Goal: Task Accomplishment & Management: Use online tool/utility

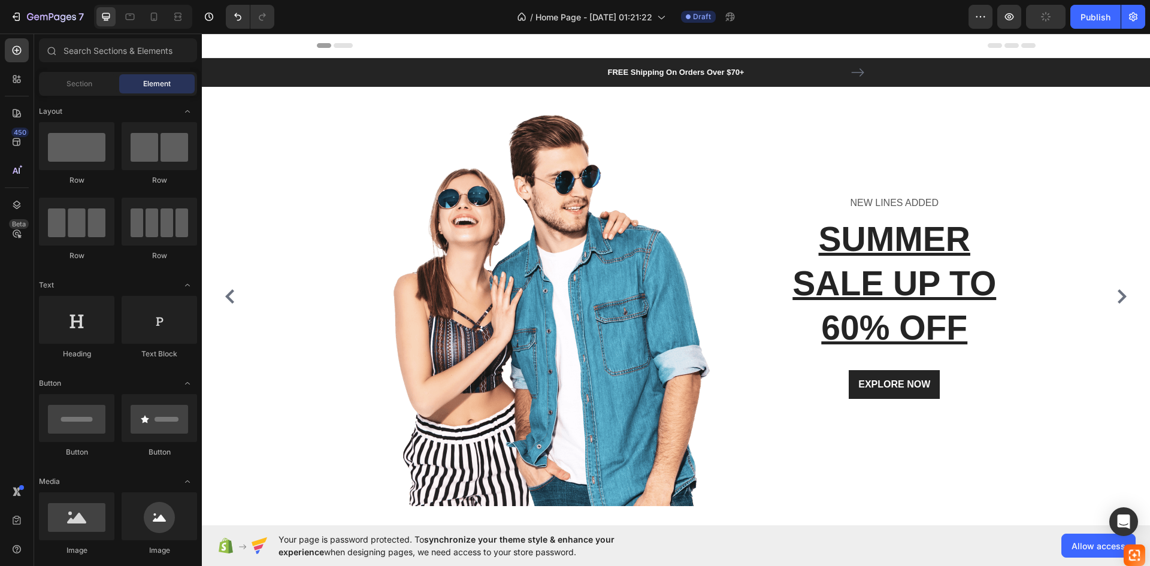
click at [1039, 40] on div "Header" at bounding box center [676, 46] width 948 height 25
click at [226, 44] on span "Header" at bounding box center [238, 46] width 26 height 12
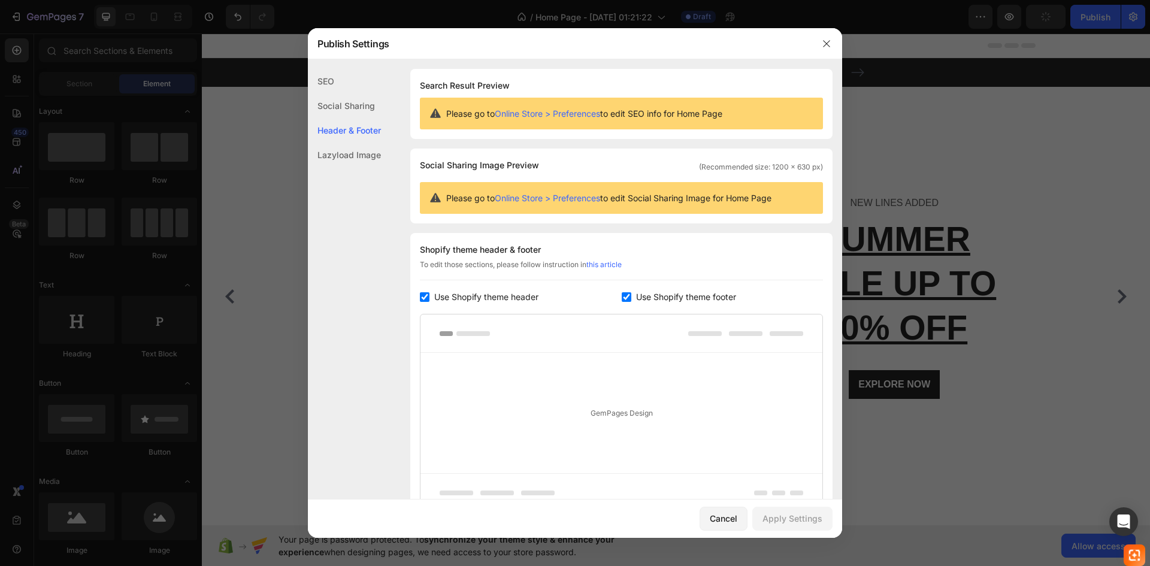
scroll to position [111, 0]
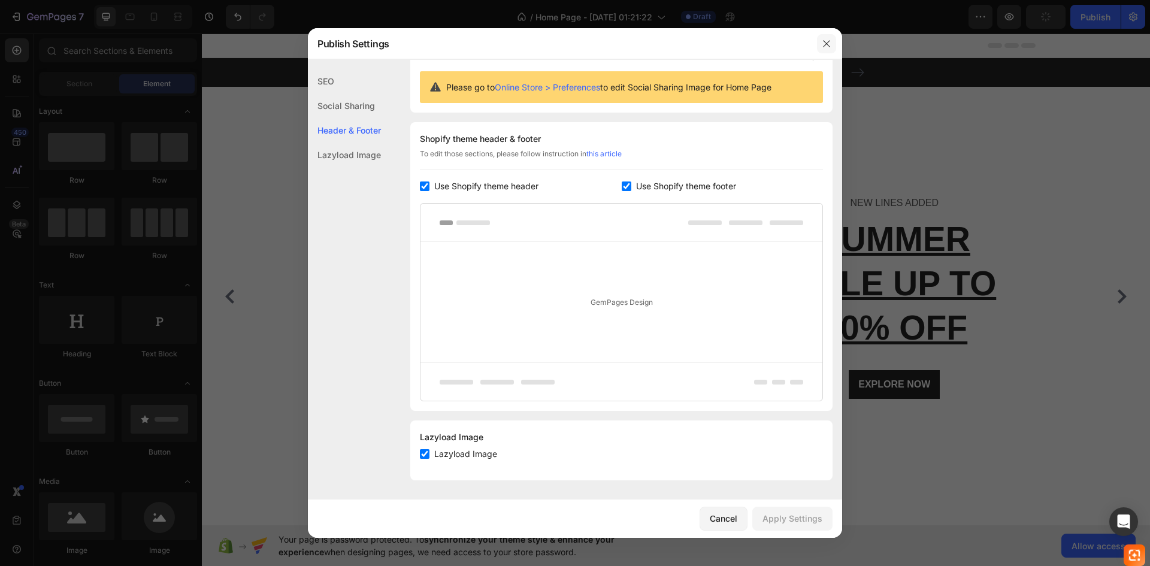
click at [822, 41] on button "button" at bounding box center [826, 43] width 19 height 19
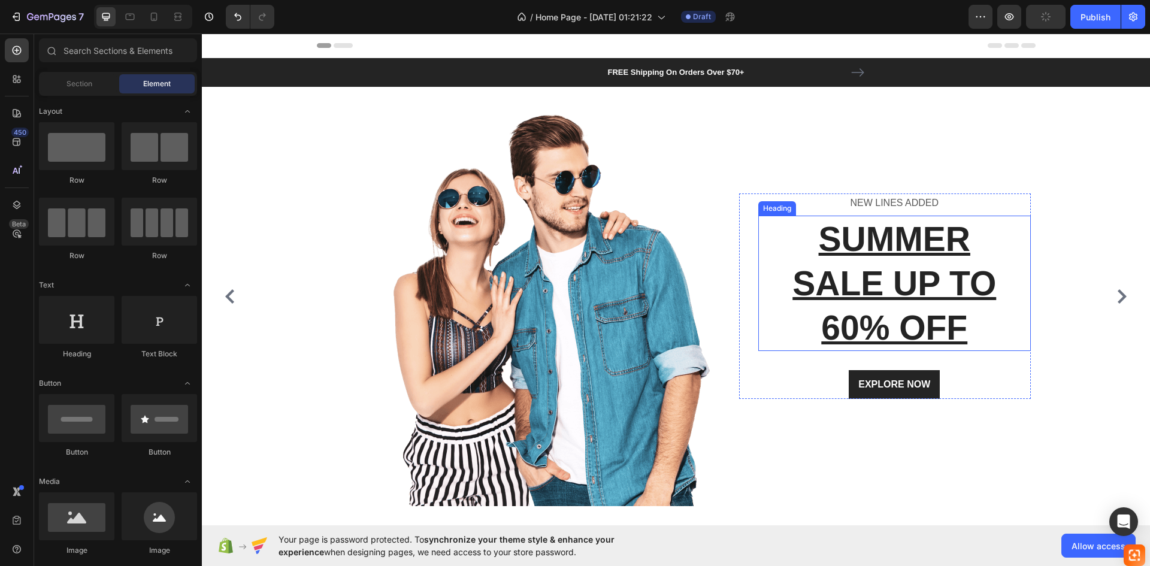
click at [859, 301] on p "SUMMER SALE UP TO 60% OFF" at bounding box center [894, 283] width 271 height 133
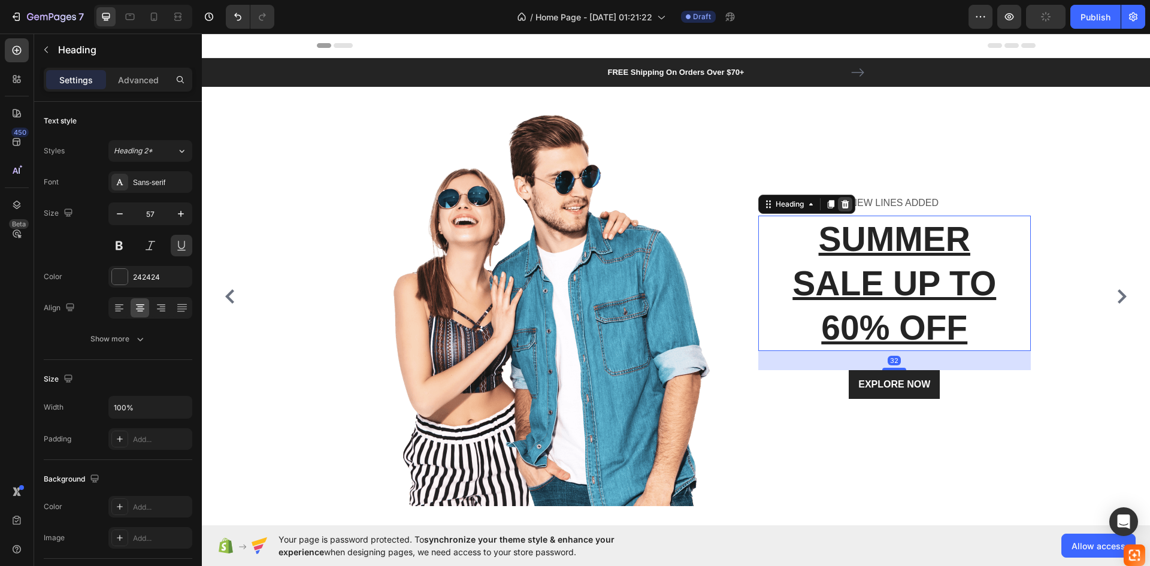
click at [850, 205] on div at bounding box center [845, 204] width 14 height 14
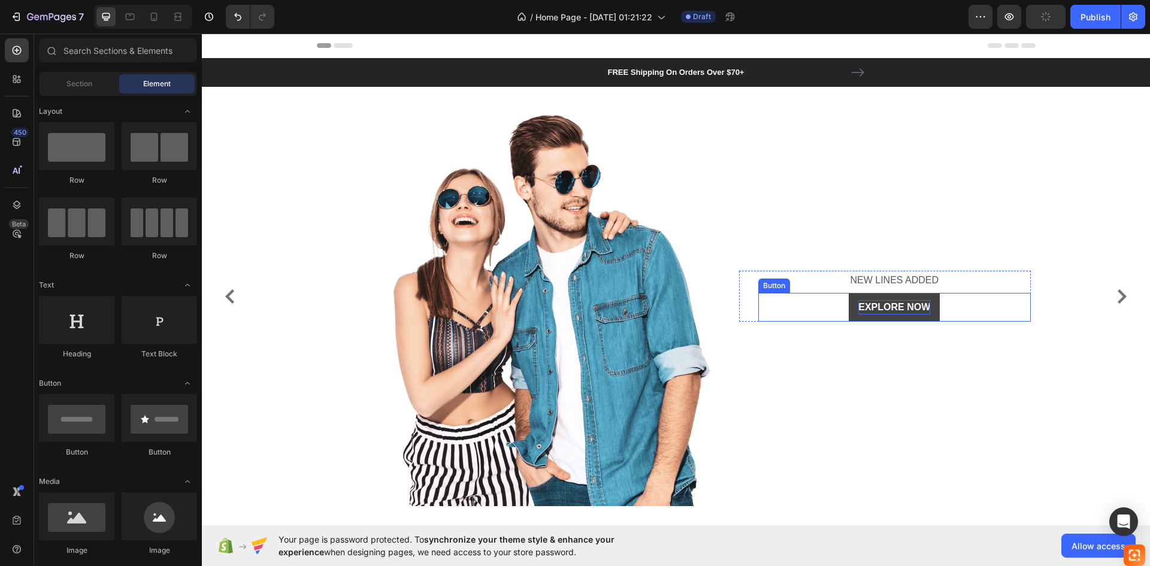
click at [895, 305] on div "EXPLORE NOW" at bounding box center [894, 307] width 72 height 14
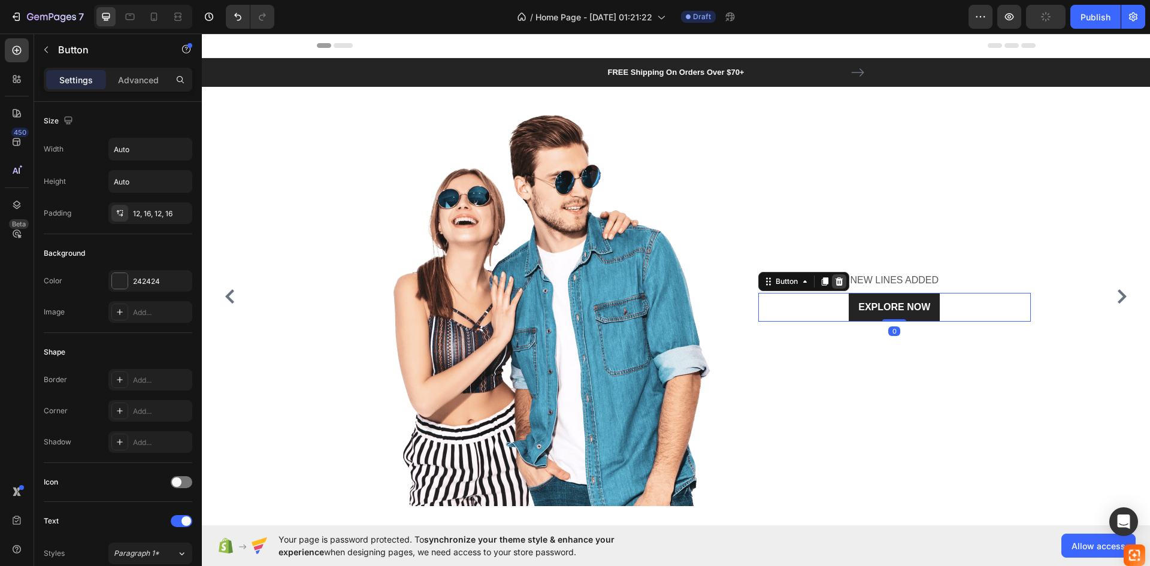
click at [835, 280] on icon at bounding box center [839, 282] width 10 height 10
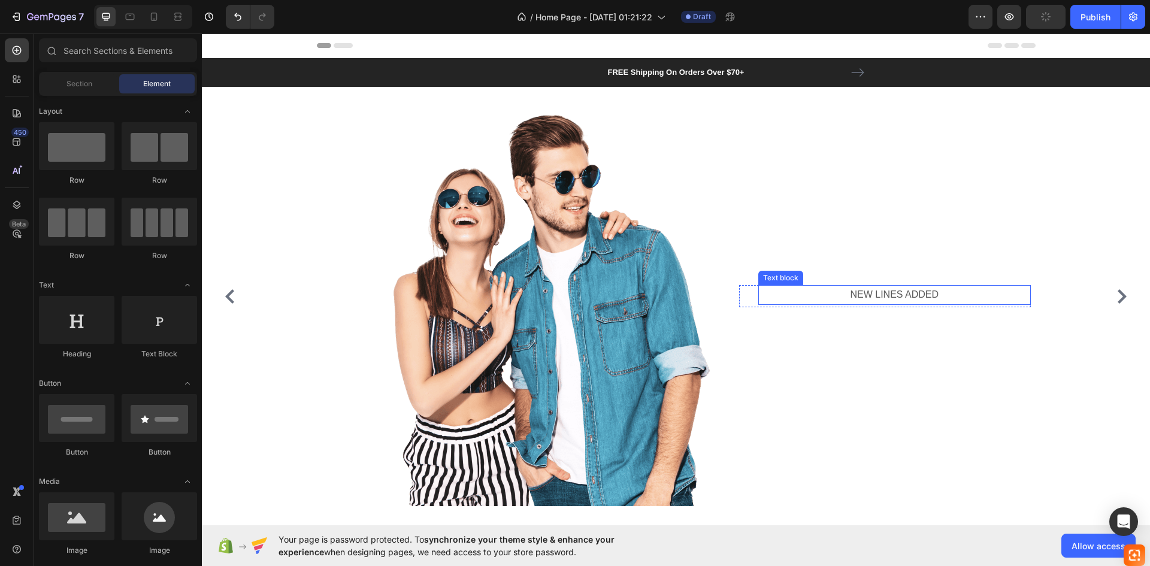
click at [910, 293] on p "NEW LINES ADDED" at bounding box center [894, 294] width 271 height 17
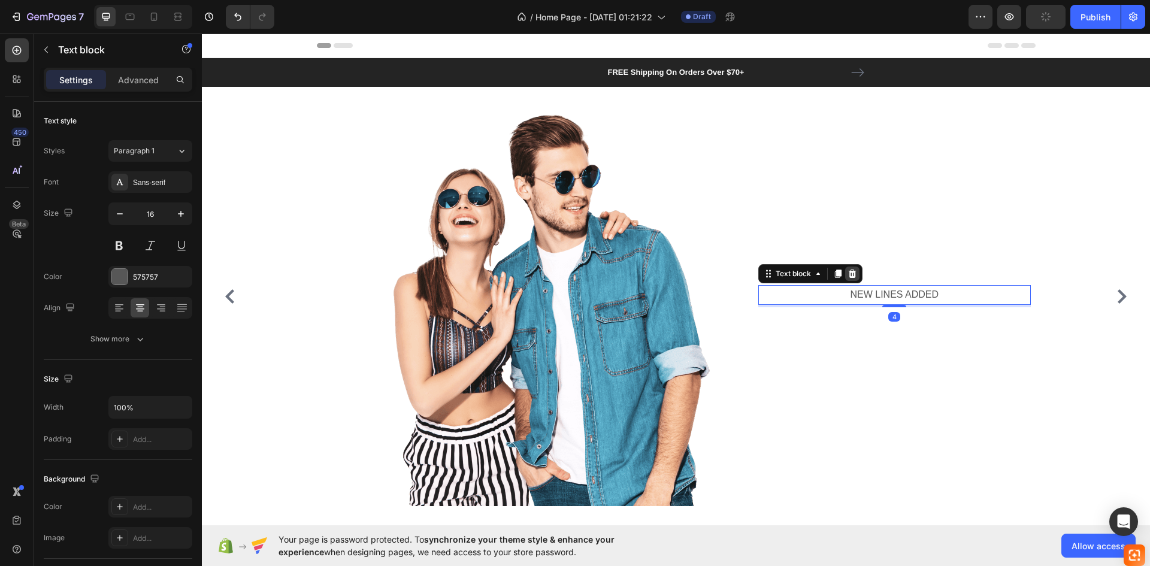
click at [853, 271] on icon at bounding box center [852, 273] width 8 height 8
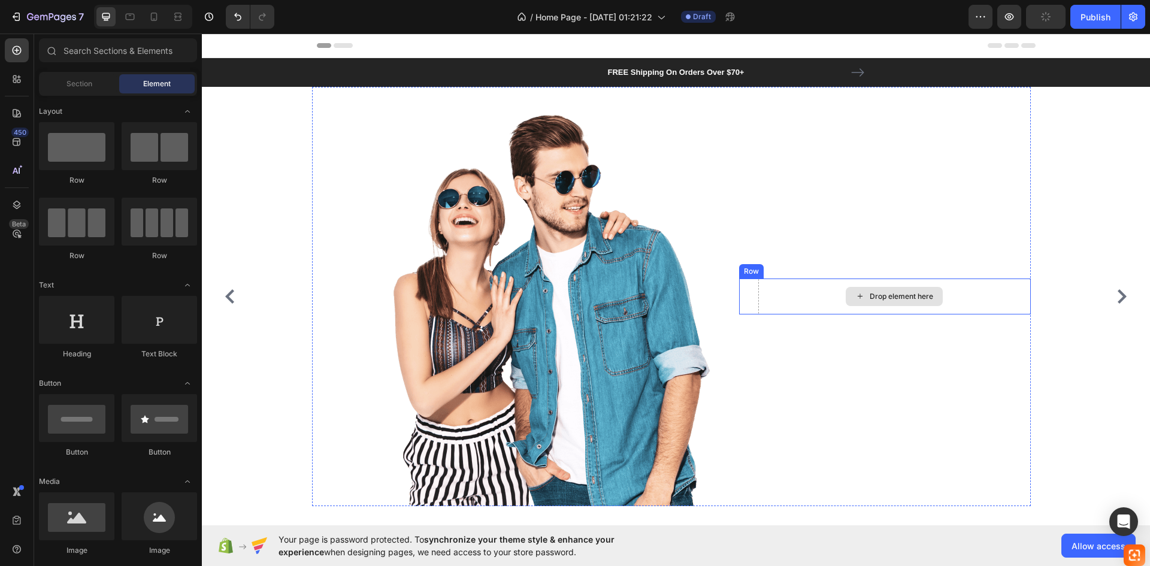
click at [874, 294] on div "Drop element here" at bounding box center [901, 297] width 63 height 10
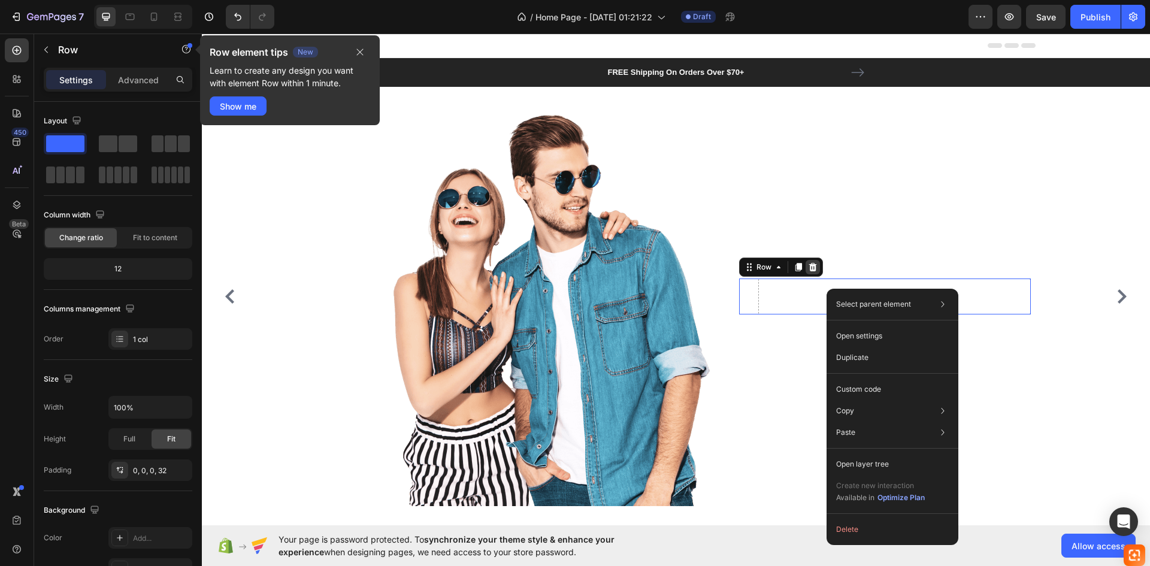
click at [811, 268] on icon at bounding box center [813, 267] width 10 height 10
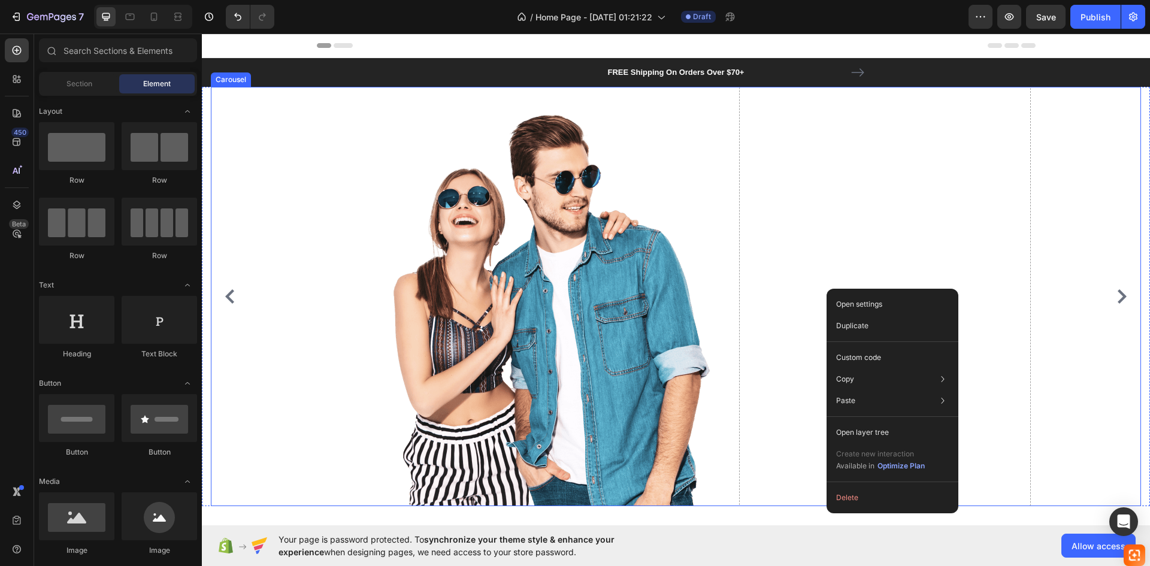
click at [1066, 261] on div "Image Drop element here Row" at bounding box center [671, 296] width 921 height 419
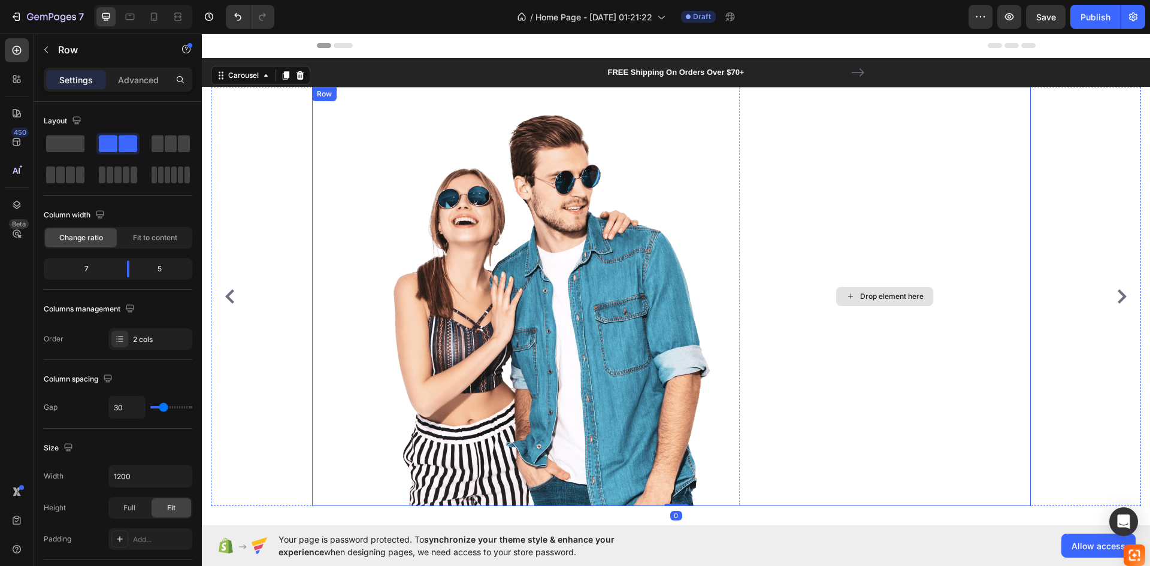
click at [1000, 271] on div "Drop element here" at bounding box center [885, 296] width 292 height 419
click at [937, 271] on div "Drop element here" at bounding box center [885, 296] width 292 height 419
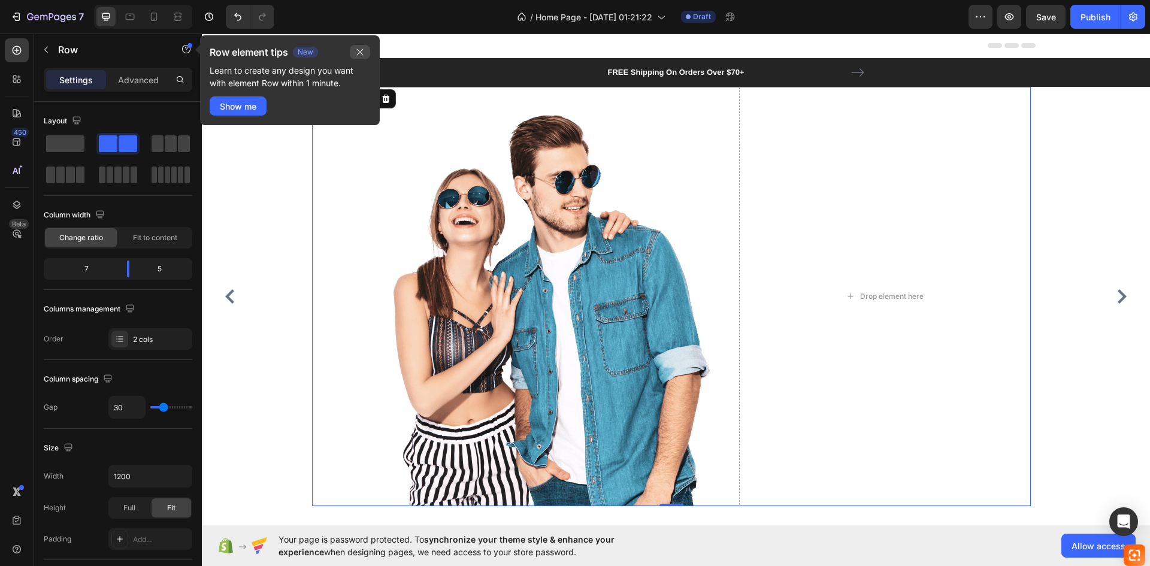
click at [367, 54] on button "button" at bounding box center [360, 52] width 20 height 14
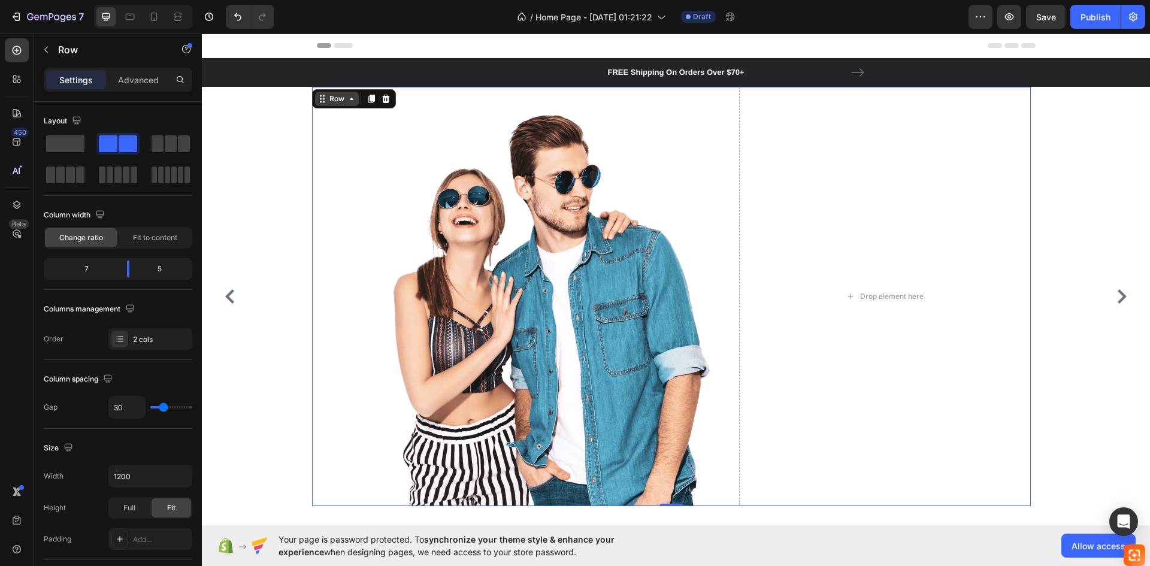
click at [347, 104] on div "Row" at bounding box center [337, 99] width 44 height 14
click at [474, 197] on img at bounding box center [550, 296] width 341 height 419
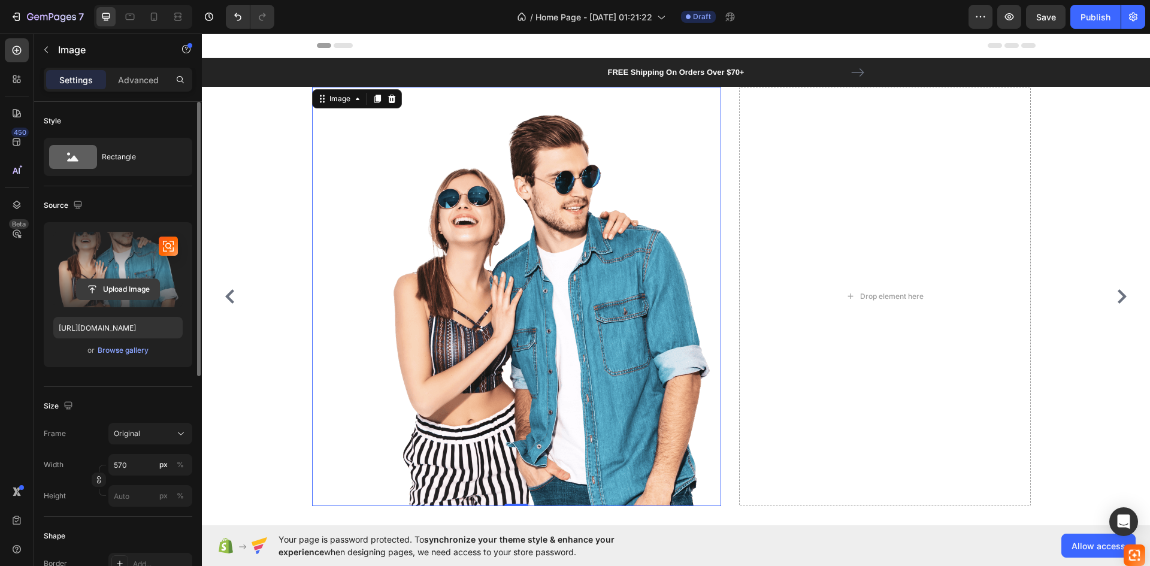
click at [110, 284] on input "file" at bounding box center [118, 289] width 83 height 20
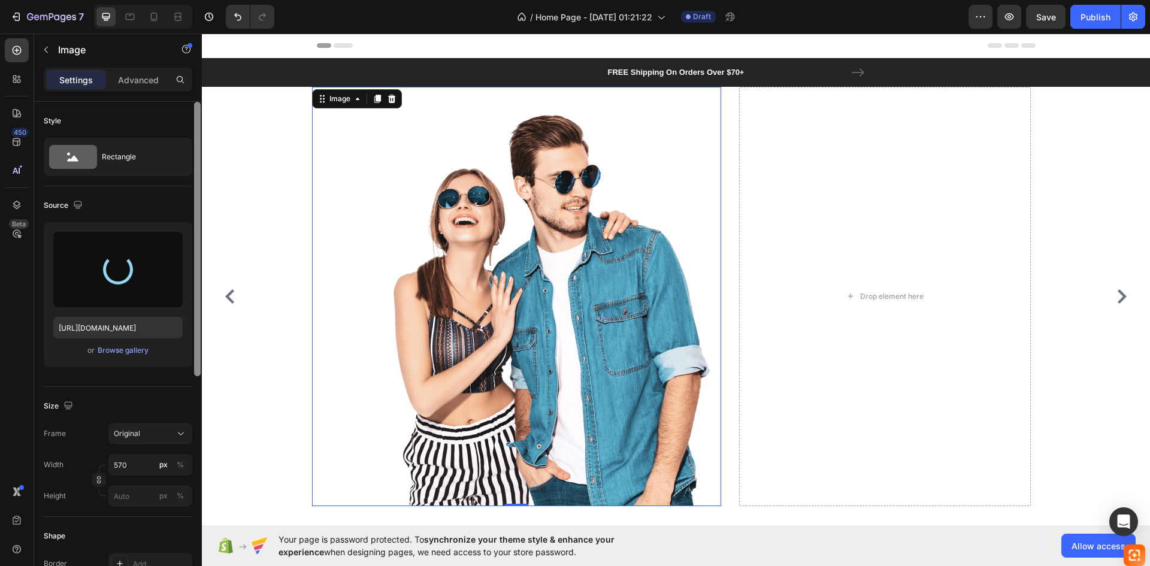
type input "[URL][DOMAIN_NAME]"
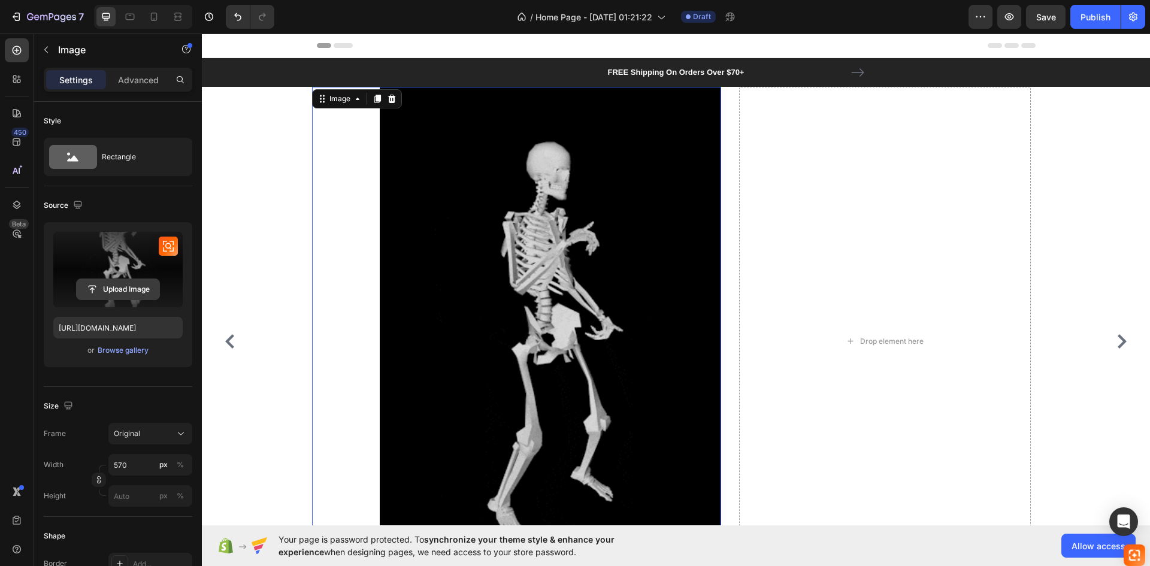
click at [147, 283] on input "file" at bounding box center [118, 289] width 83 height 20
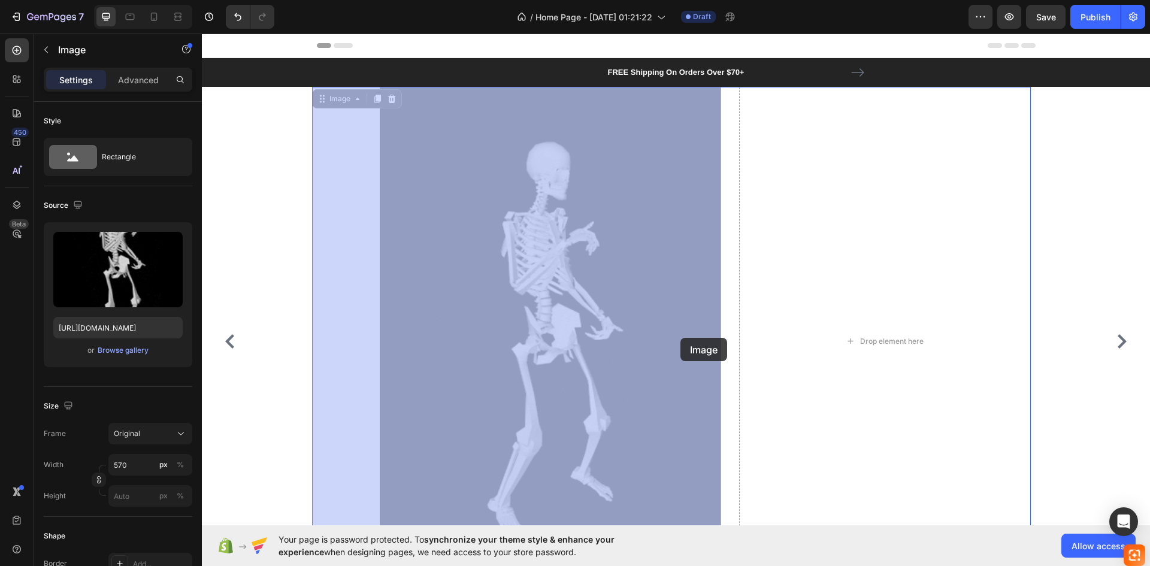
drag, startPoint x: 617, startPoint y: 339, endPoint x: 674, endPoint y: 338, distance: 56.9
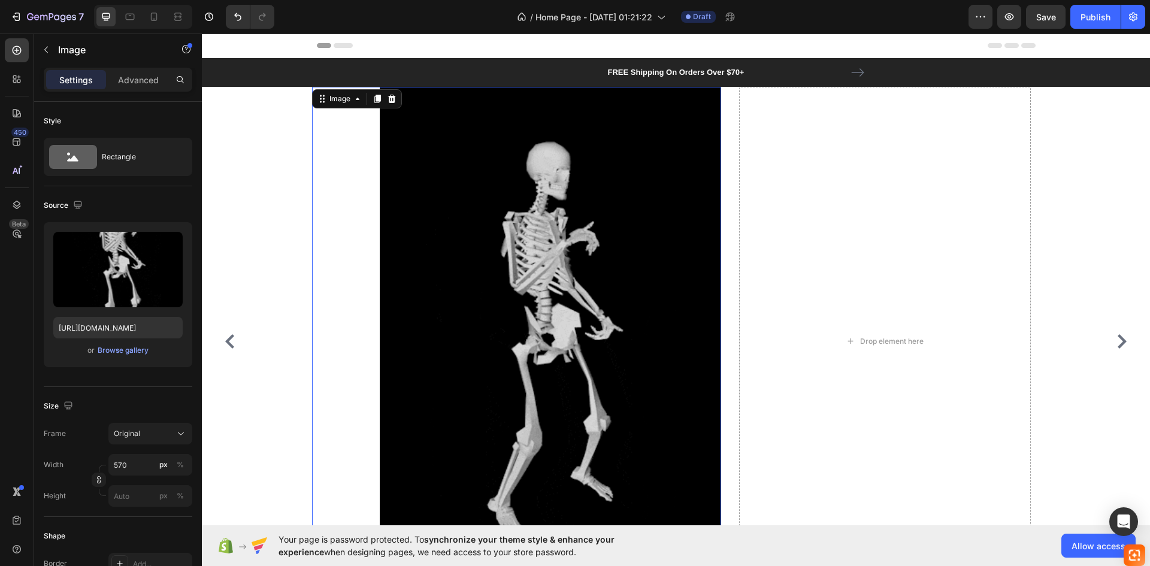
click at [680, 338] on img at bounding box center [550, 341] width 341 height 509
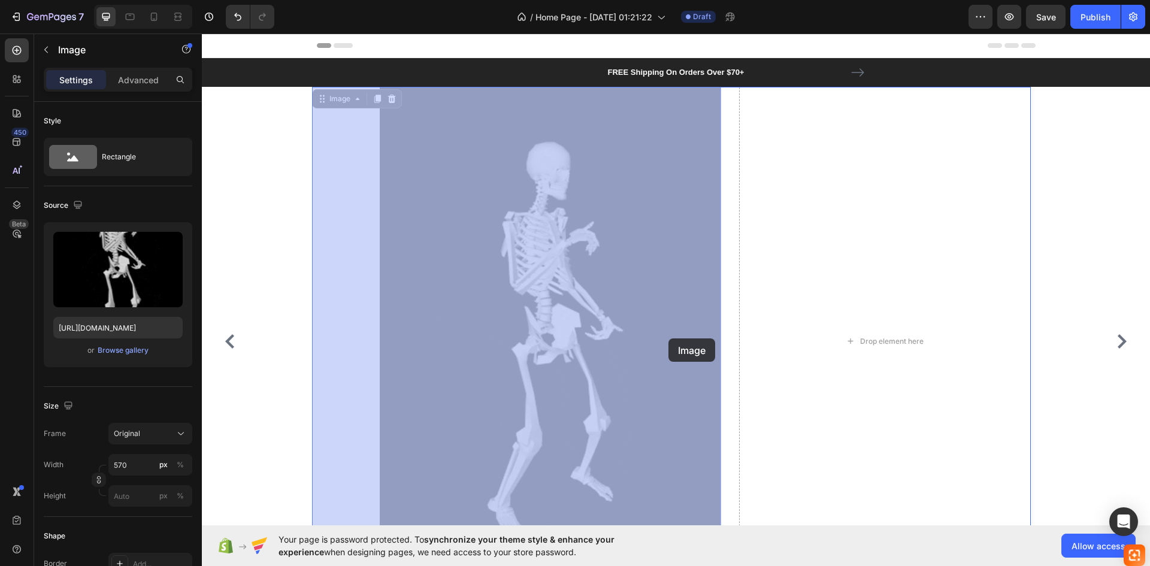
drag, startPoint x: 615, startPoint y: 343, endPoint x: 669, endPoint y: 338, distance: 54.1
drag, startPoint x: 673, startPoint y: 274, endPoint x: 728, endPoint y: 323, distance: 73.9
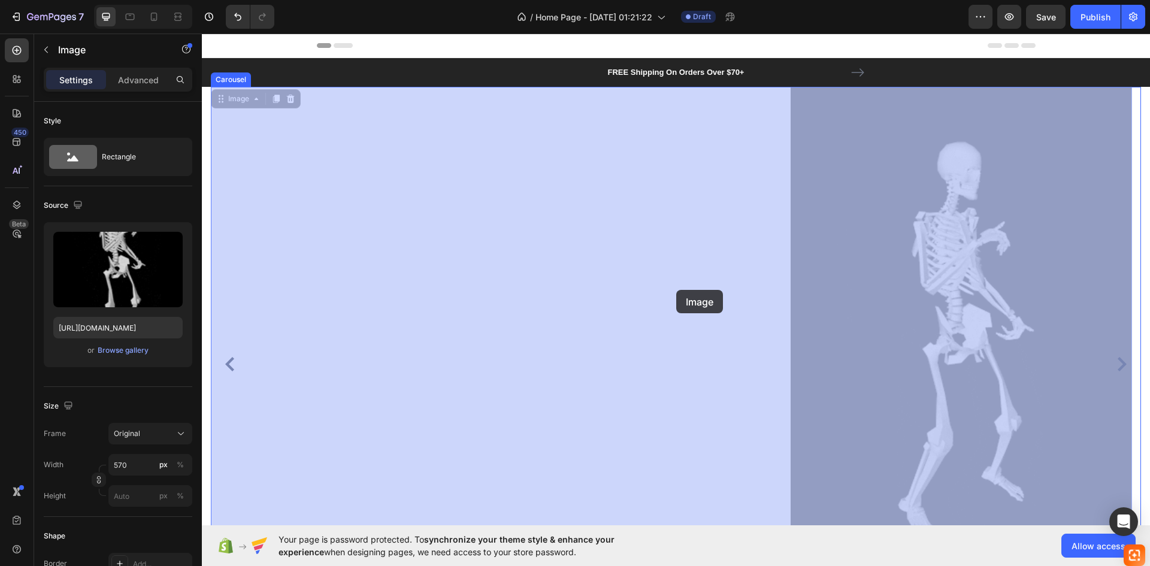
drag, startPoint x: 882, startPoint y: 290, endPoint x: 676, endPoint y: 290, distance: 205.4
drag, startPoint x: 988, startPoint y: 298, endPoint x: 645, endPoint y: 296, distance: 343.2
drag, startPoint x: 1033, startPoint y: 294, endPoint x: 629, endPoint y: 292, distance: 404.3
drag, startPoint x: 1048, startPoint y: 282, endPoint x: 923, endPoint y: 287, distance: 124.7
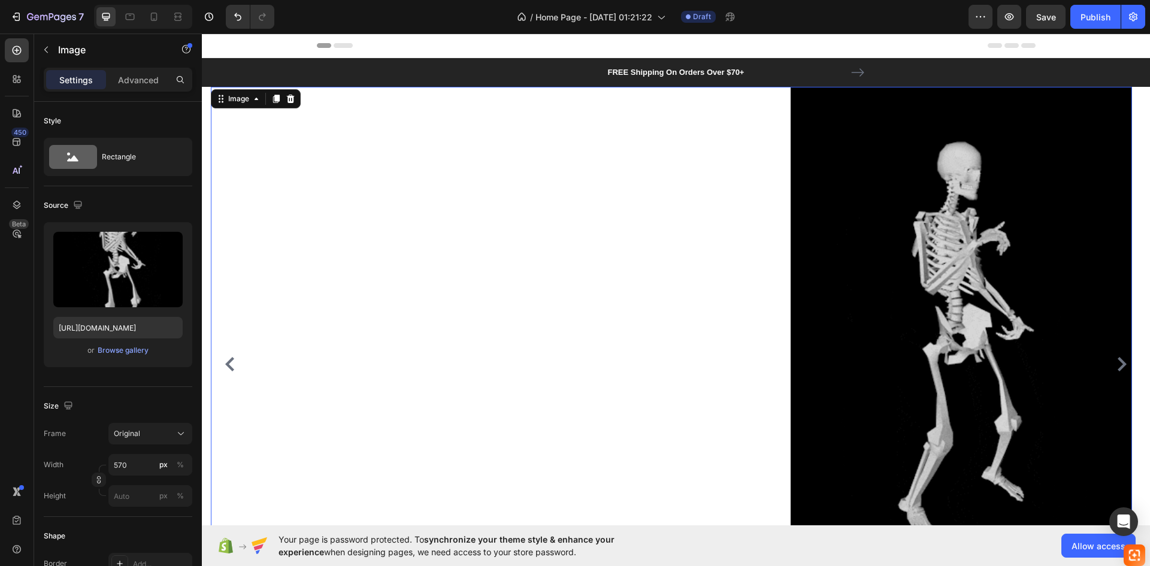
click at [923, 284] on img at bounding box center [961, 341] width 341 height 509
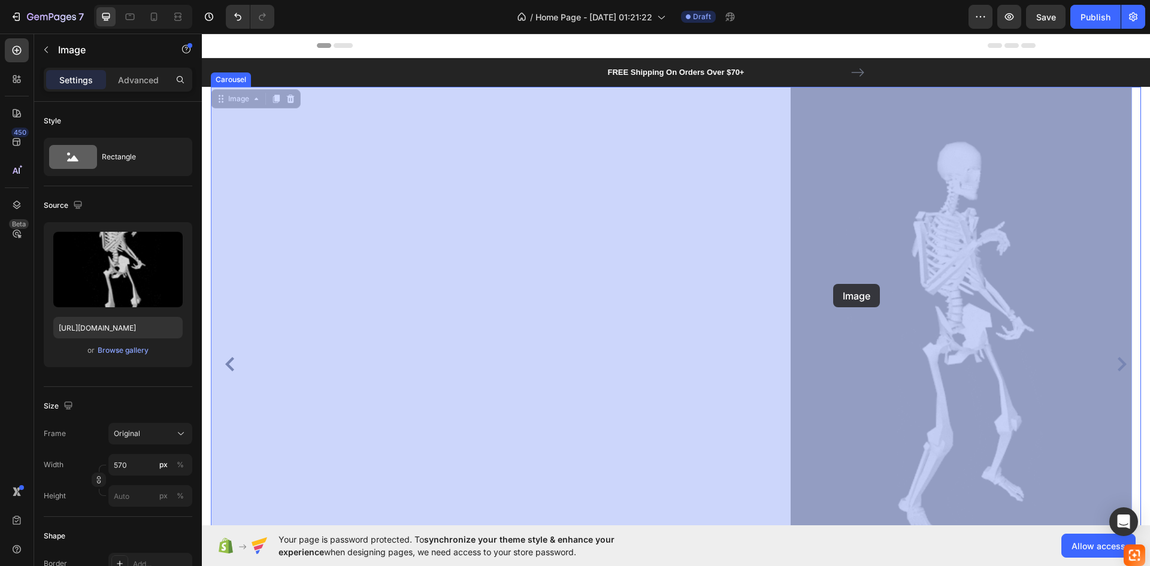
drag, startPoint x: 923, startPoint y: 284, endPoint x: 831, endPoint y: 284, distance: 92.8
drag, startPoint x: 1004, startPoint y: 287, endPoint x: 861, endPoint y: 293, distance: 143.3
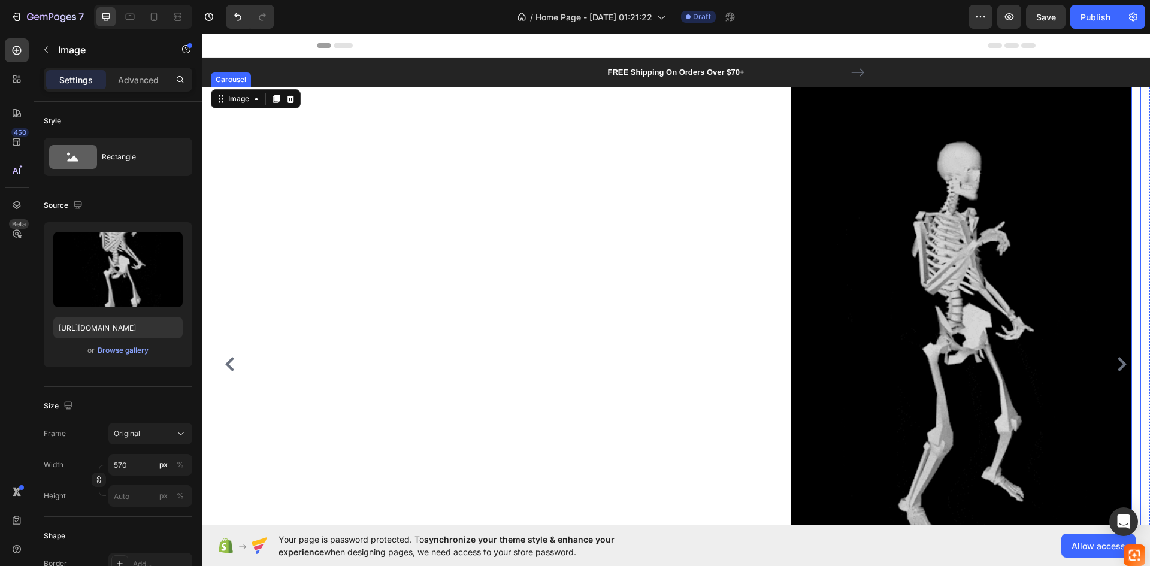
click at [221, 366] on button "Carousel Back Arrow" at bounding box center [229, 364] width 19 height 19
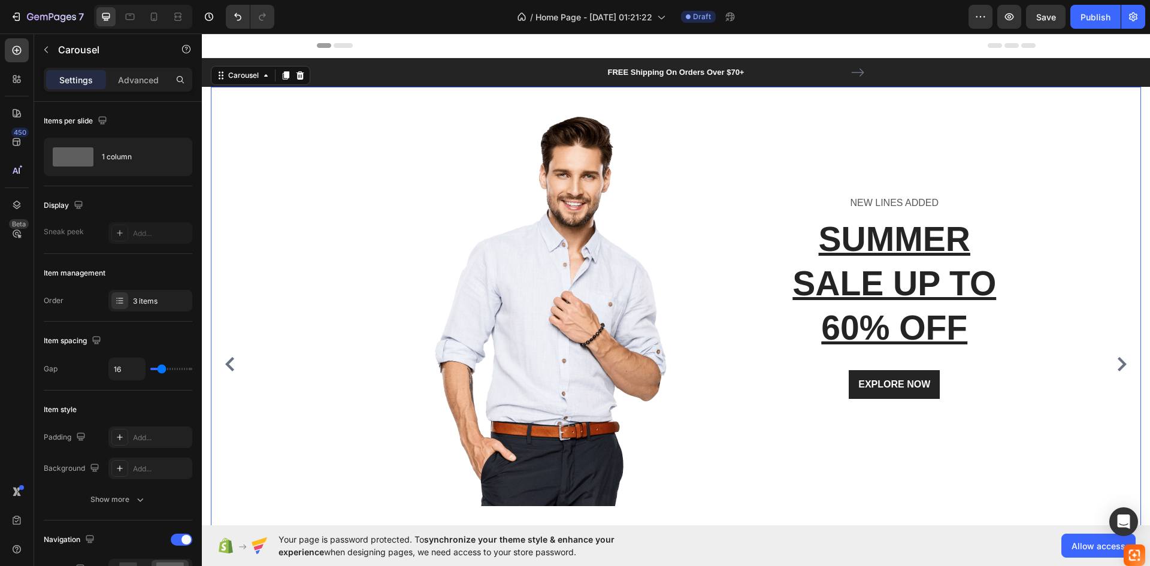
click at [1117, 365] on icon "Carousel Next Arrow" at bounding box center [1122, 364] width 14 height 14
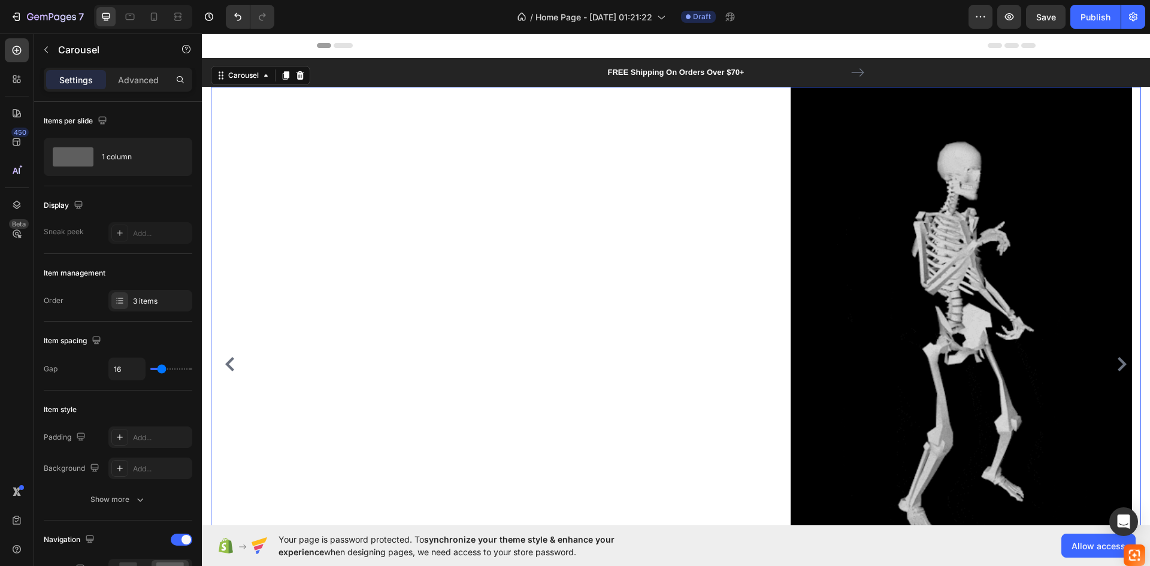
click at [1117, 365] on icon "Carousel Next Arrow" at bounding box center [1122, 364] width 14 height 14
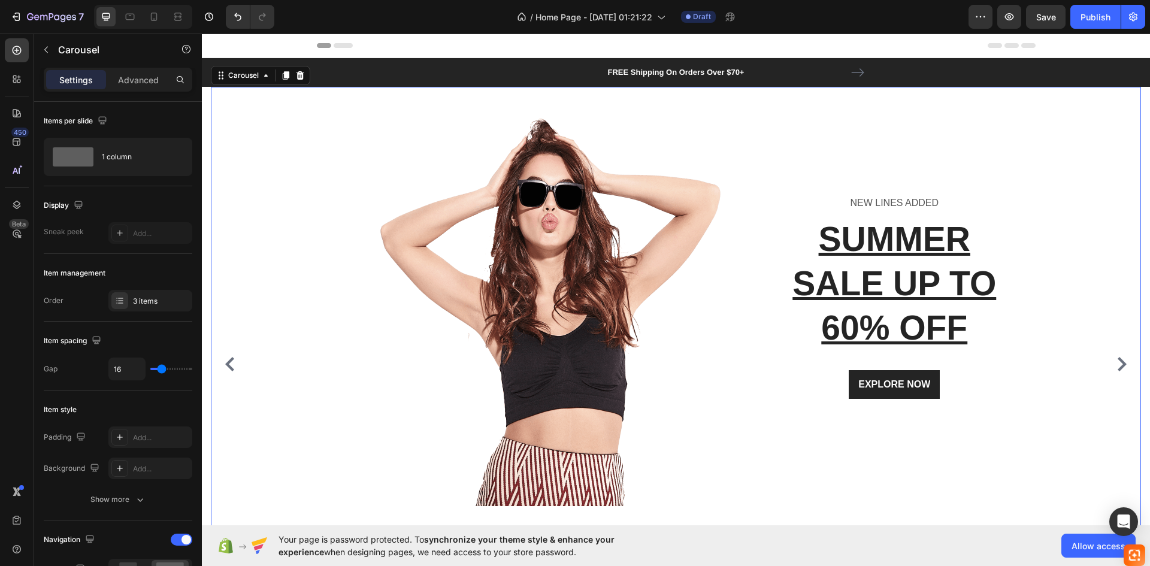
click at [1118, 365] on icon "Carousel Next Arrow" at bounding box center [1122, 364] width 9 height 14
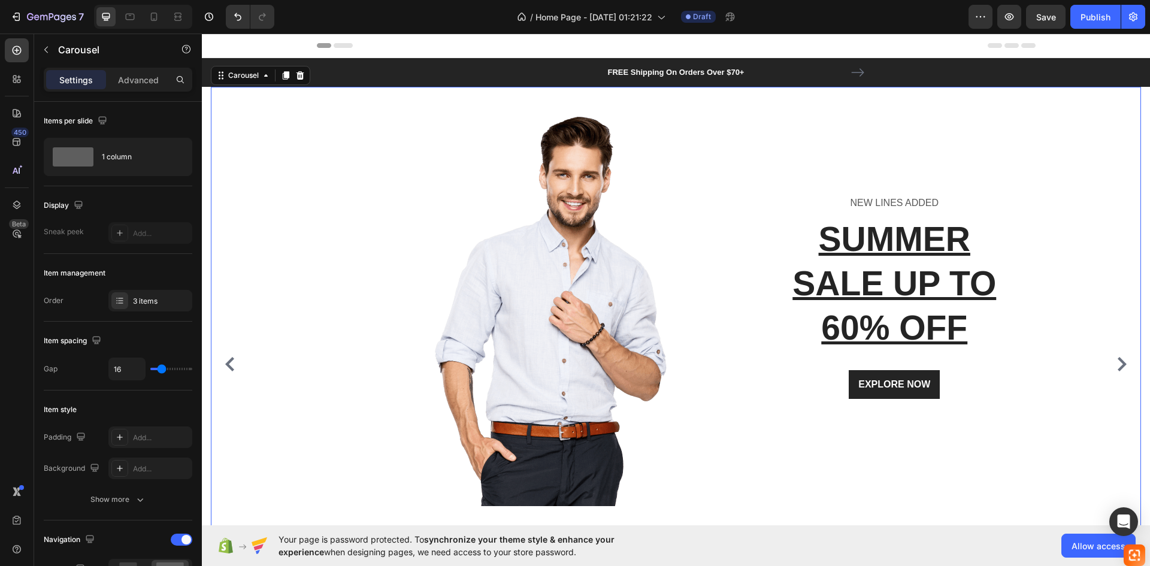
click at [232, 365] on icon "Carousel Back Arrow" at bounding box center [230, 364] width 14 height 14
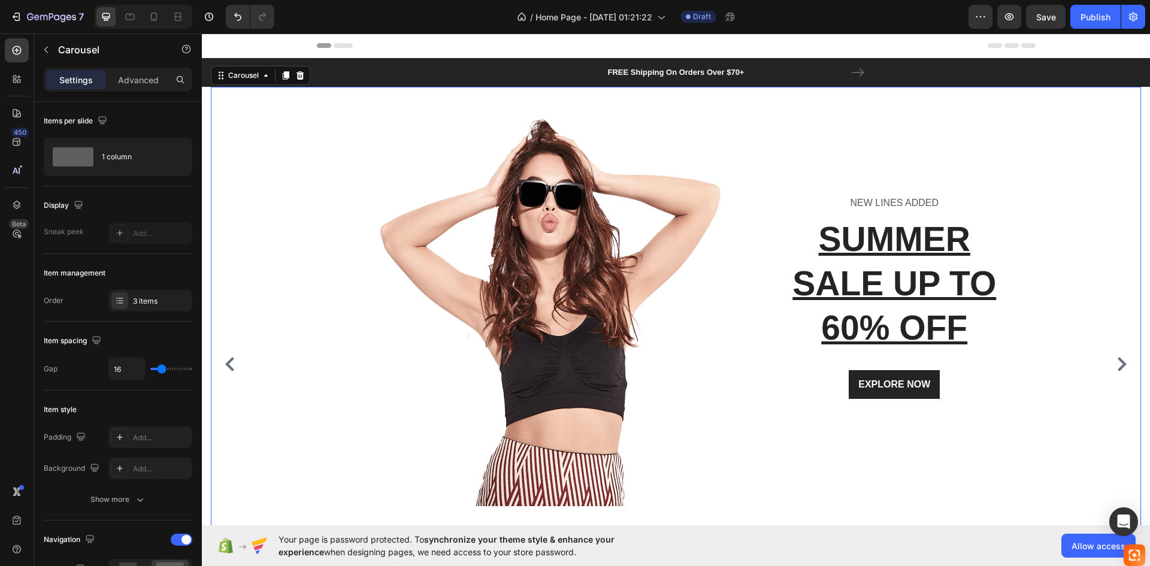
click at [232, 365] on icon "Carousel Back Arrow" at bounding box center [230, 364] width 14 height 14
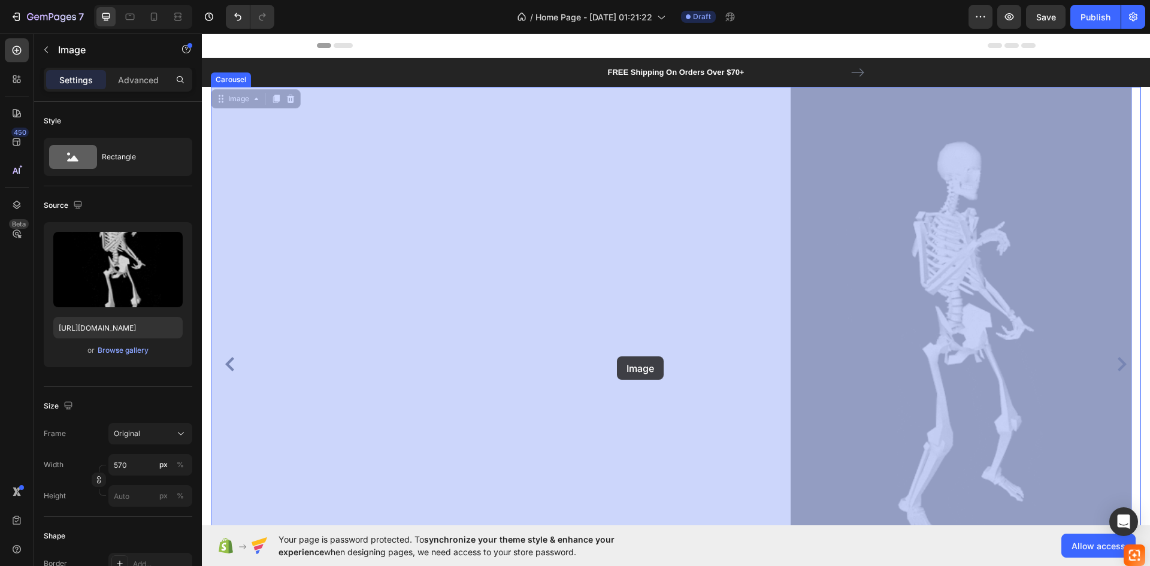
drag, startPoint x: 907, startPoint y: 364, endPoint x: 617, endPoint y: 355, distance: 290.0
drag, startPoint x: 1106, startPoint y: 380, endPoint x: 673, endPoint y: 374, distance: 433.0
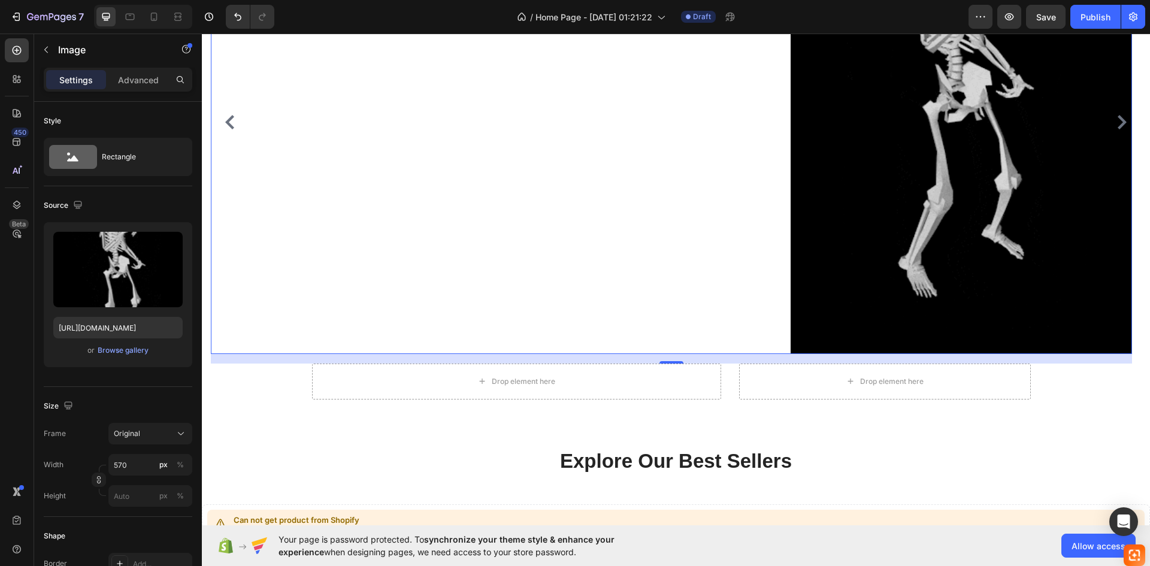
scroll to position [240, 0]
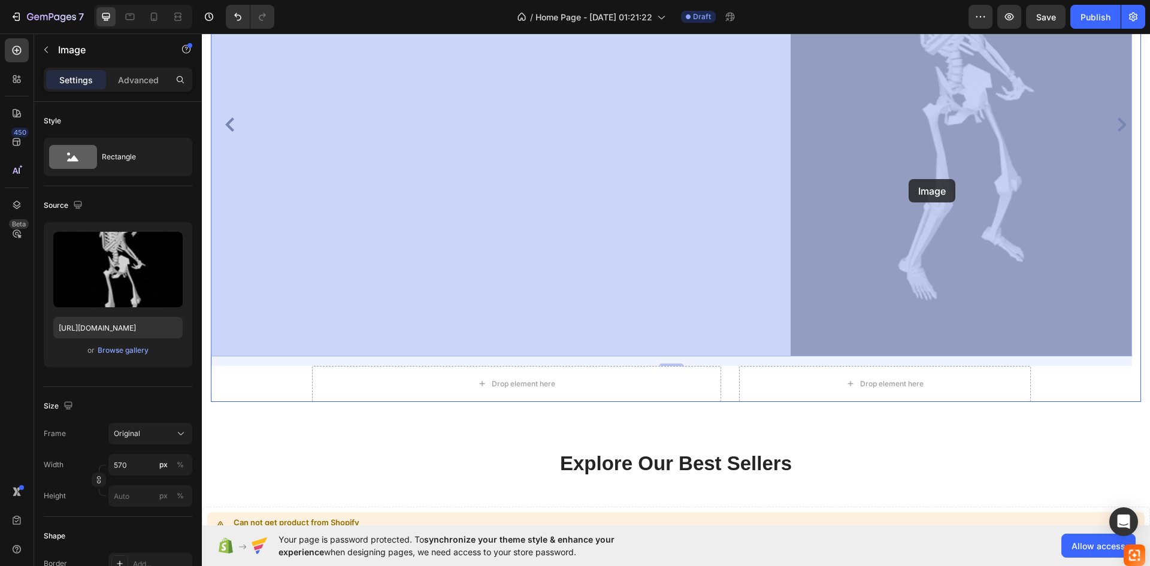
drag, startPoint x: 1038, startPoint y: 179, endPoint x: 875, endPoint y: 178, distance: 163.5
drag, startPoint x: 926, startPoint y: 172, endPoint x: 617, endPoint y: 187, distance: 309.4
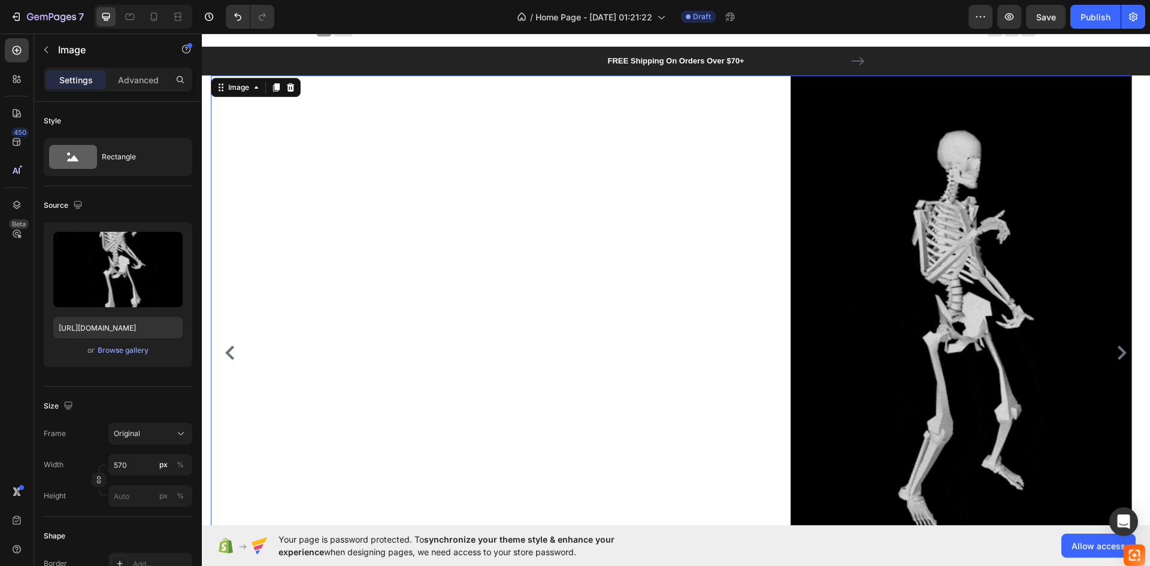
scroll to position [0, 0]
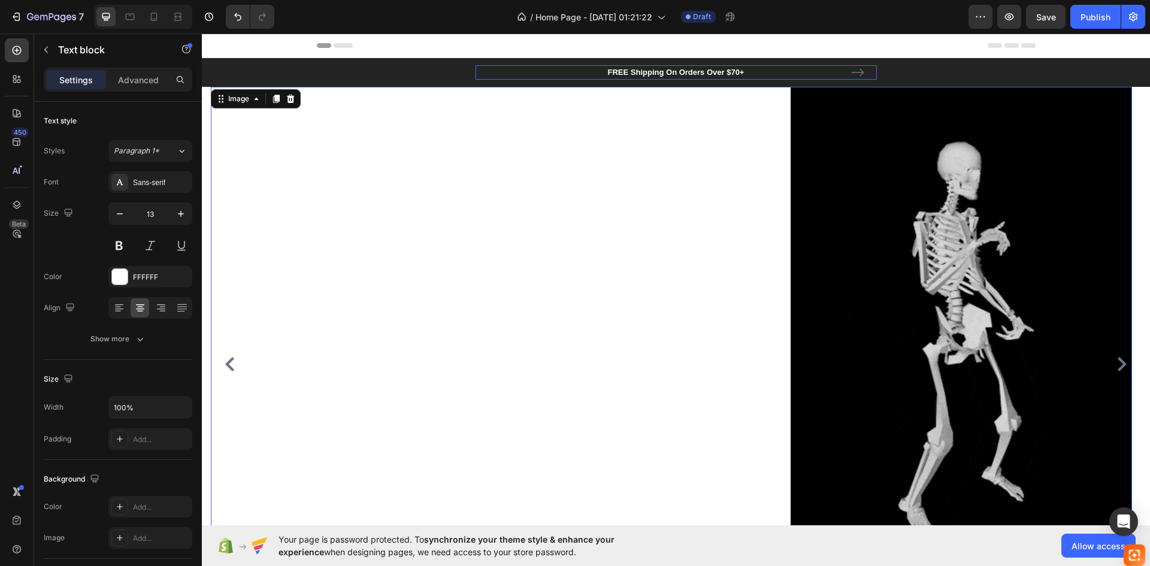
click at [741, 79] on div "FREE Shipping On Orders Over $70+" at bounding box center [676, 72] width 401 height 14
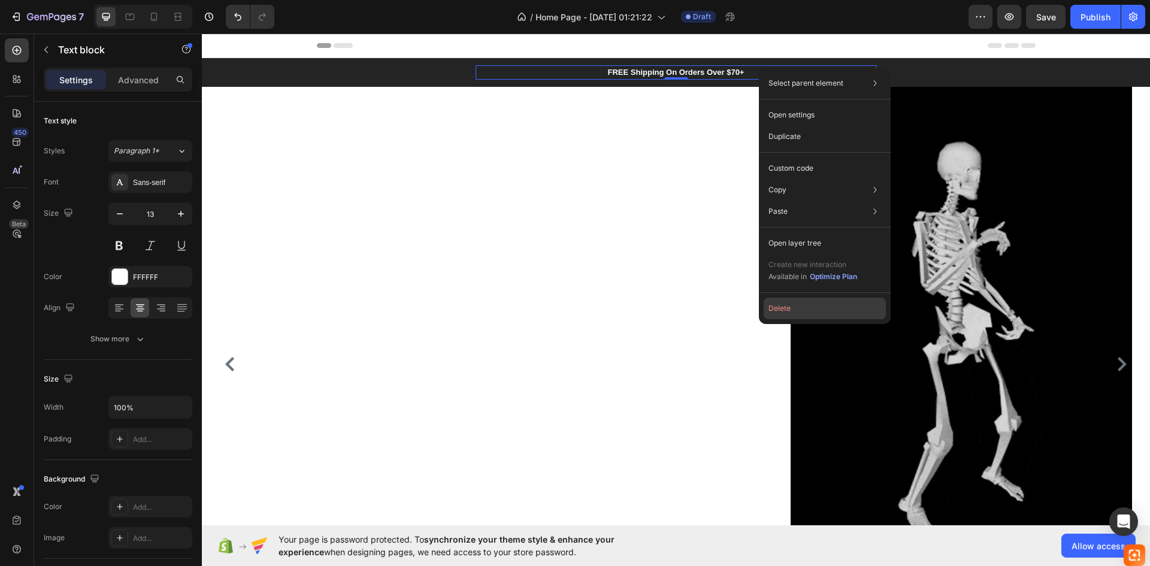
click at [783, 308] on button "Delete" at bounding box center [825, 309] width 122 height 22
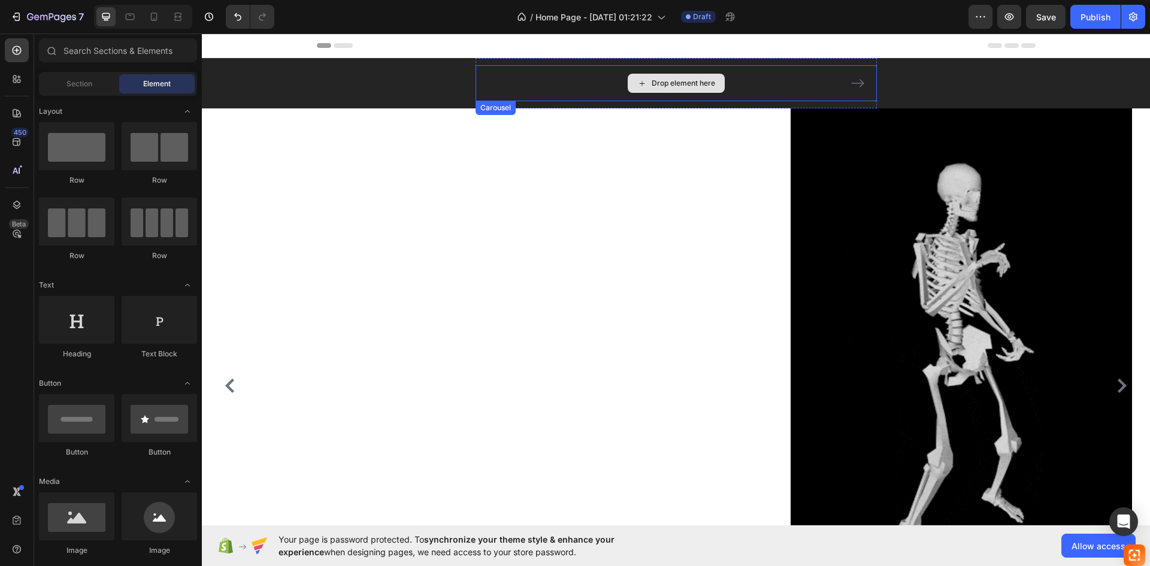
click at [743, 87] on div "Drop element here" at bounding box center [676, 83] width 401 height 36
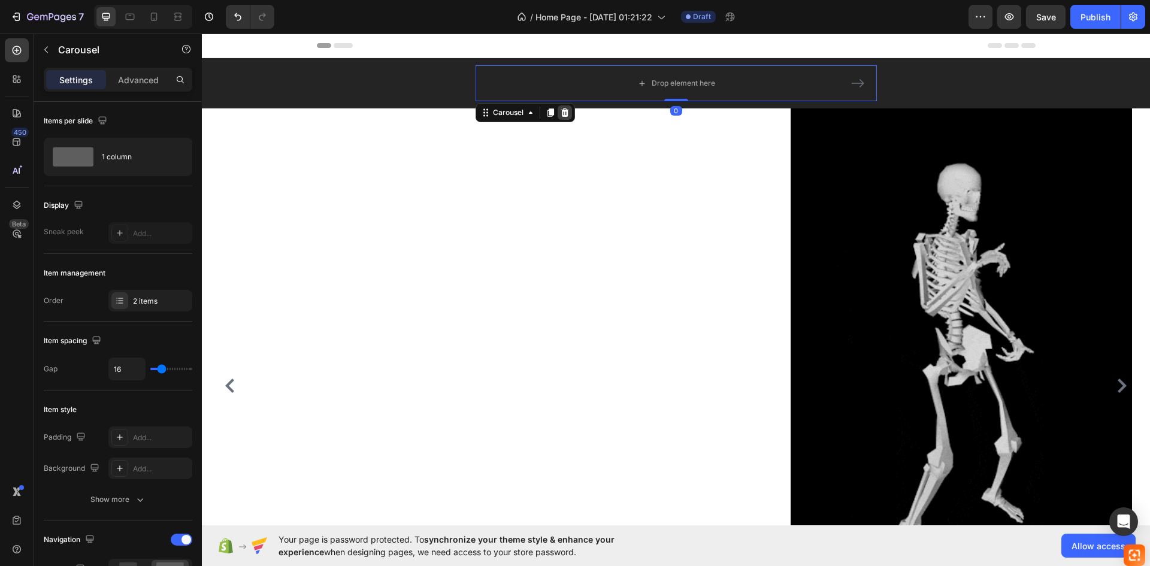
click at [562, 105] on div at bounding box center [565, 112] width 14 height 14
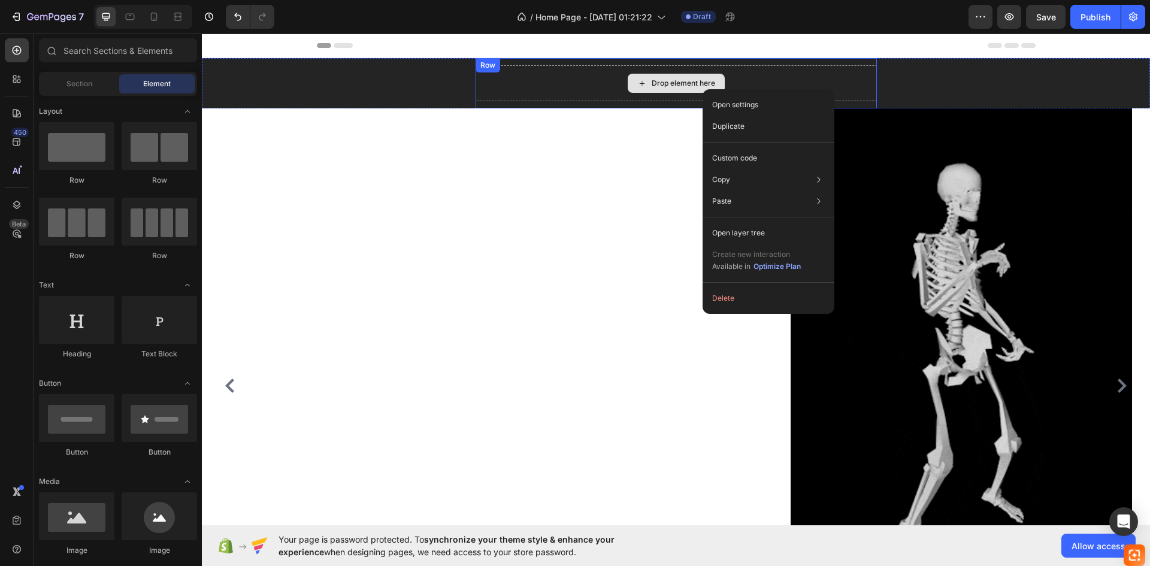
click at [689, 85] on div "Drop element here" at bounding box center [683, 83] width 63 height 10
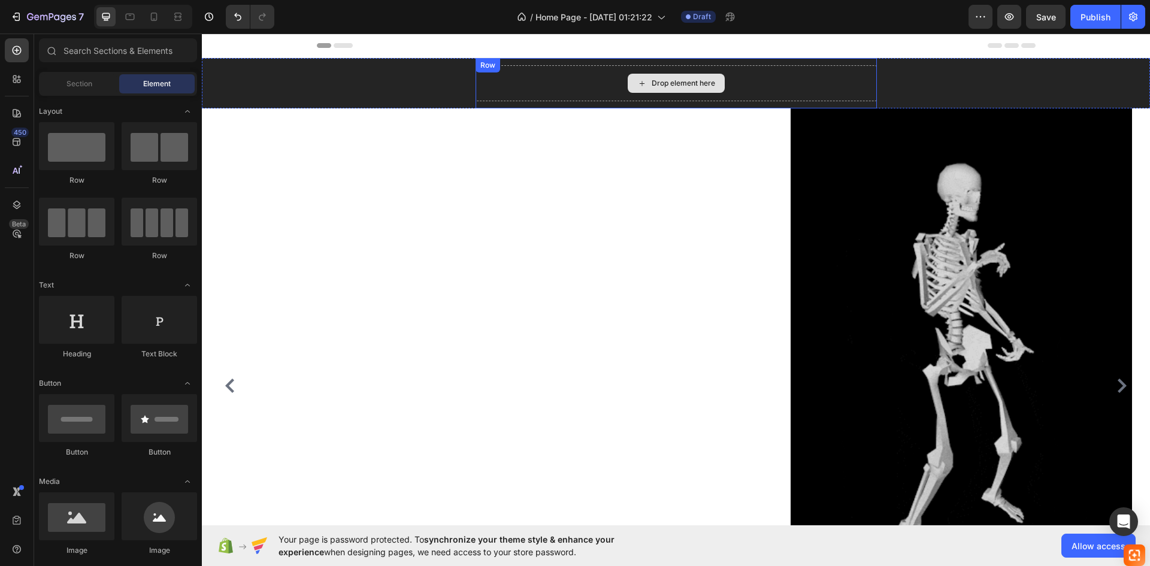
click at [628, 87] on div "Drop element here" at bounding box center [676, 83] width 97 height 19
click at [544, 84] on div "Drop element here" at bounding box center [676, 83] width 401 height 36
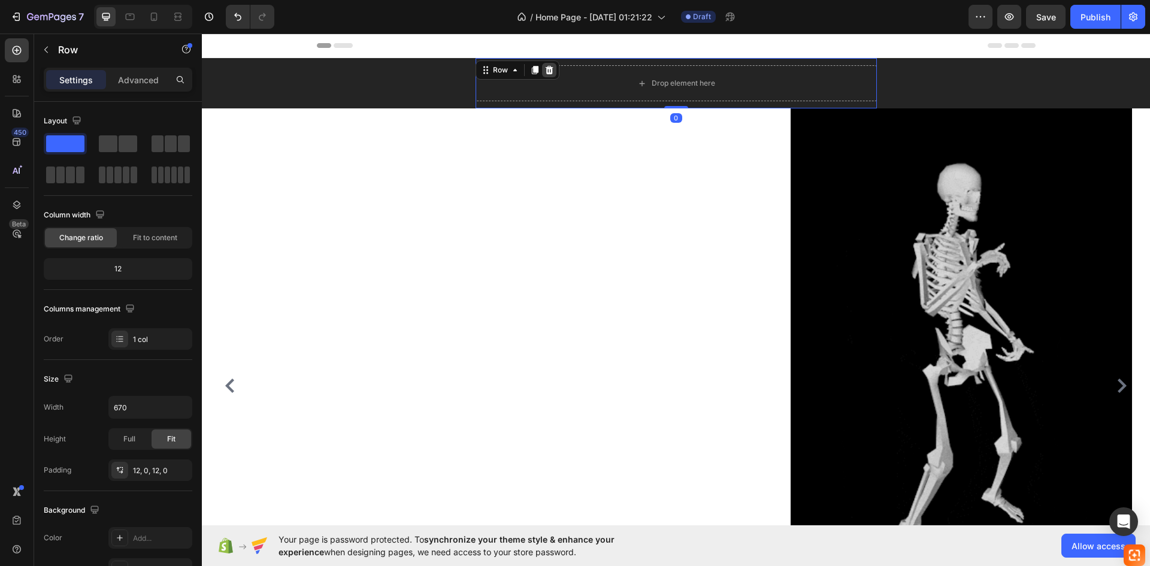
click at [544, 68] on icon at bounding box center [549, 70] width 10 height 10
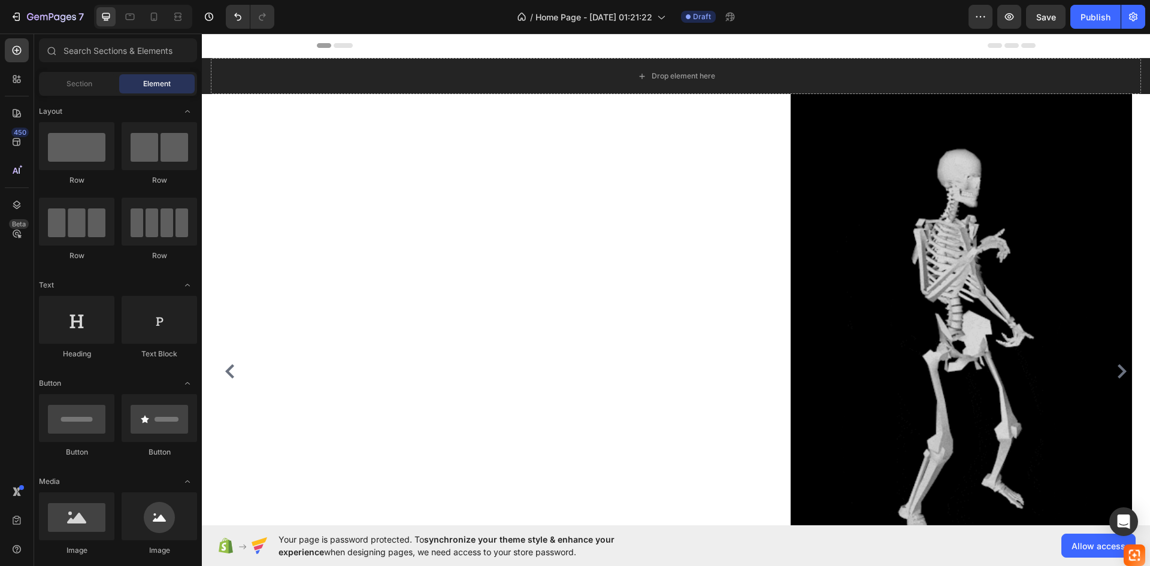
click at [1021, 50] on div "Header" at bounding box center [676, 46] width 719 height 24
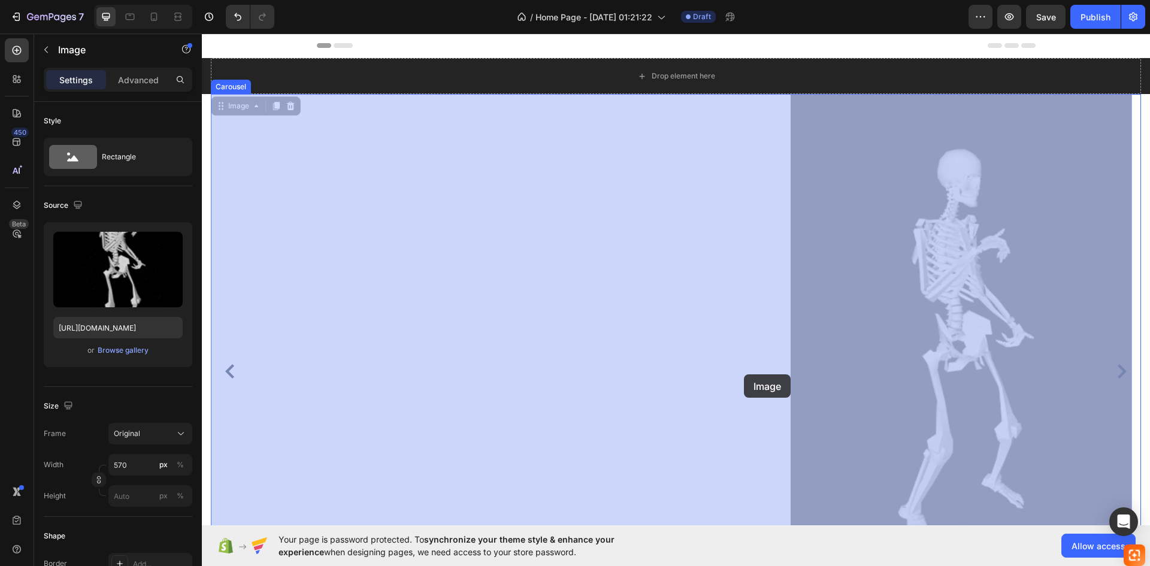
drag, startPoint x: 954, startPoint y: 375, endPoint x: 723, endPoint y: 372, distance: 231.2
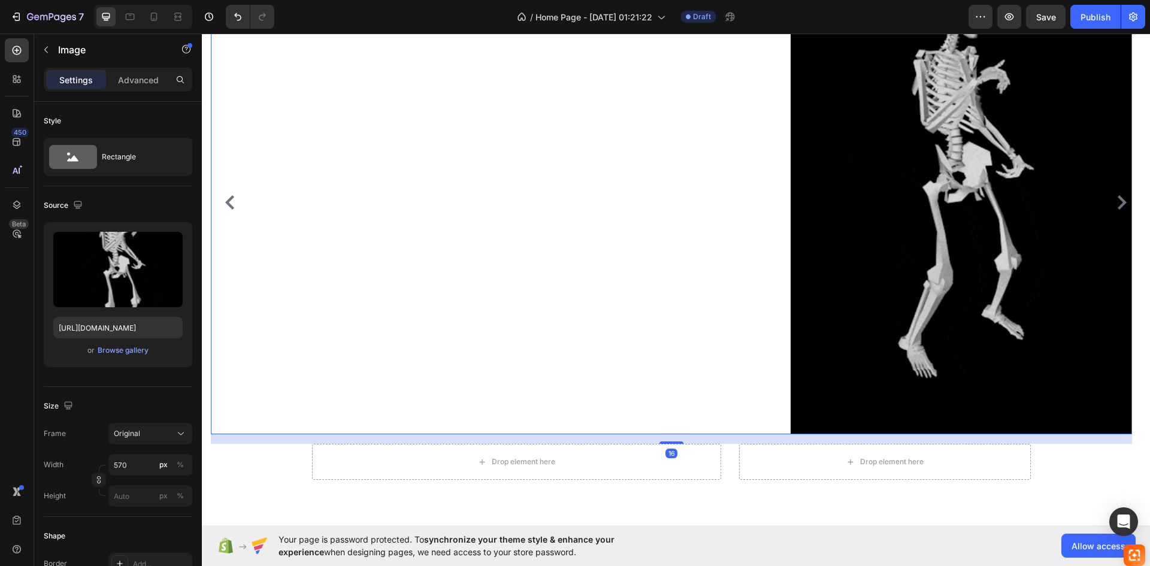
scroll to position [180, 0]
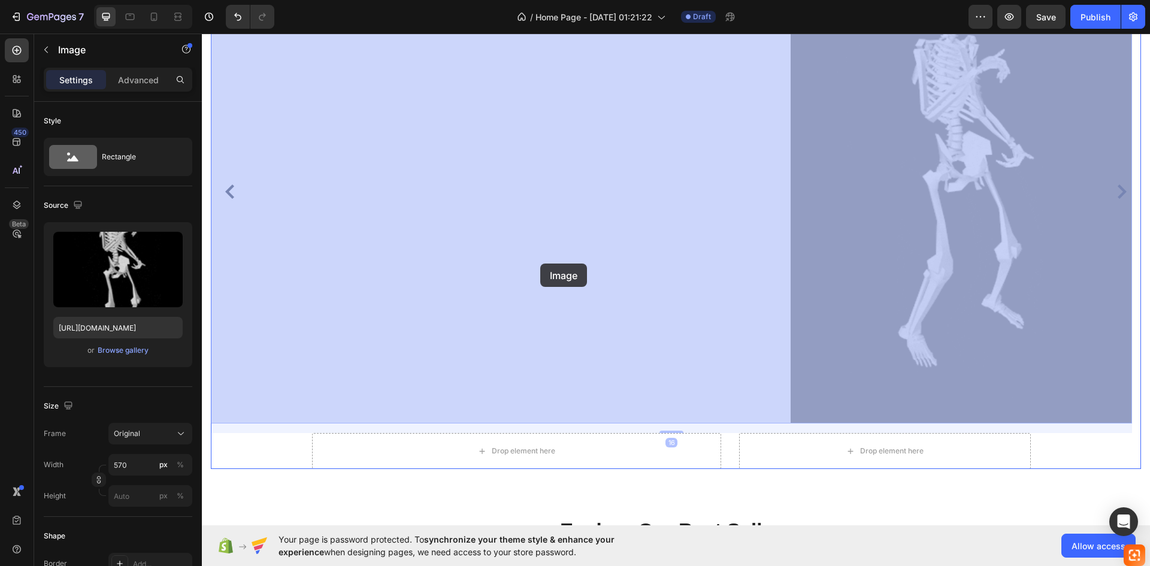
drag, startPoint x: 946, startPoint y: 262, endPoint x: 550, endPoint y: 260, distance: 395.3
drag, startPoint x: 919, startPoint y: 251, endPoint x: 411, endPoint y: 249, distance: 507.9
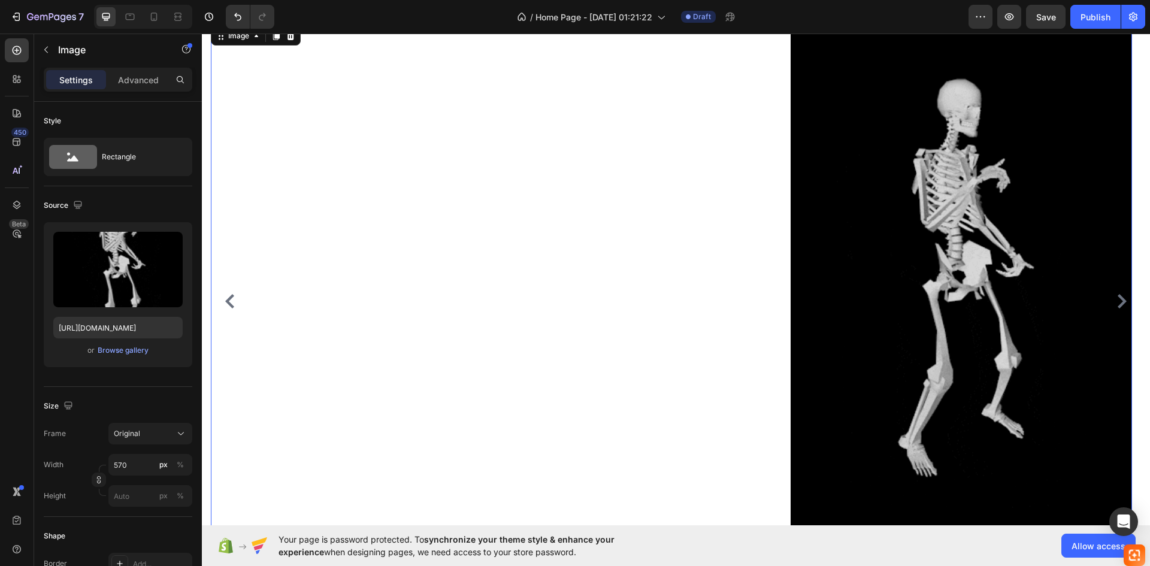
scroll to position [60, 0]
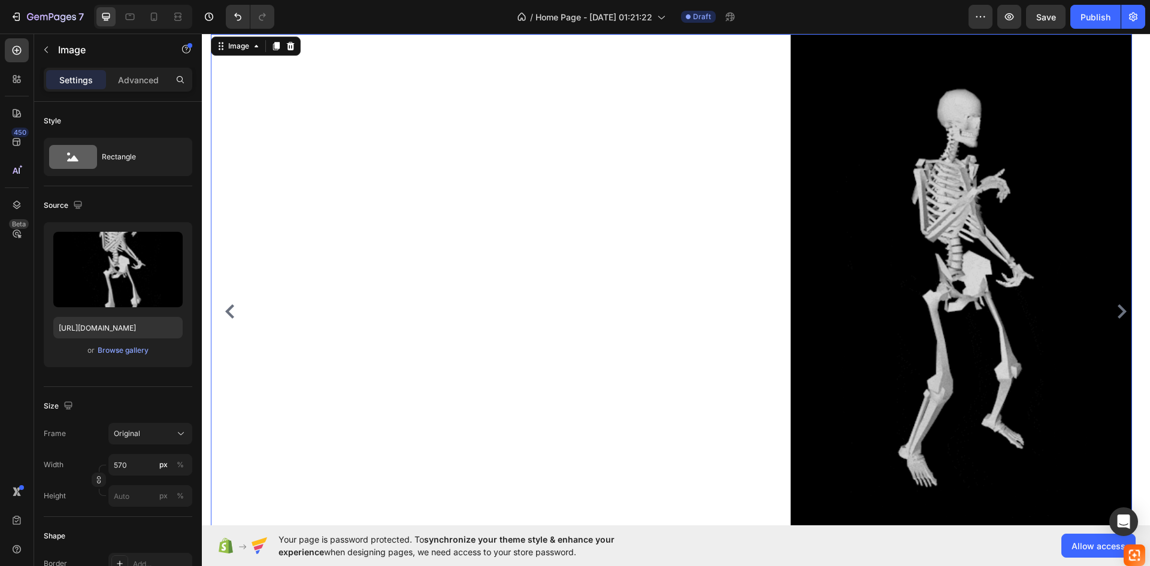
click at [972, 239] on img at bounding box center [961, 288] width 341 height 509
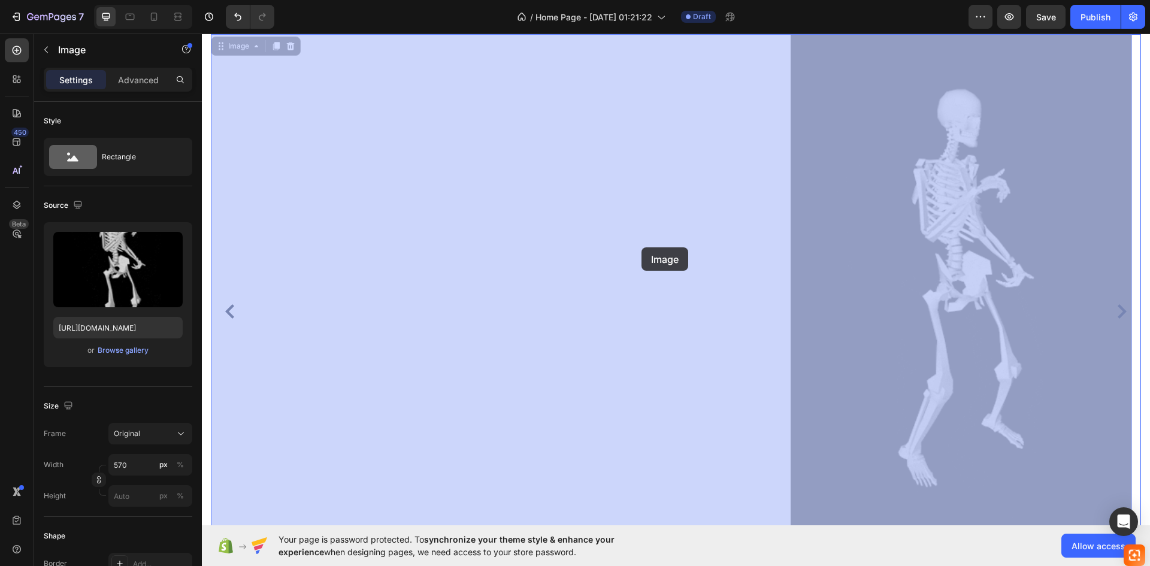
drag, startPoint x: 972, startPoint y: 239, endPoint x: 583, endPoint y: 242, distance: 389.3
drag, startPoint x: 1025, startPoint y: 234, endPoint x: 713, endPoint y: 240, distance: 312.1
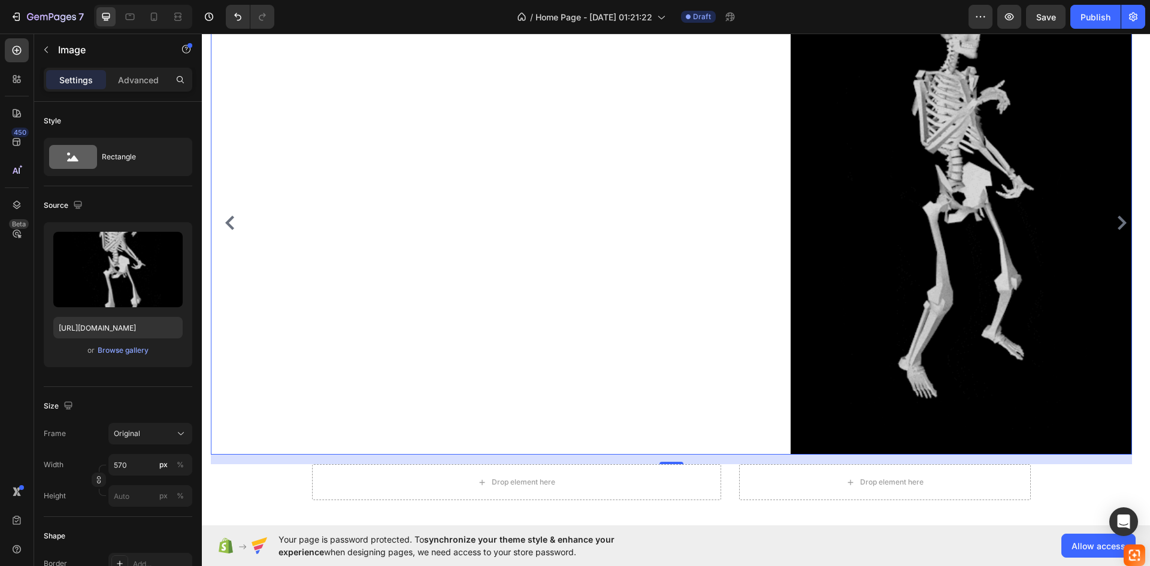
scroll to position [240, 0]
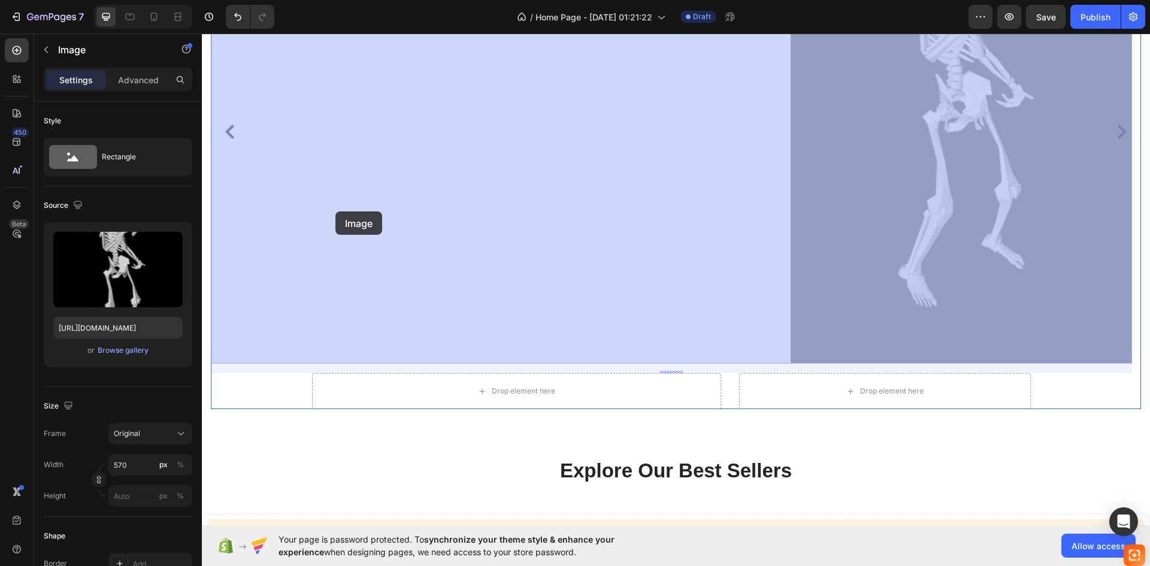
drag, startPoint x: 969, startPoint y: 200, endPoint x: 340, endPoint y: 211, distance: 629.5
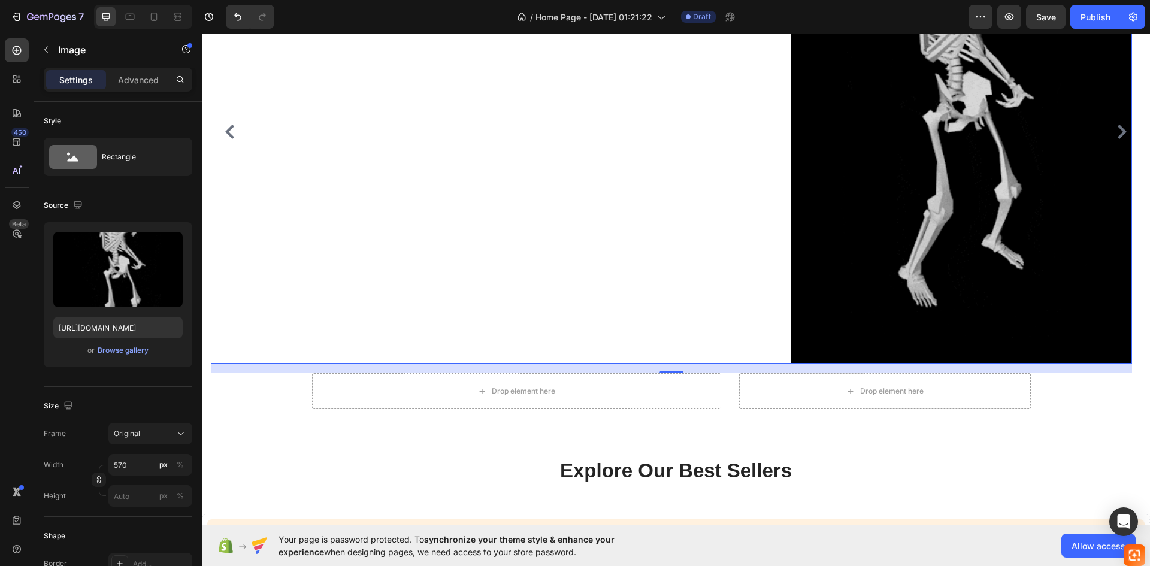
drag, startPoint x: 779, startPoint y: 207, endPoint x: 801, endPoint y: 207, distance: 22.8
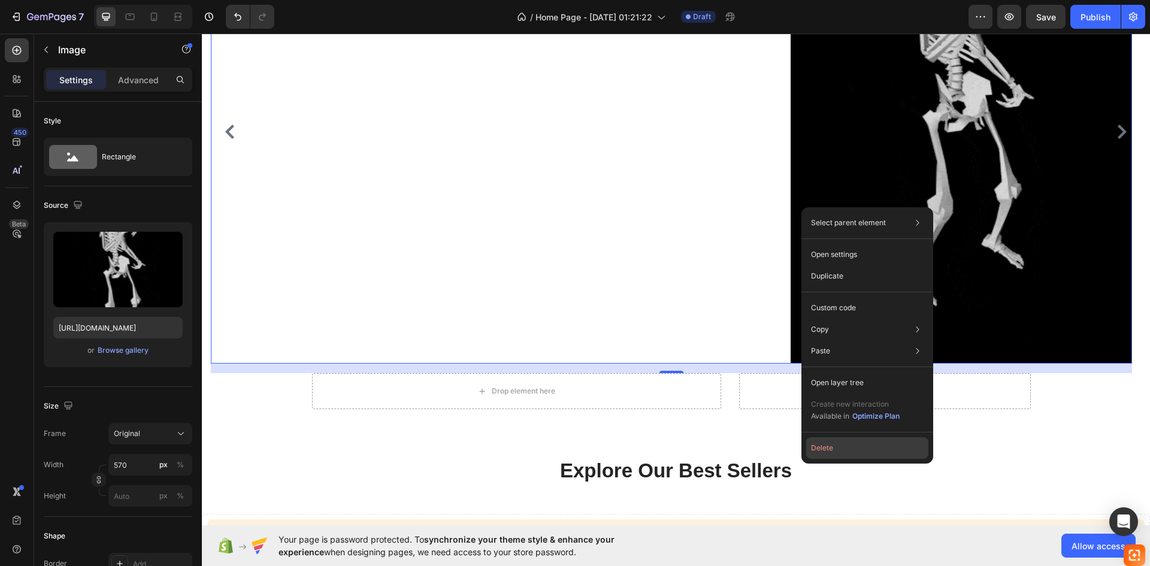
click at [832, 443] on button "Delete" at bounding box center [867, 448] width 122 height 22
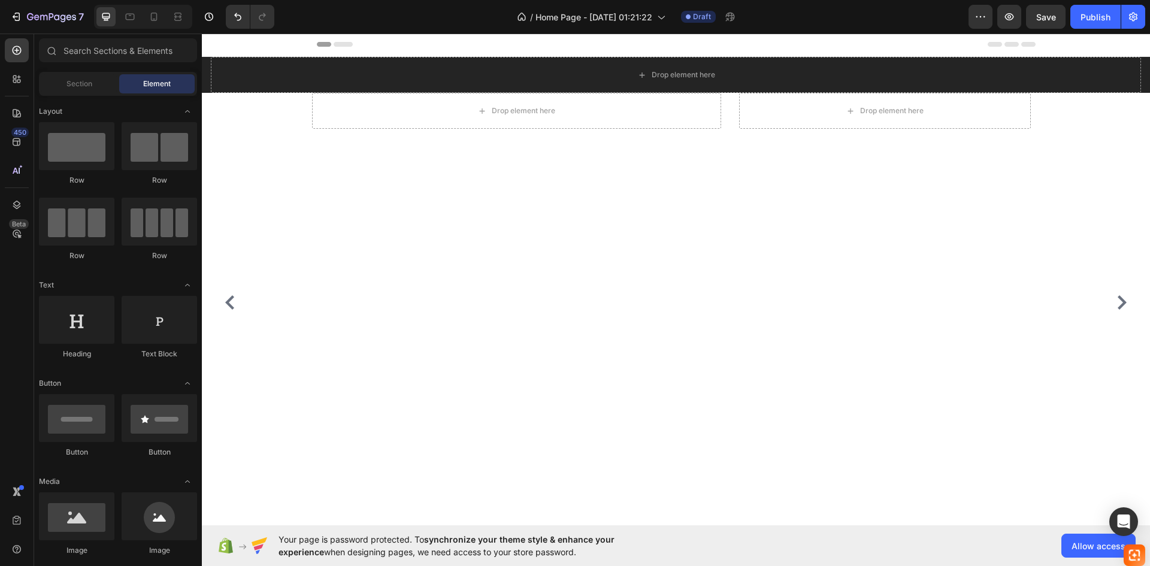
scroll to position [0, 0]
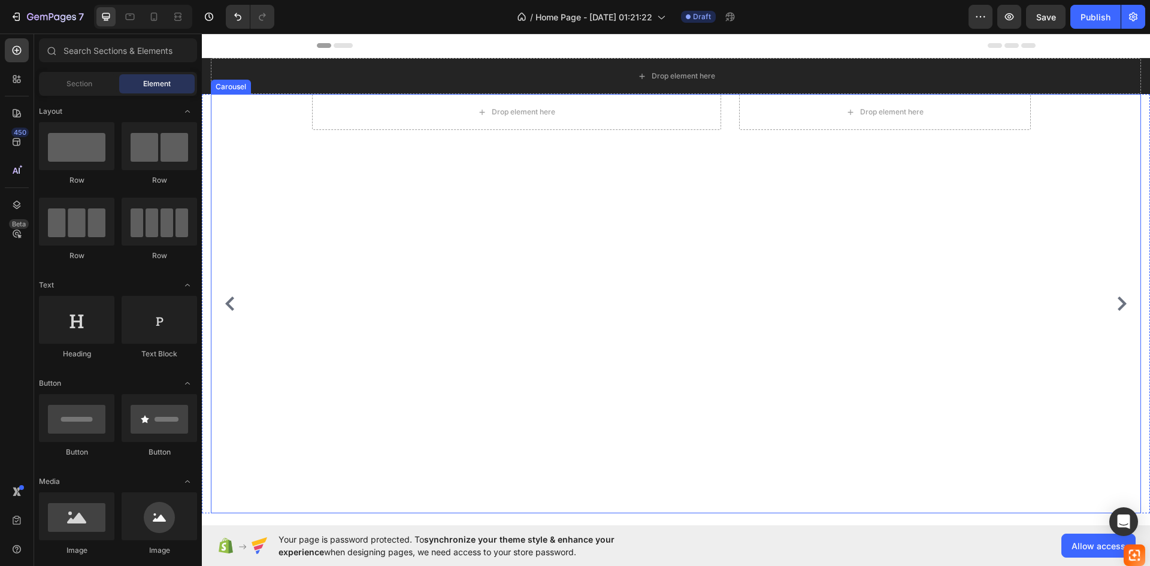
click at [649, 276] on div "Drop element here Drop element here Row" at bounding box center [671, 303] width 921 height 419
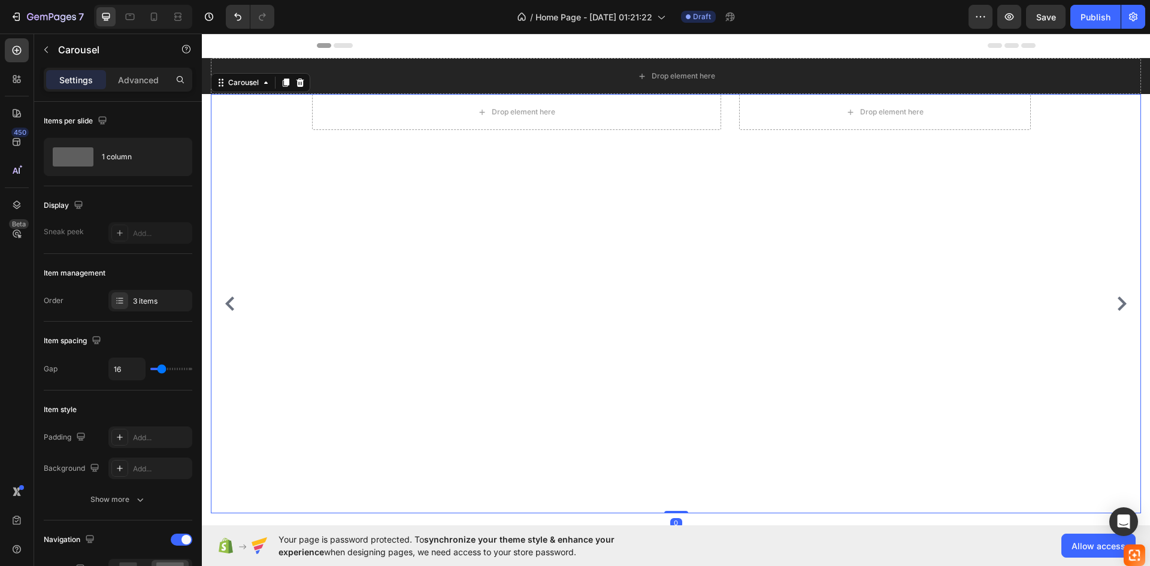
drag, startPoint x: 664, startPoint y: 274, endPoint x: 642, endPoint y: 210, distance: 67.6
click at [664, 266] on div "Drop element here Drop element here Row" at bounding box center [671, 303] width 921 height 419
click at [580, 108] on div "Drop element here" at bounding box center [516, 112] width 409 height 36
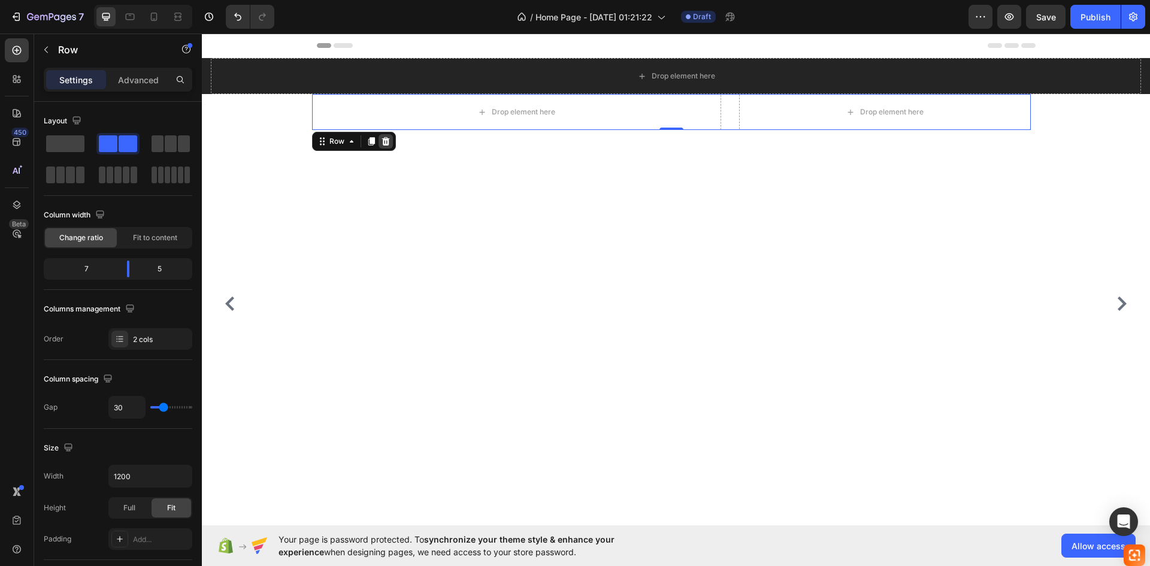
click at [392, 138] on div at bounding box center [385, 141] width 14 height 14
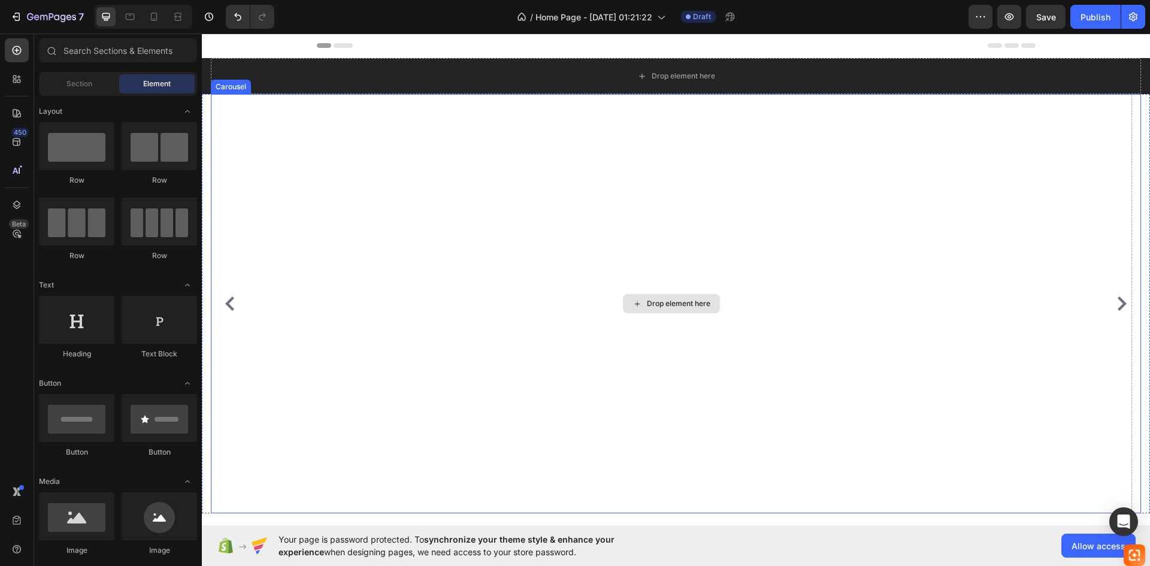
click at [705, 294] on div "Drop element here" at bounding box center [671, 303] width 97 height 19
click at [705, 295] on div "Drop element here" at bounding box center [671, 303] width 97 height 19
click at [705, 304] on div "Drop element here" at bounding box center [678, 304] width 63 height 10
click at [650, 307] on div "Drop element here" at bounding box center [678, 304] width 63 height 10
click at [648, 304] on div "Drop element here" at bounding box center [678, 304] width 63 height 10
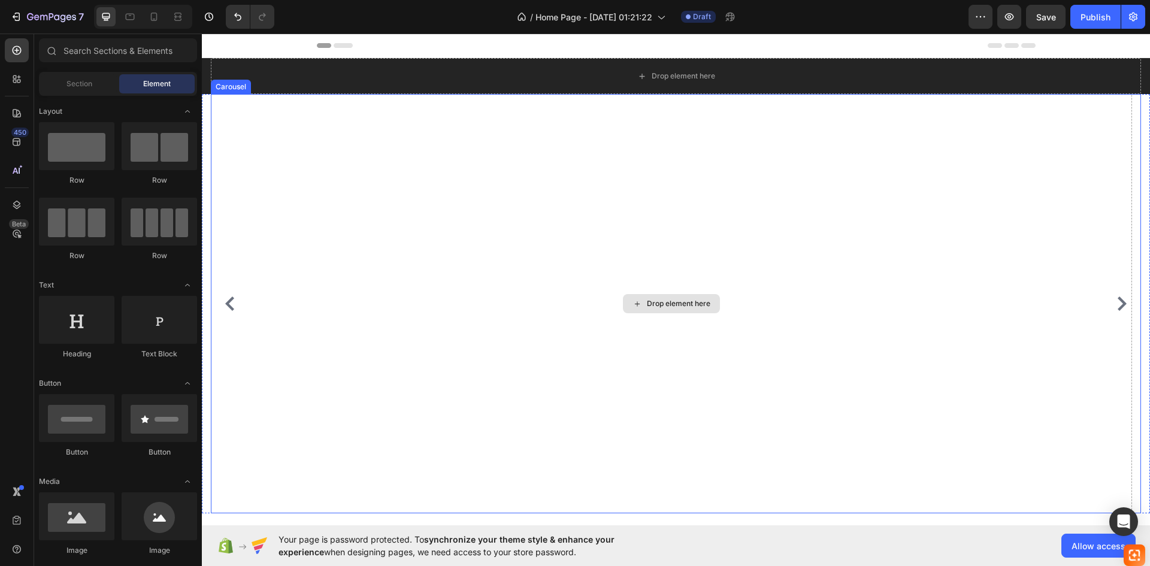
click at [644, 304] on div "Drop element here" at bounding box center [671, 303] width 97 height 19
click at [637, 304] on icon at bounding box center [637, 303] width 5 height 5
drag, startPoint x: 637, startPoint y: 304, endPoint x: 605, endPoint y: 304, distance: 32.3
click at [636, 304] on icon at bounding box center [637, 303] width 5 height 5
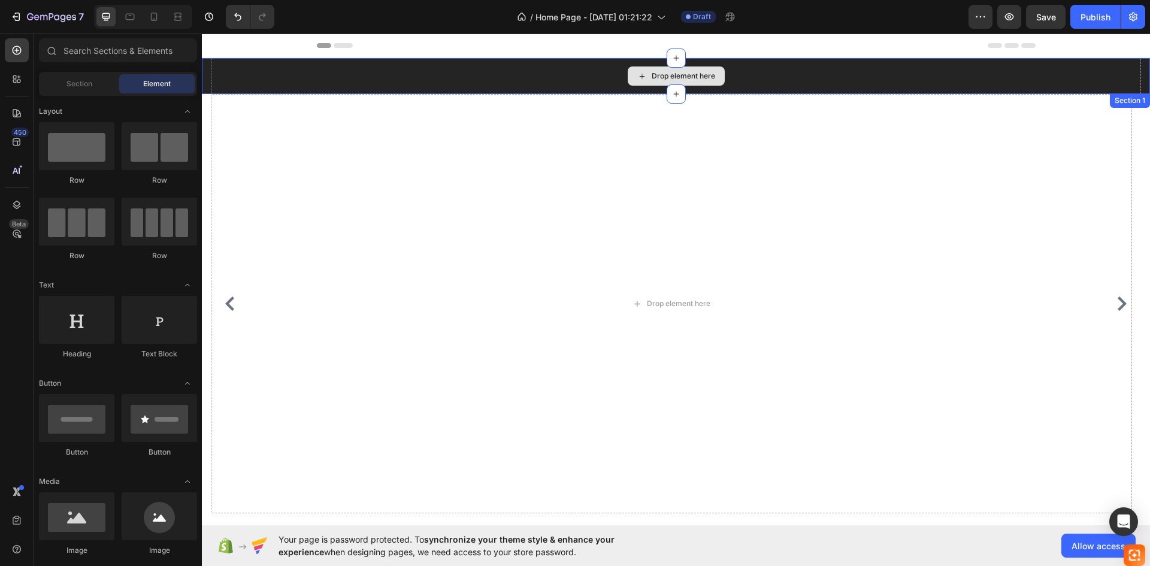
click at [789, 76] on div "Drop element here" at bounding box center [676, 76] width 930 height 36
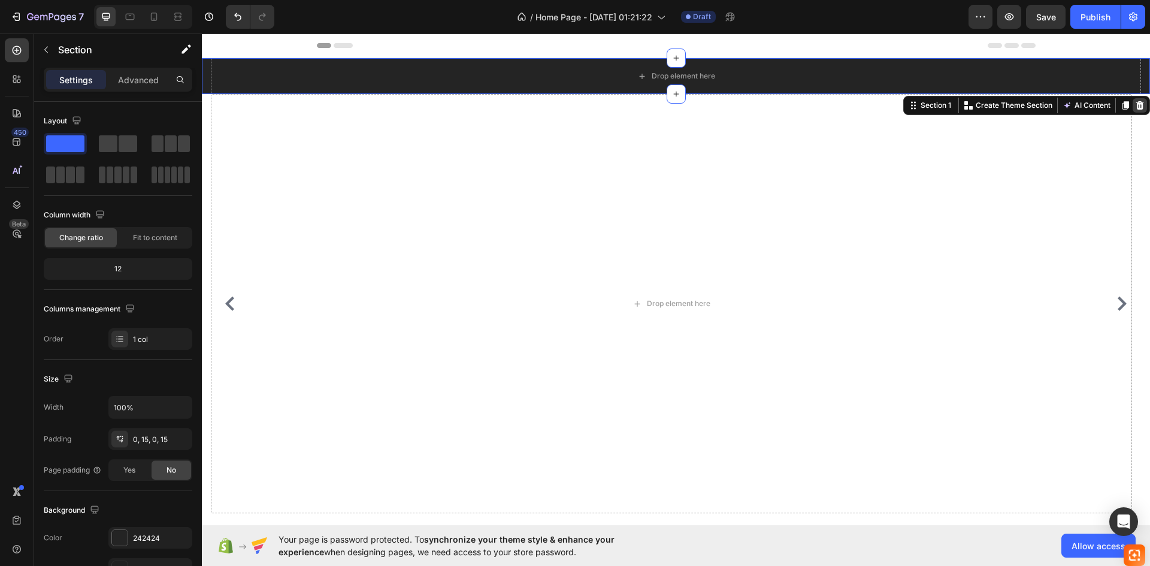
click at [1136, 103] on icon at bounding box center [1140, 105] width 8 height 8
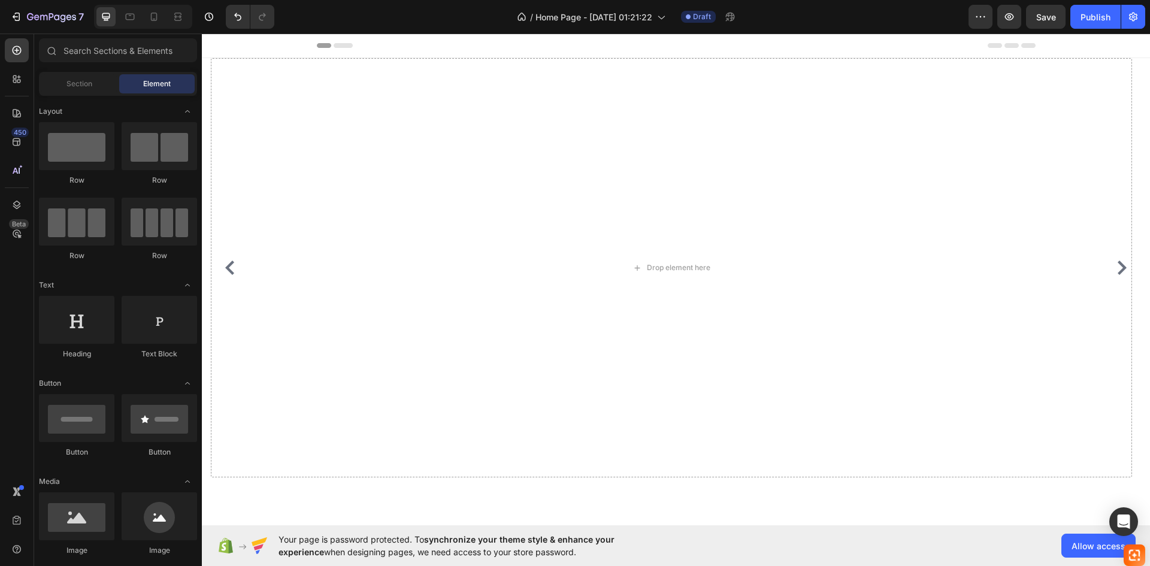
click at [846, 40] on div "Header" at bounding box center [676, 46] width 719 height 24
click at [847, 43] on div "Header" at bounding box center [676, 46] width 719 height 24
click at [849, 45] on div "Header" at bounding box center [676, 46] width 719 height 24
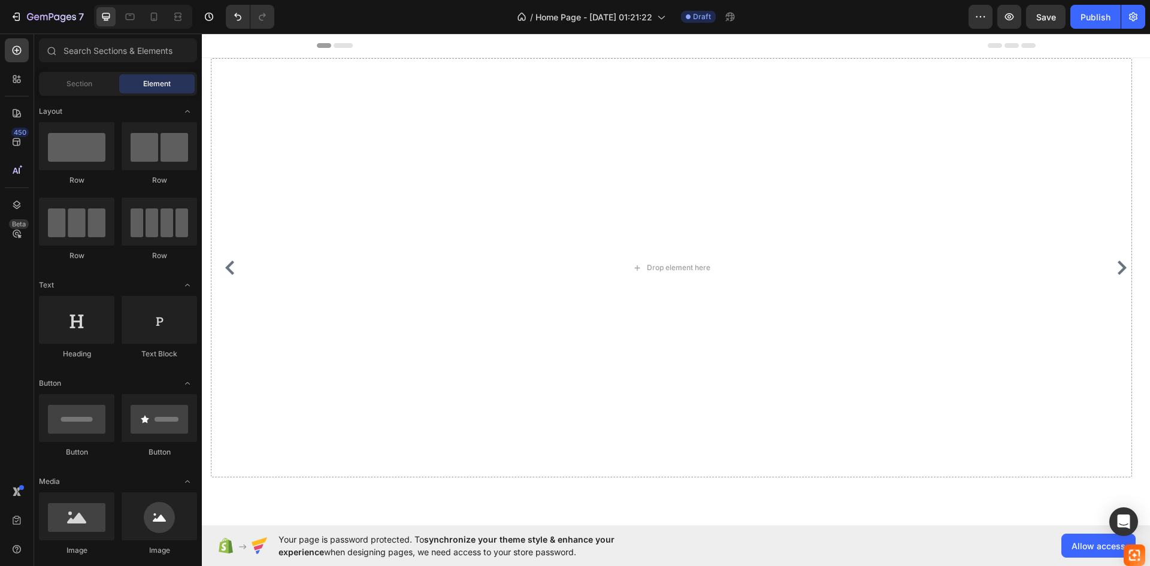
click at [849, 45] on div "Header" at bounding box center [676, 46] width 719 height 24
click at [706, 250] on div "Drop element here" at bounding box center [671, 267] width 921 height 419
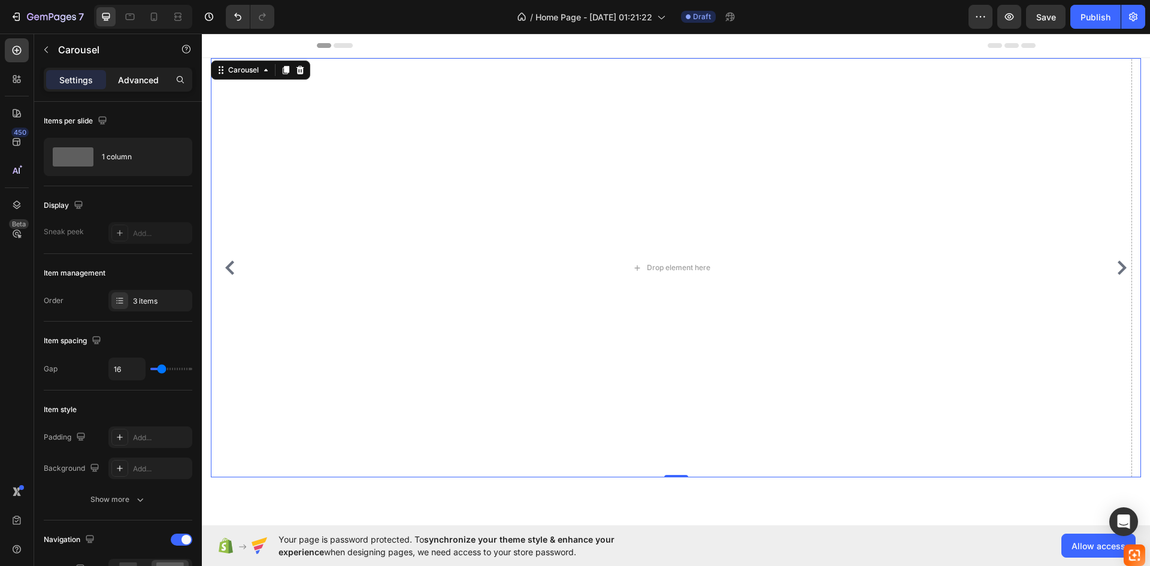
click at [137, 84] on p "Advanced" at bounding box center [138, 80] width 41 height 13
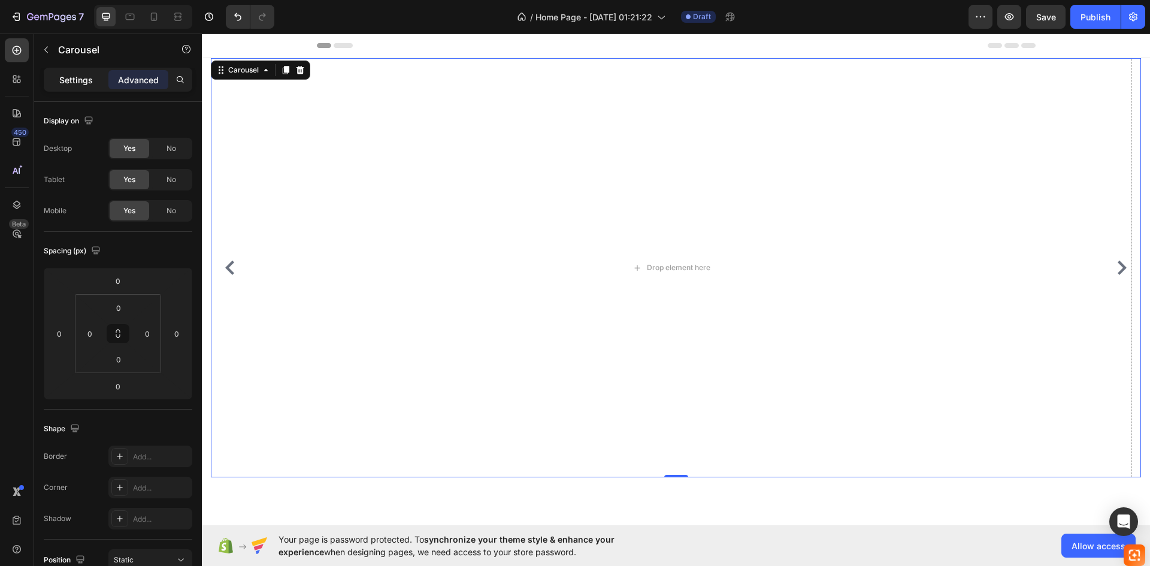
click at [76, 86] on p "Settings" at bounding box center [76, 80] width 34 height 13
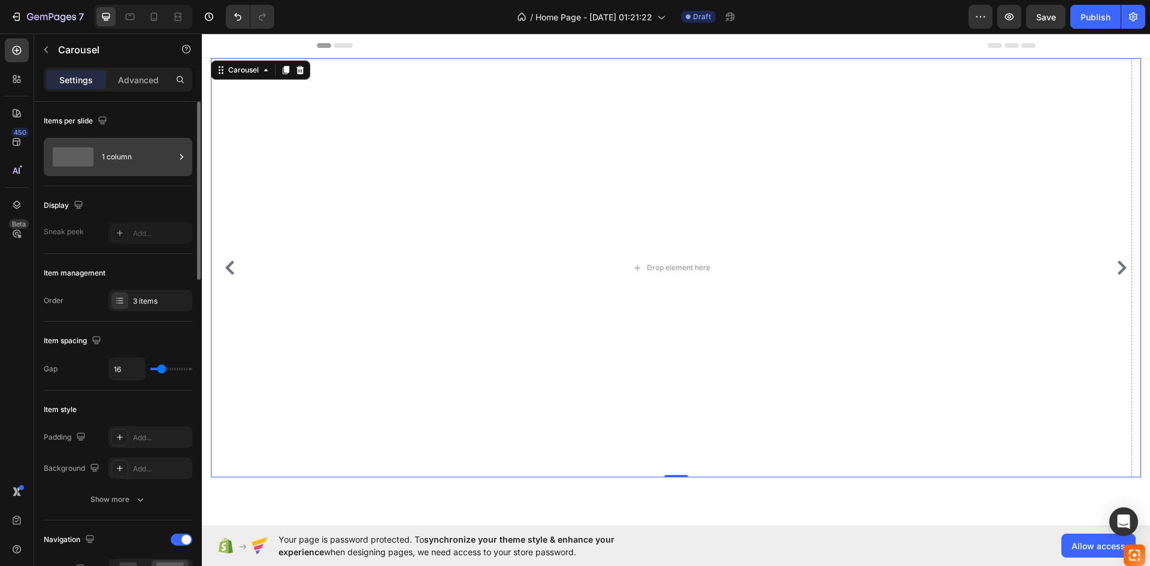
click at [136, 160] on div "1 column" at bounding box center [138, 157] width 73 height 28
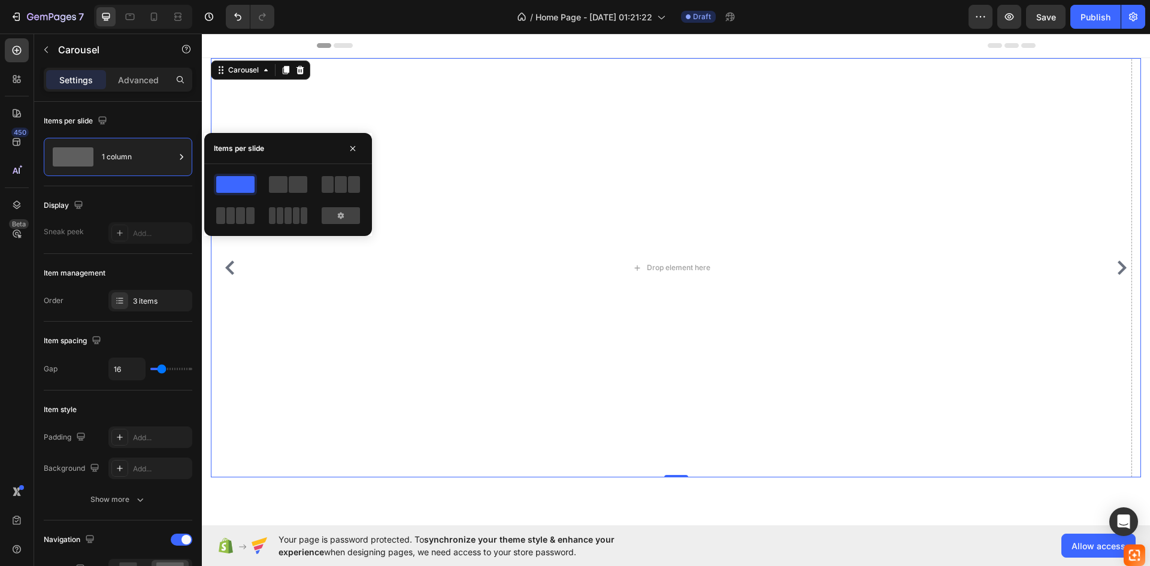
click at [234, 187] on span at bounding box center [235, 184] width 38 height 17
click at [345, 218] on icon at bounding box center [341, 216] width 10 height 10
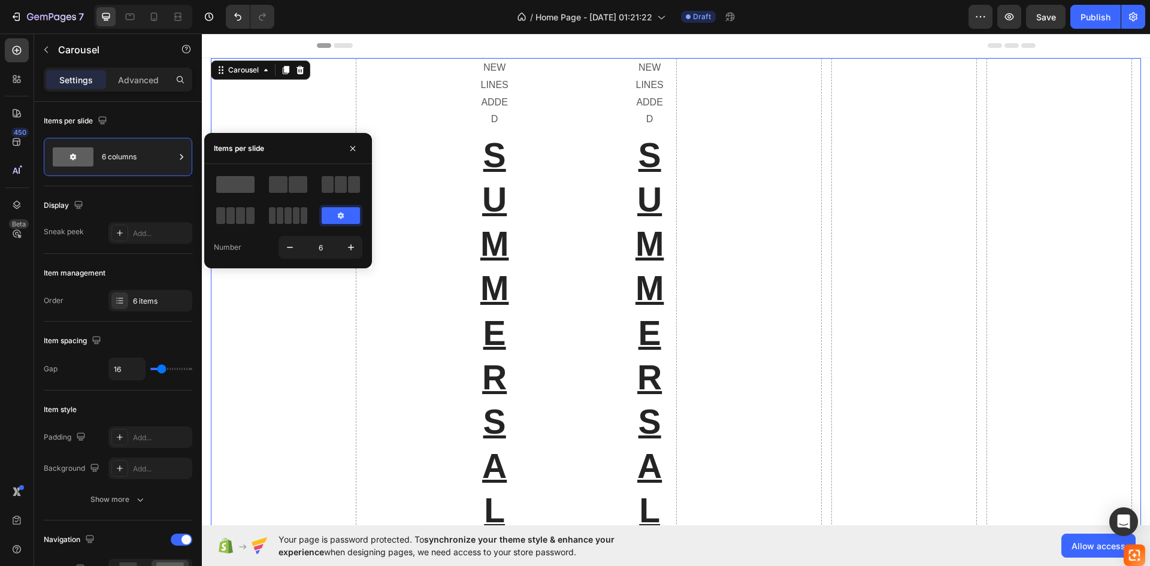
click at [248, 192] on span at bounding box center [235, 184] width 38 height 17
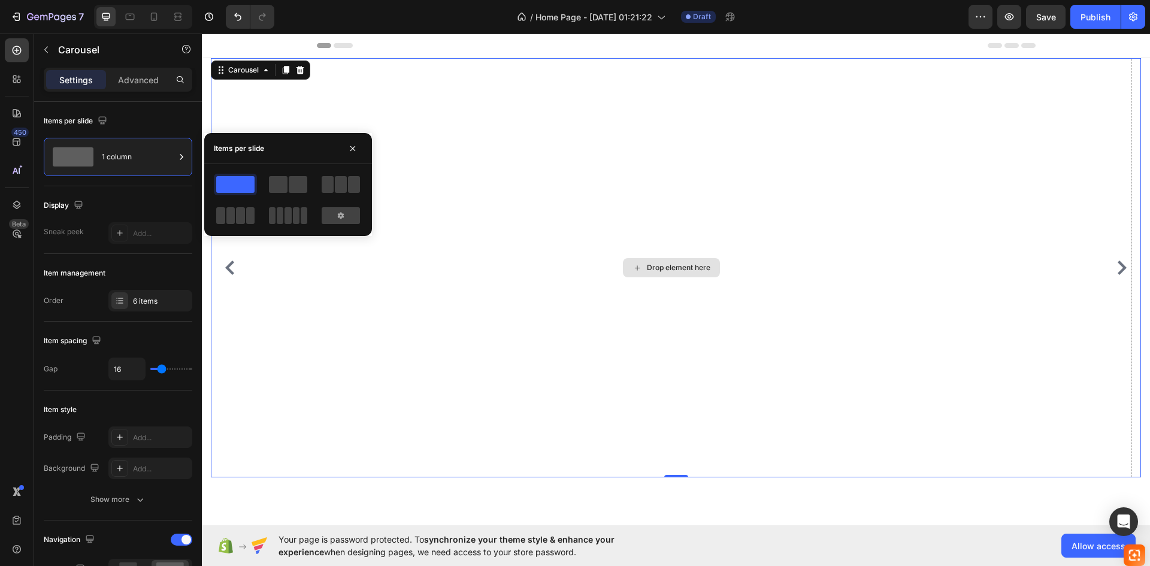
click at [598, 241] on div "Drop element here" at bounding box center [671, 267] width 921 height 419
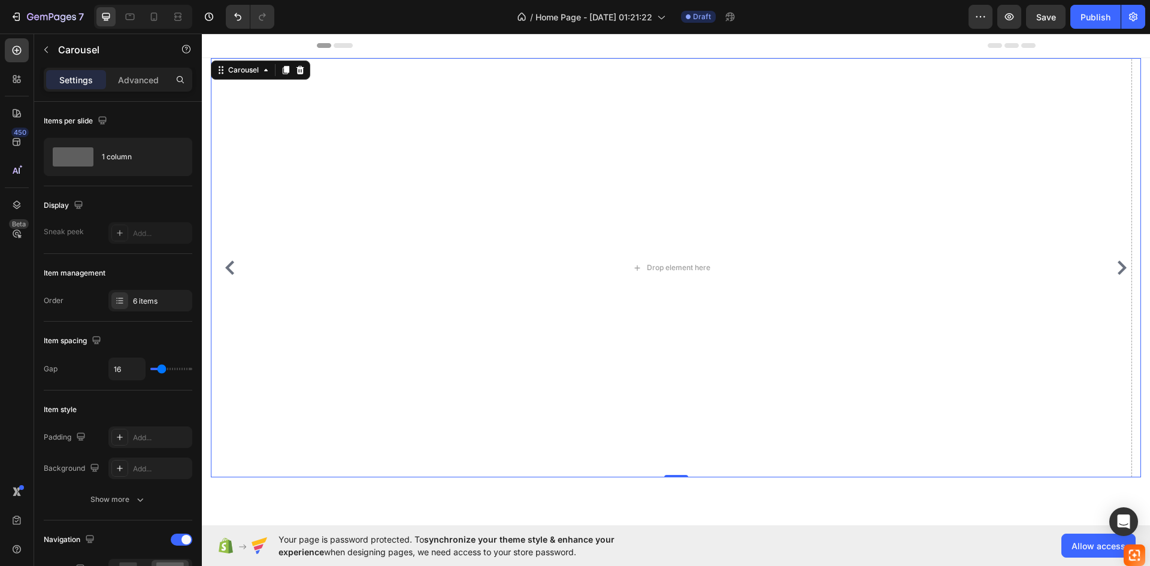
click at [228, 263] on icon "Carousel Back Arrow" at bounding box center [230, 268] width 14 height 14
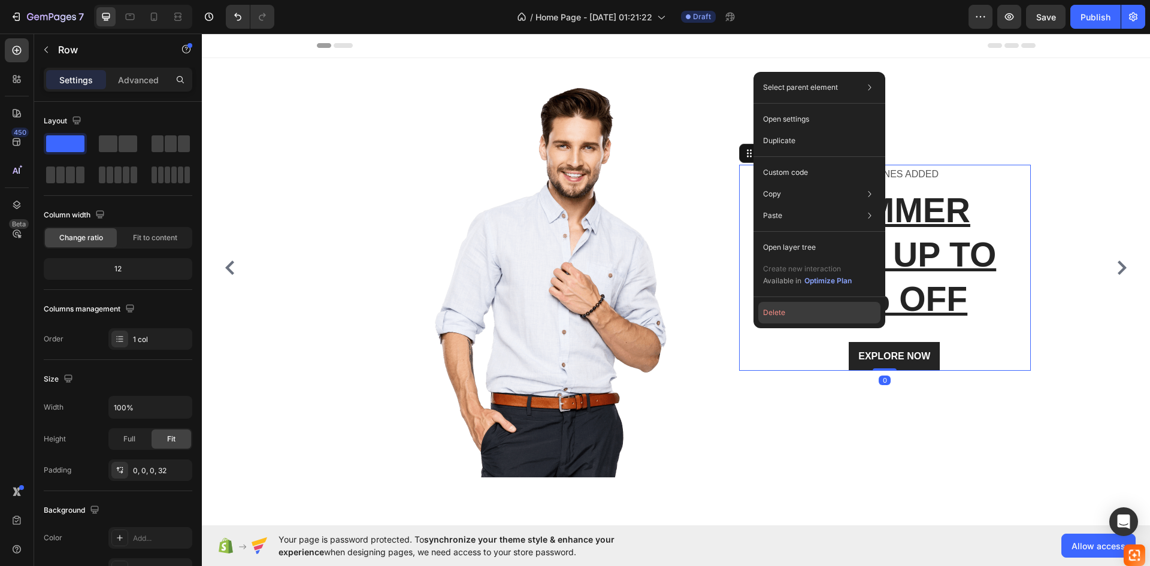
click at [781, 319] on button "Delete" at bounding box center [819, 313] width 122 height 22
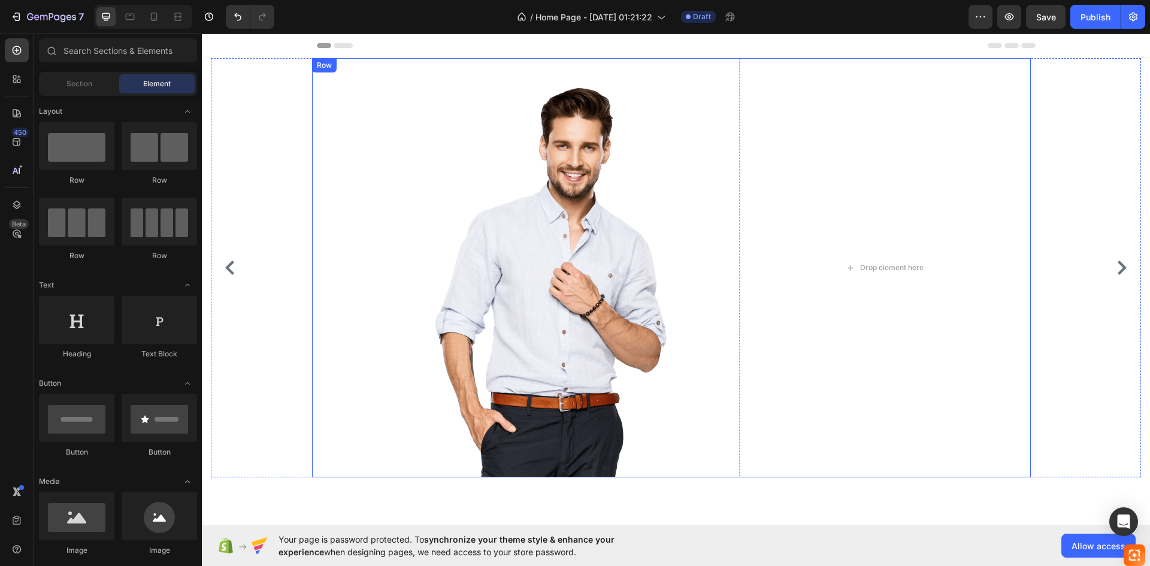
click at [734, 298] on div "Image Drop element here Row" at bounding box center [671, 267] width 719 height 419
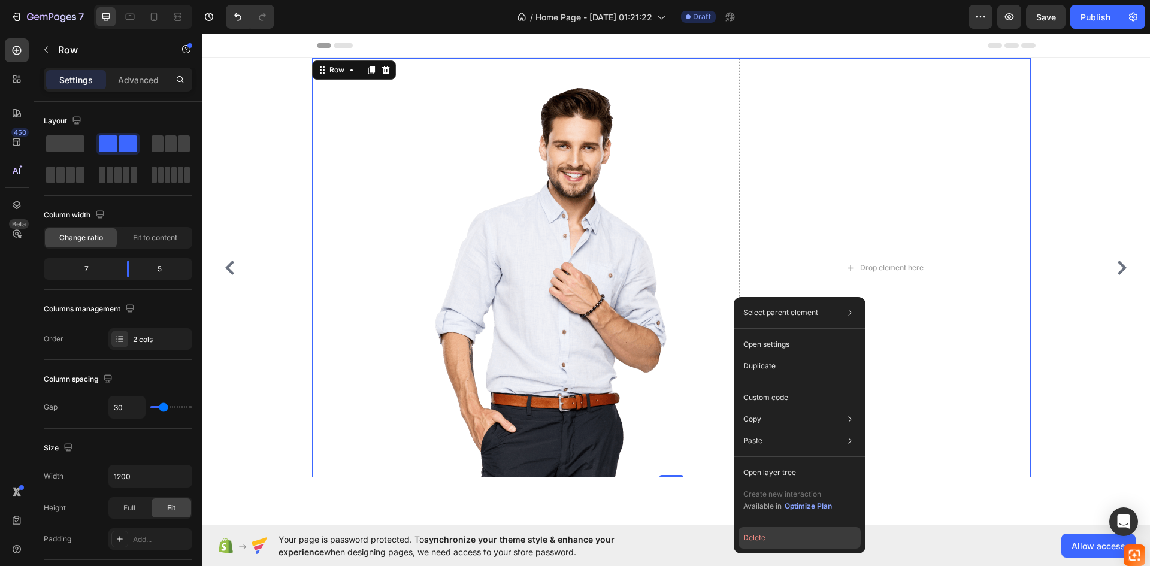
click at [761, 537] on button "Delete" at bounding box center [799, 538] width 122 height 22
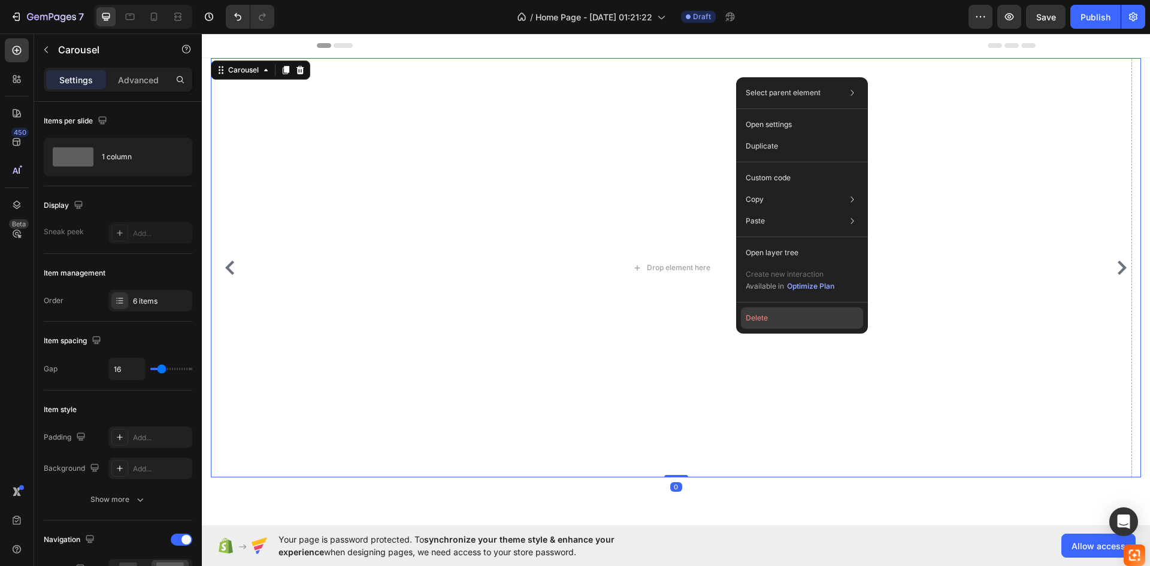
click at [786, 319] on button "Delete" at bounding box center [802, 318] width 122 height 22
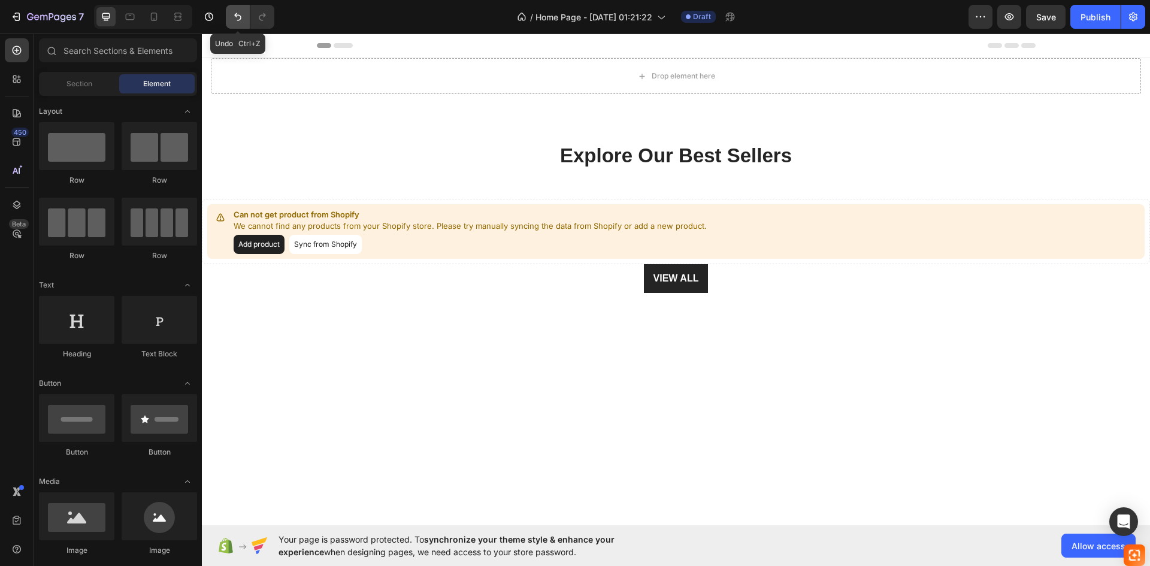
click at [246, 14] on button "Undo/Redo" at bounding box center [238, 17] width 24 height 24
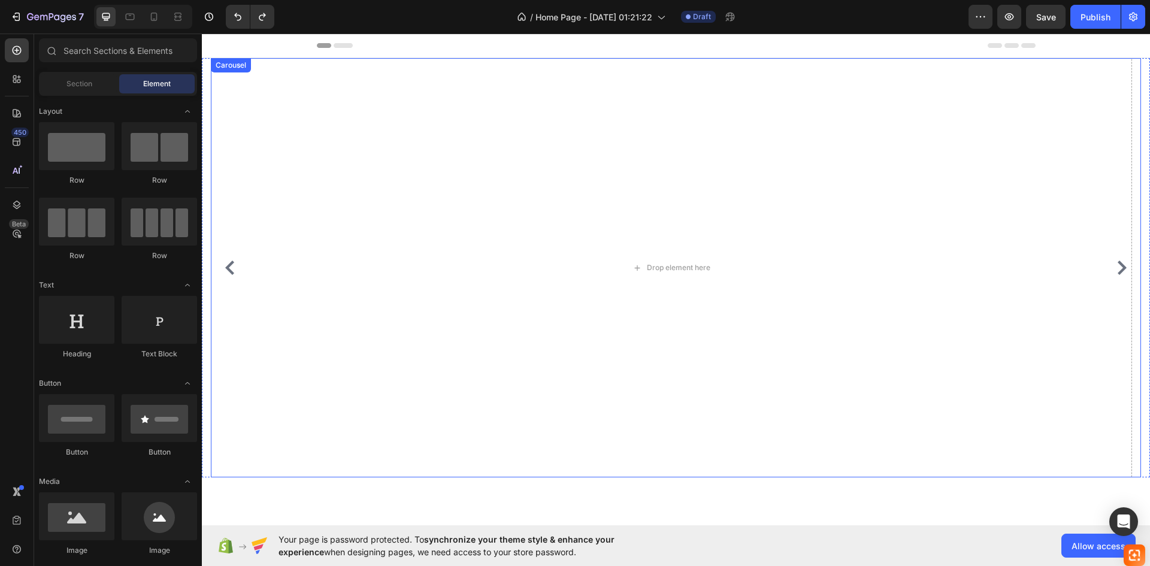
click at [1115, 261] on icon "Carousel Next Arrow" at bounding box center [1122, 268] width 14 height 14
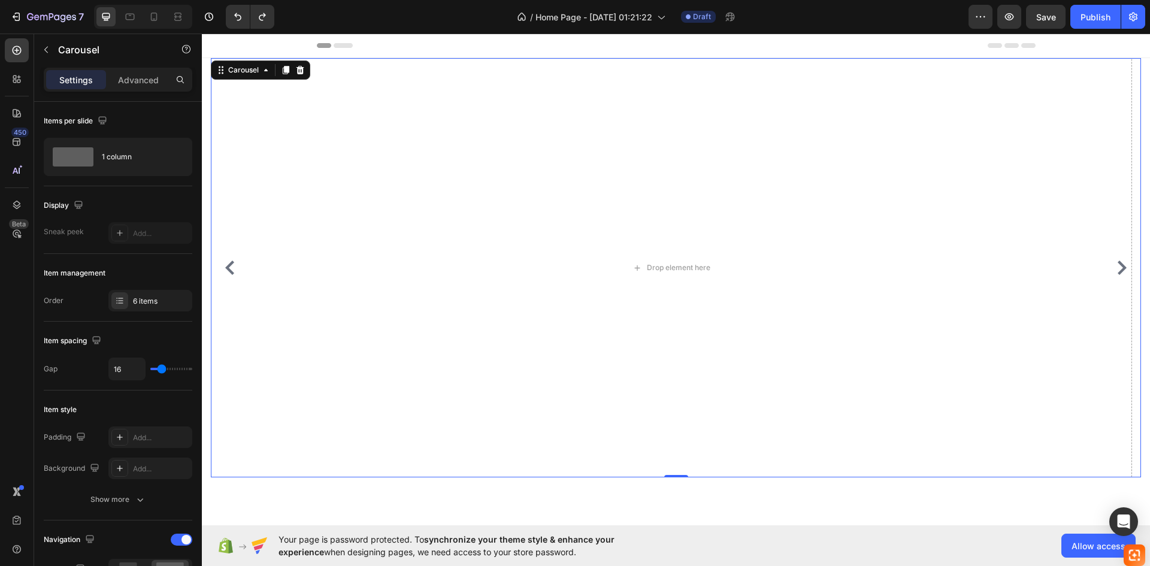
click at [231, 267] on icon "Carousel Back Arrow" at bounding box center [230, 268] width 14 height 14
click at [232, 266] on icon "Carousel Back Arrow" at bounding box center [230, 268] width 14 height 14
click at [232, 267] on icon "Carousel Back Arrow" at bounding box center [230, 268] width 14 height 14
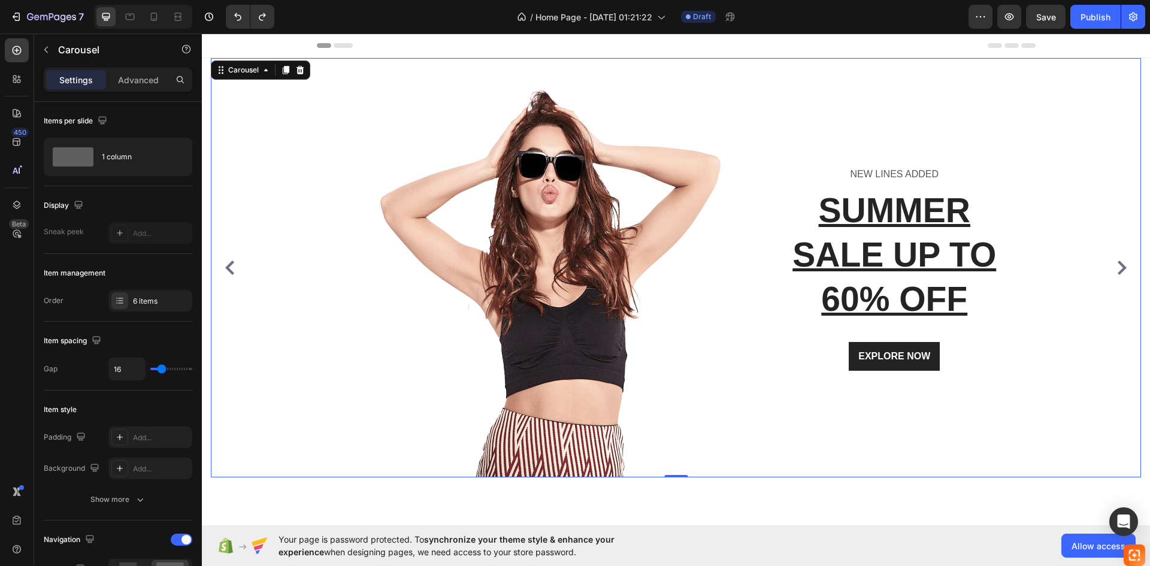
click at [232, 267] on icon "Carousel Back Arrow" at bounding box center [230, 268] width 14 height 14
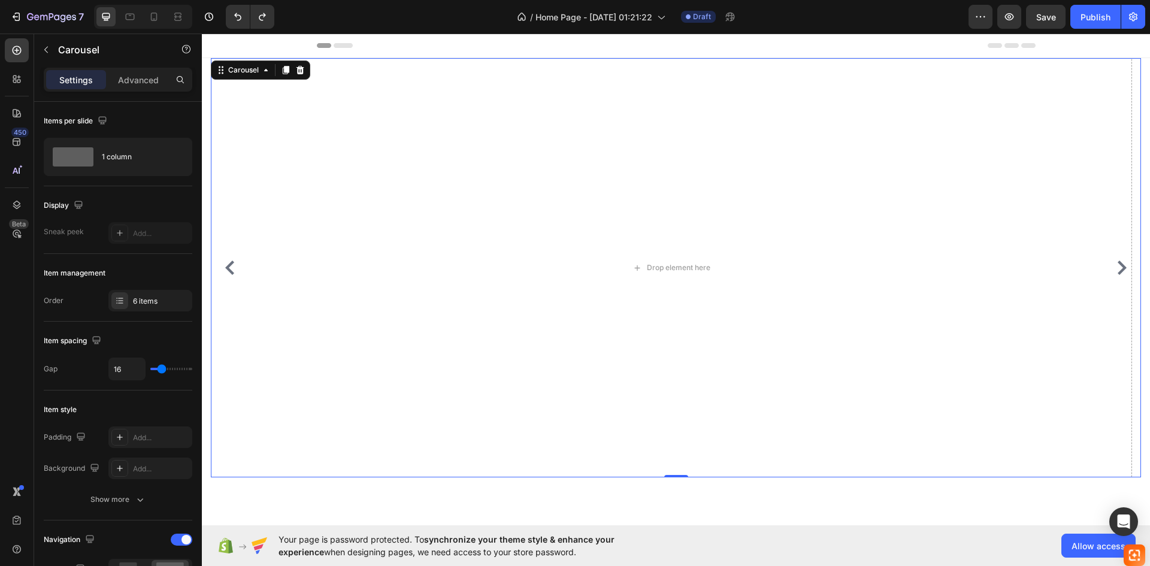
click at [232, 267] on icon "Carousel Back Arrow" at bounding box center [230, 268] width 14 height 14
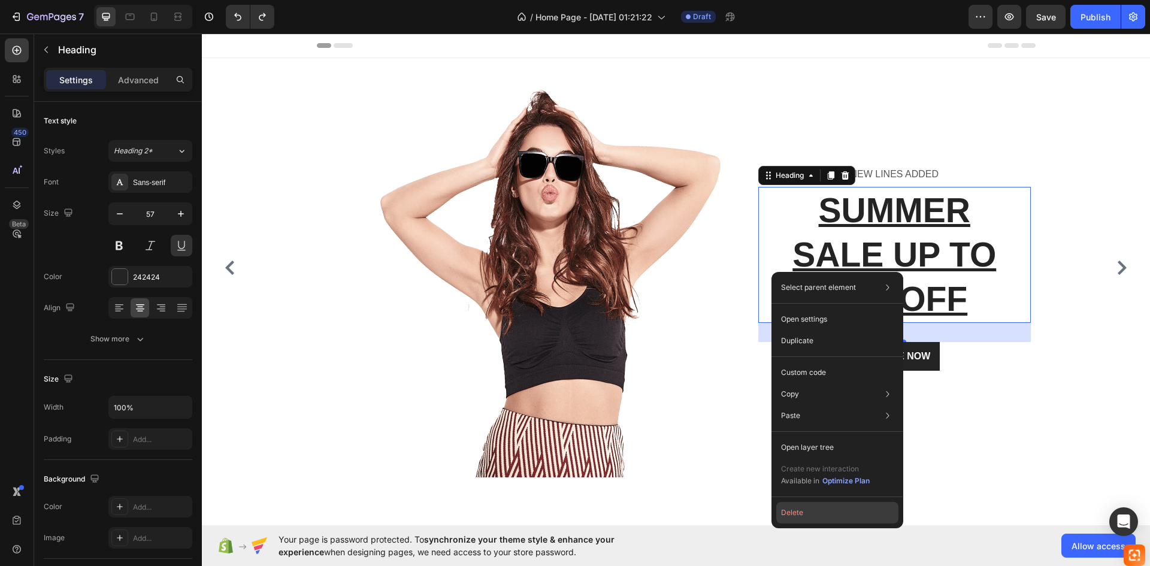
click at [821, 517] on button "Delete" at bounding box center [837, 513] width 122 height 22
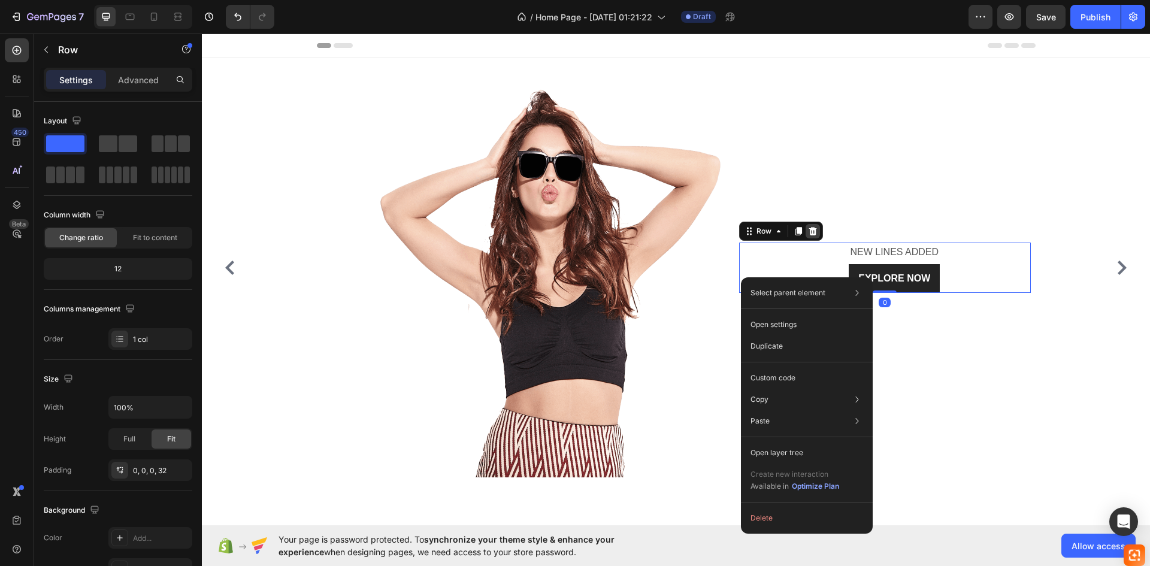
click at [810, 235] on icon at bounding box center [812, 230] width 8 height 8
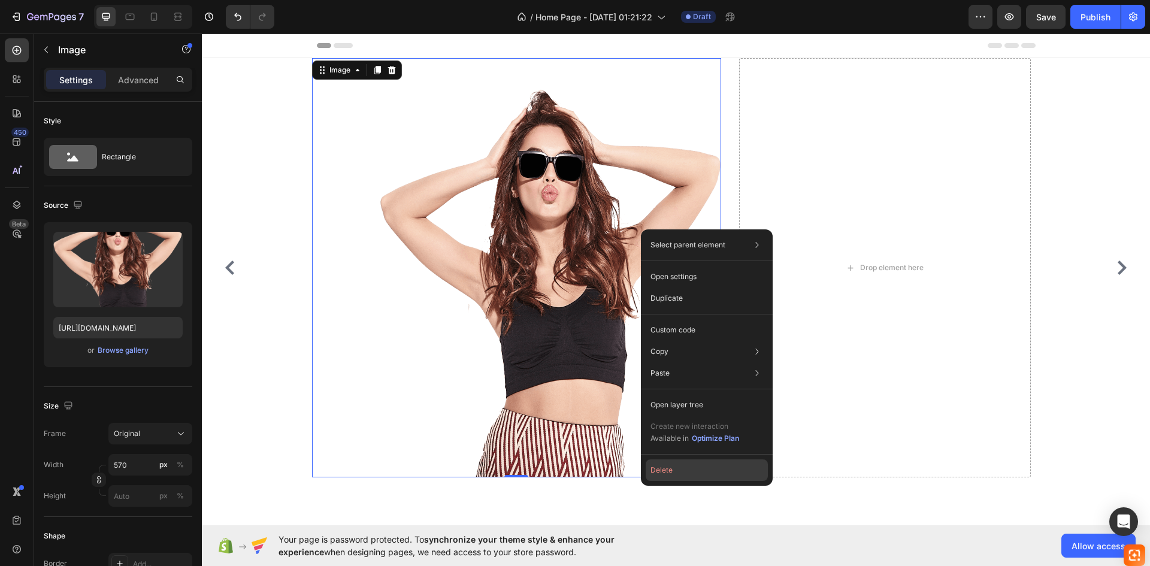
click at [665, 473] on button "Delete" at bounding box center [707, 470] width 122 height 22
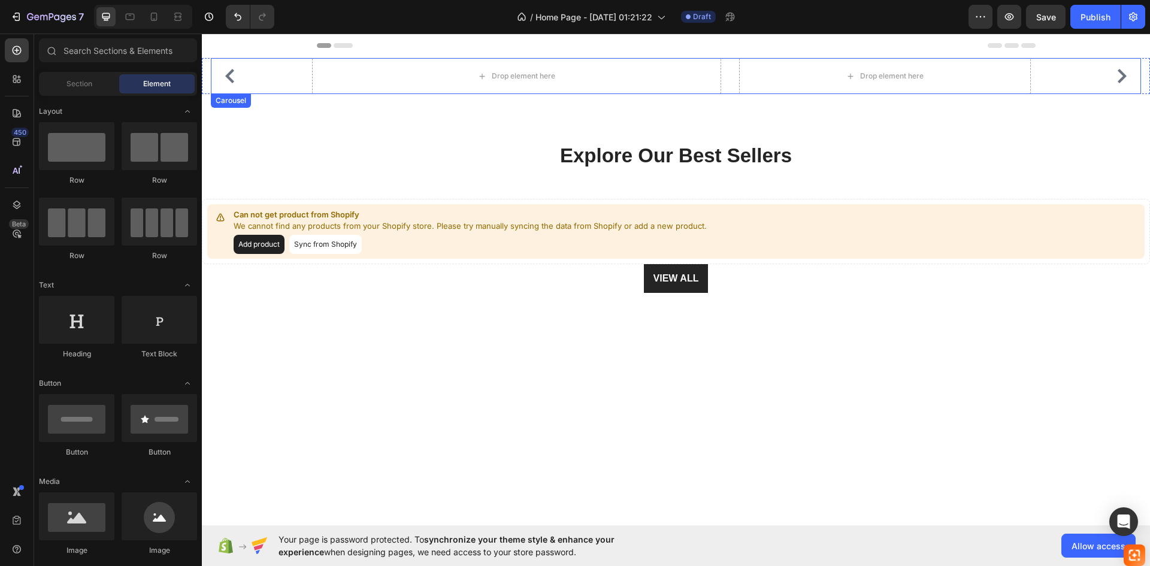
click at [229, 70] on icon "Carousel Back Arrow" at bounding box center [230, 76] width 14 height 14
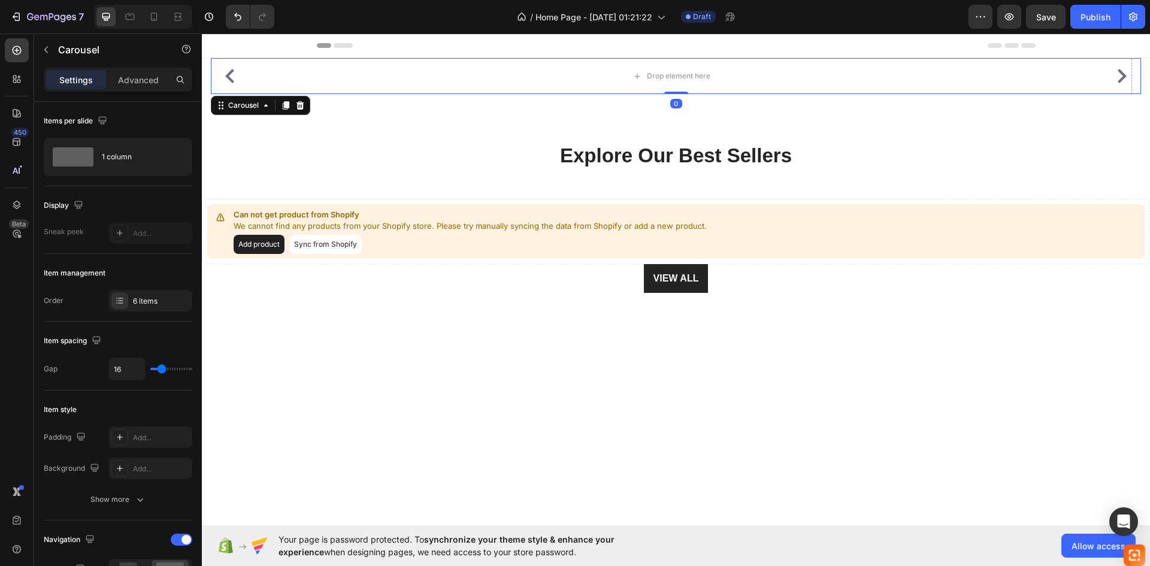
click at [231, 75] on icon "Carousel Back Arrow" at bounding box center [230, 76] width 14 height 14
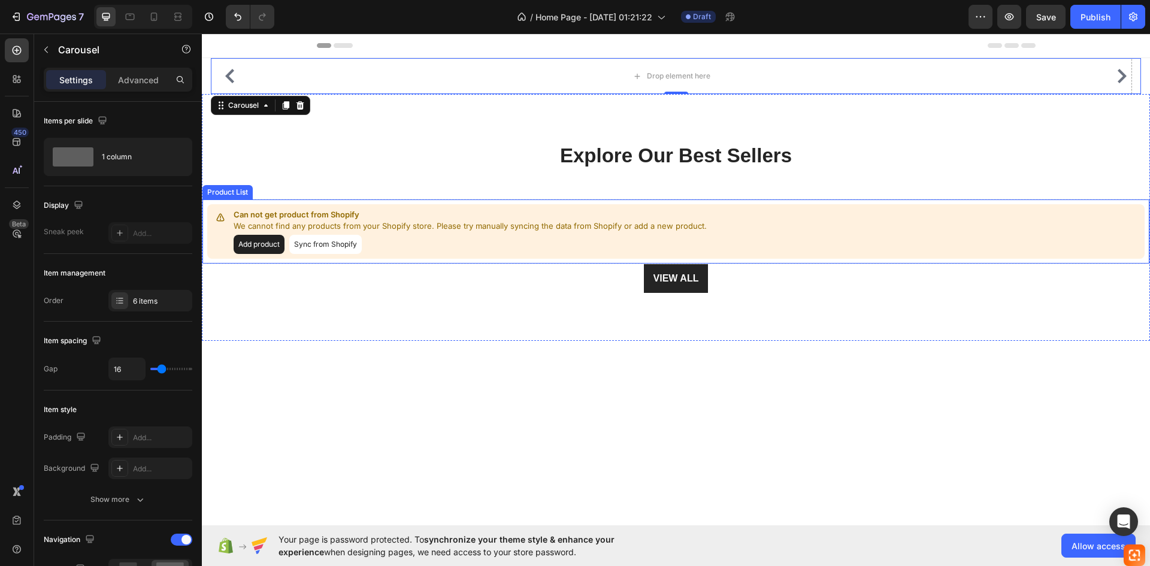
drag, startPoint x: 671, startPoint y: 93, endPoint x: 670, endPoint y: 217, distance: 124.0
click at [670, 217] on div "Explore Our Best Sellers Heading Row Can not get product from Shopify We cannot…" at bounding box center [676, 217] width 948 height 247
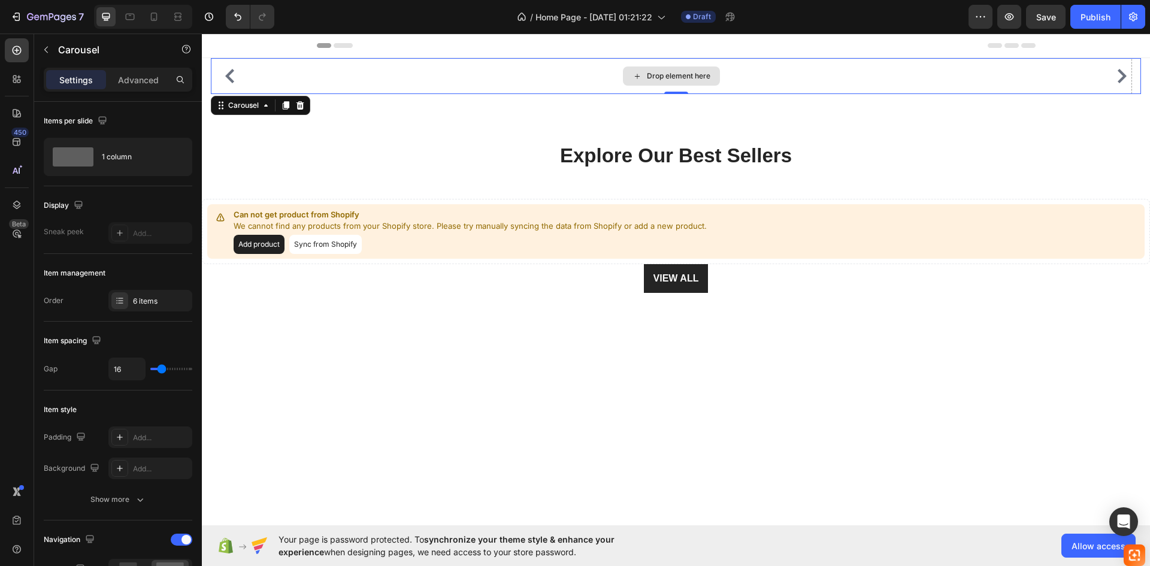
click at [226, 68] on button "Carousel Back Arrow" at bounding box center [229, 75] width 19 height 19
click at [237, 16] on icon "Undo/Redo" at bounding box center [237, 17] width 7 height 8
click at [228, 86] on button "Carousel Back Arrow" at bounding box center [229, 75] width 19 height 19
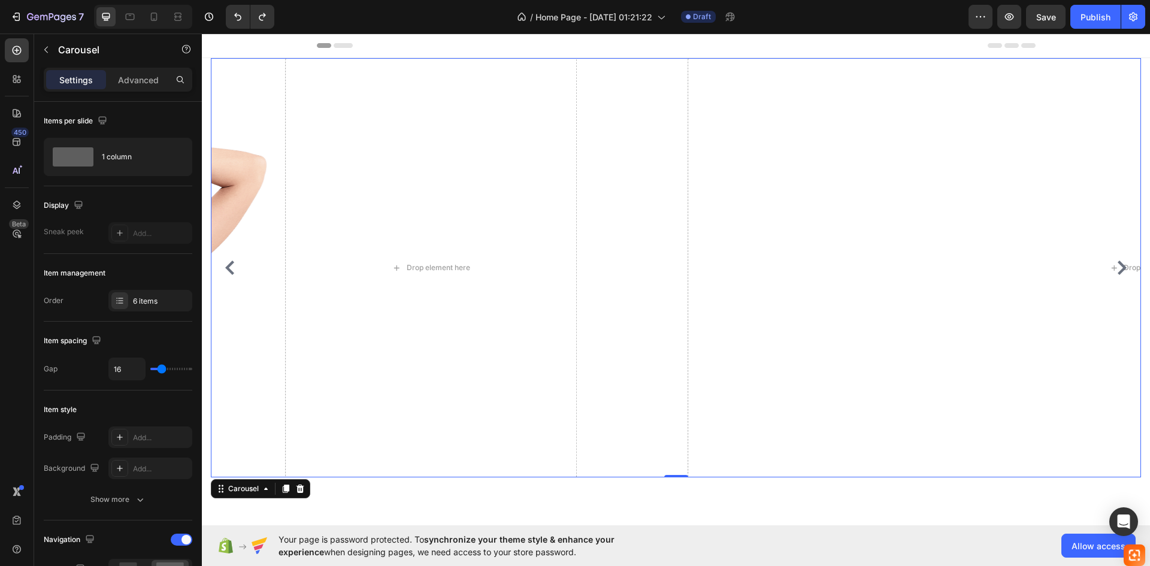
click at [228, 275] on button "Carousel Back Arrow" at bounding box center [229, 267] width 19 height 19
click at [1116, 275] on button "Carousel Next Arrow" at bounding box center [1121, 267] width 19 height 19
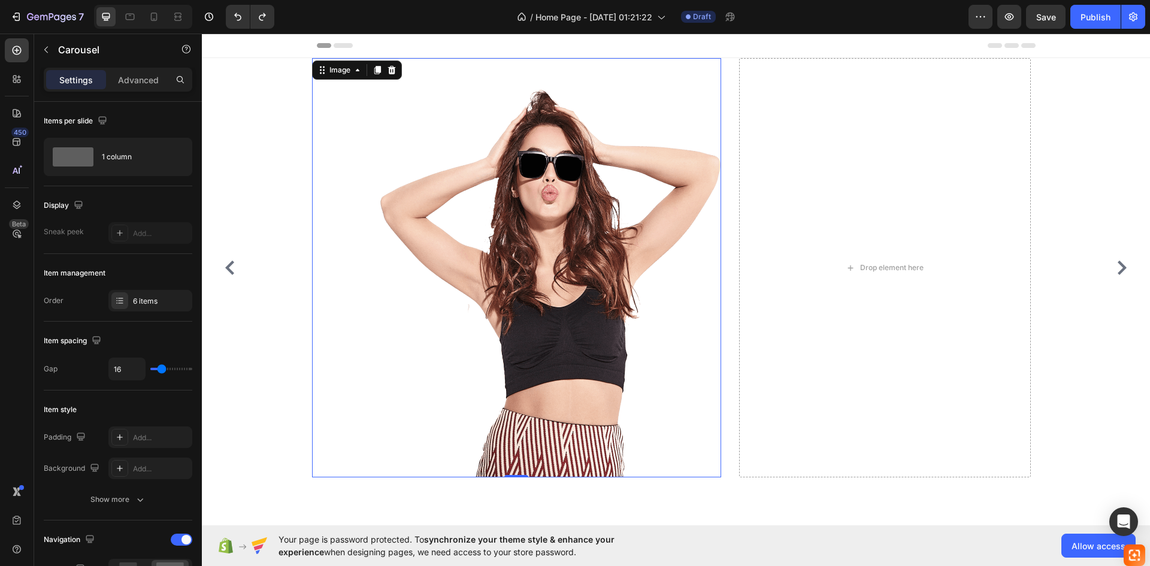
click at [656, 280] on img at bounding box center [550, 267] width 341 height 419
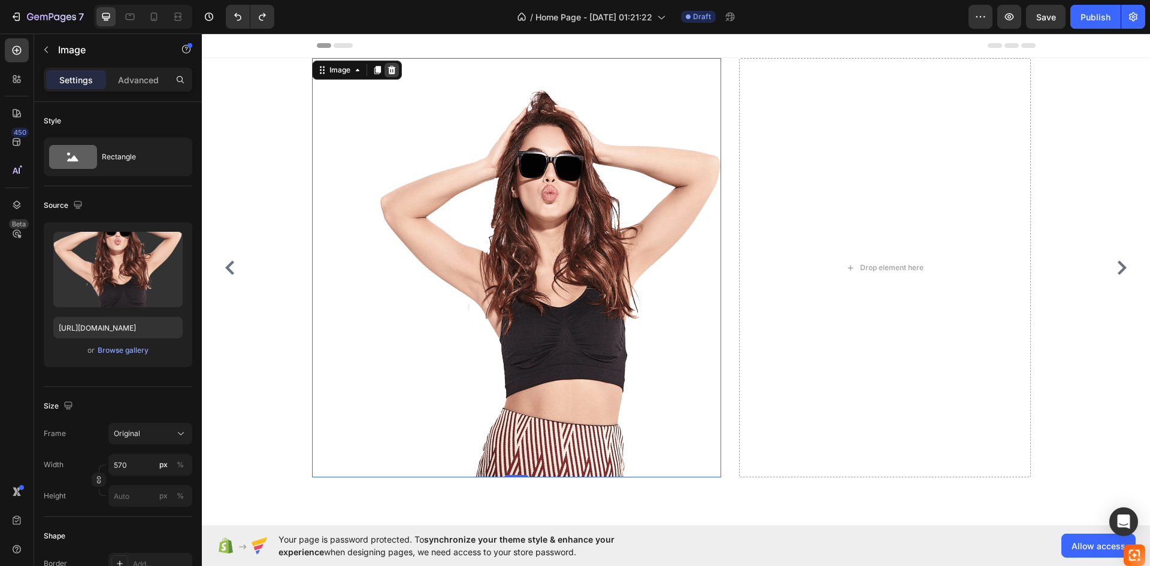
click at [390, 64] on div at bounding box center [391, 70] width 14 height 14
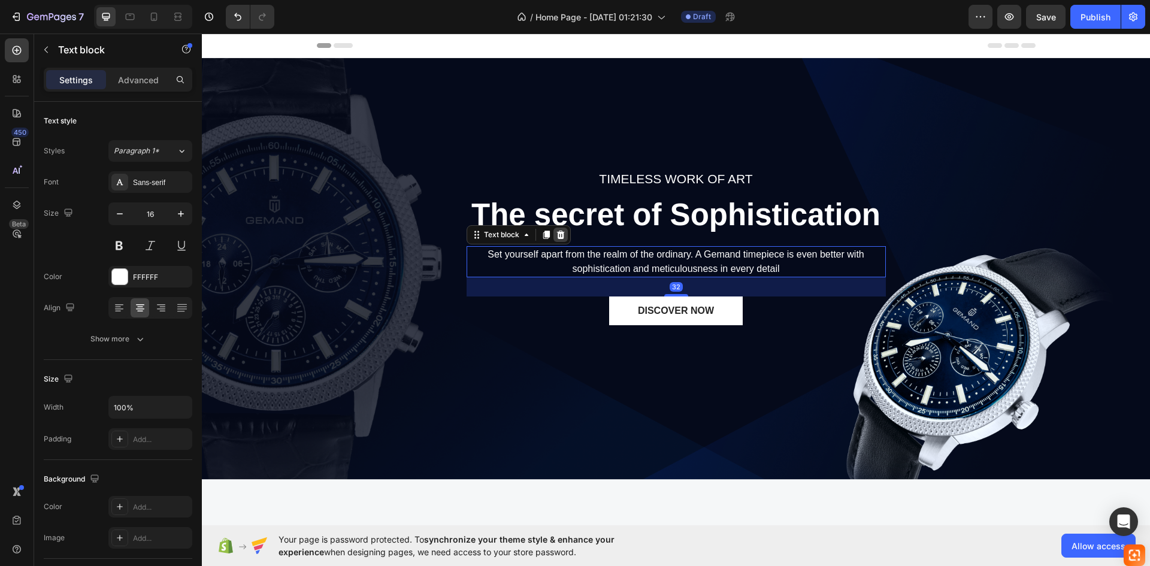
click at [563, 236] on div "Text block" at bounding box center [519, 234] width 104 height 19
click at [562, 234] on div at bounding box center [560, 235] width 14 height 14
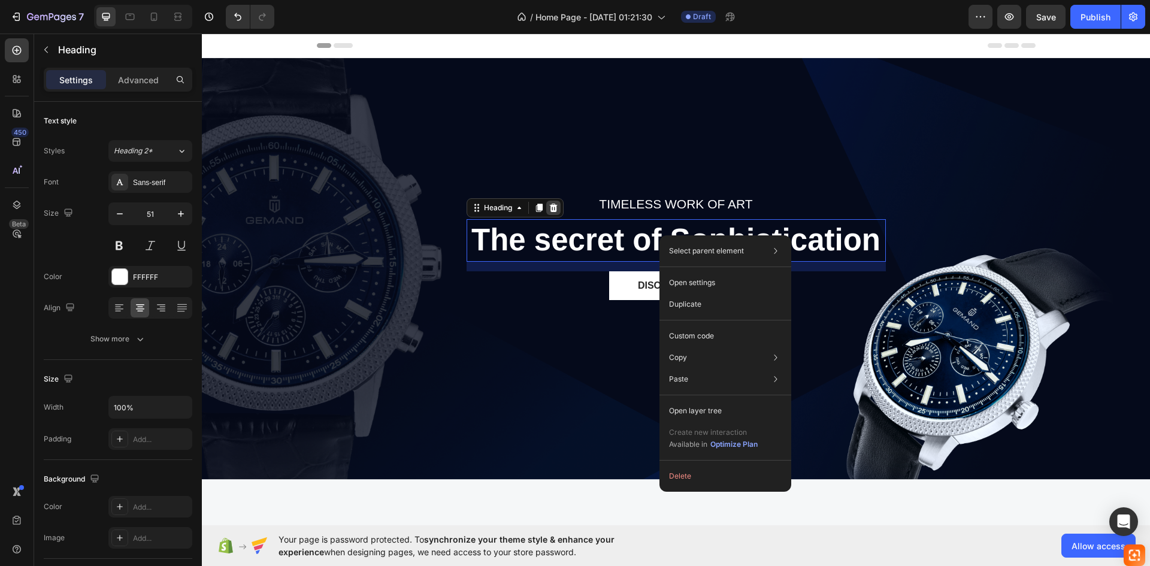
click at [549, 204] on icon at bounding box center [553, 208] width 8 height 8
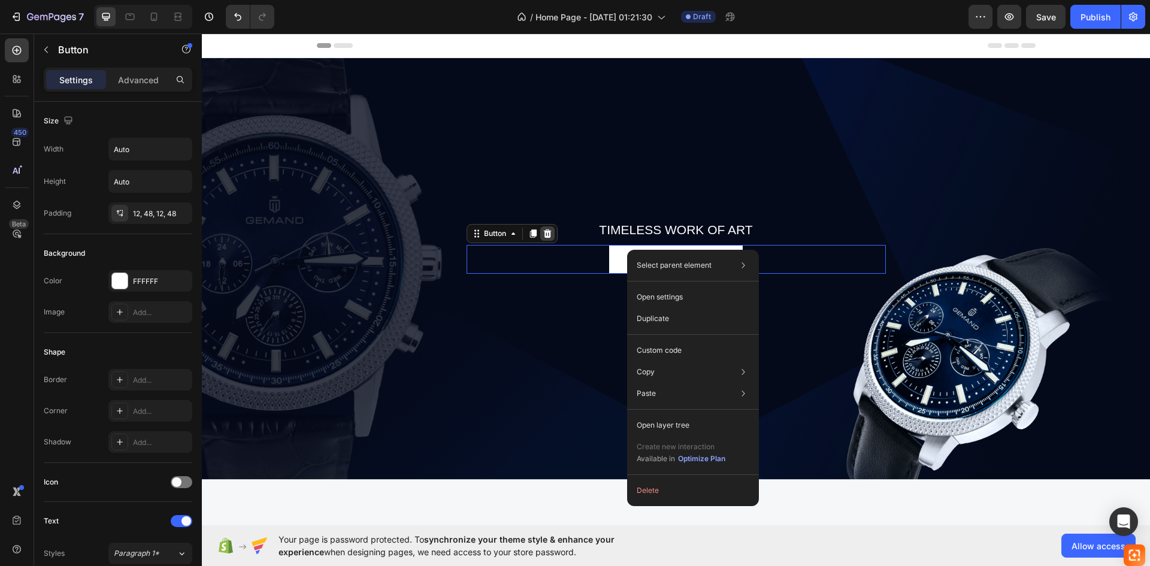
click at [543, 234] on icon at bounding box center [548, 234] width 10 height 10
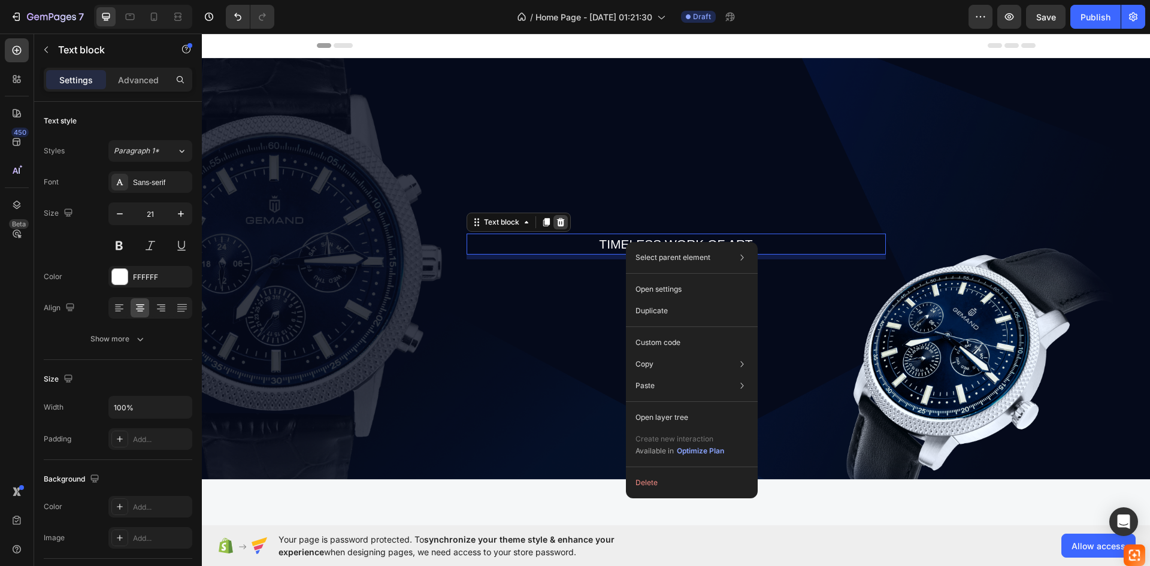
click at [556, 222] on icon at bounding box center [560, 222] width 8 height 8
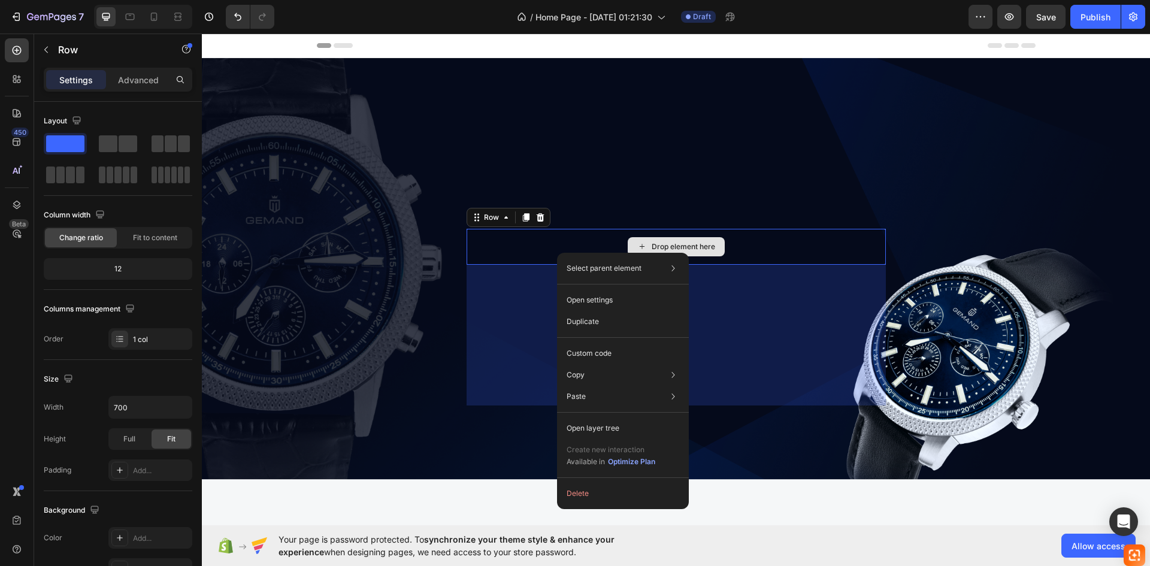
click at [545, 249] on div "Drop element here" at bounding box center [676, 247] width 419 height 36
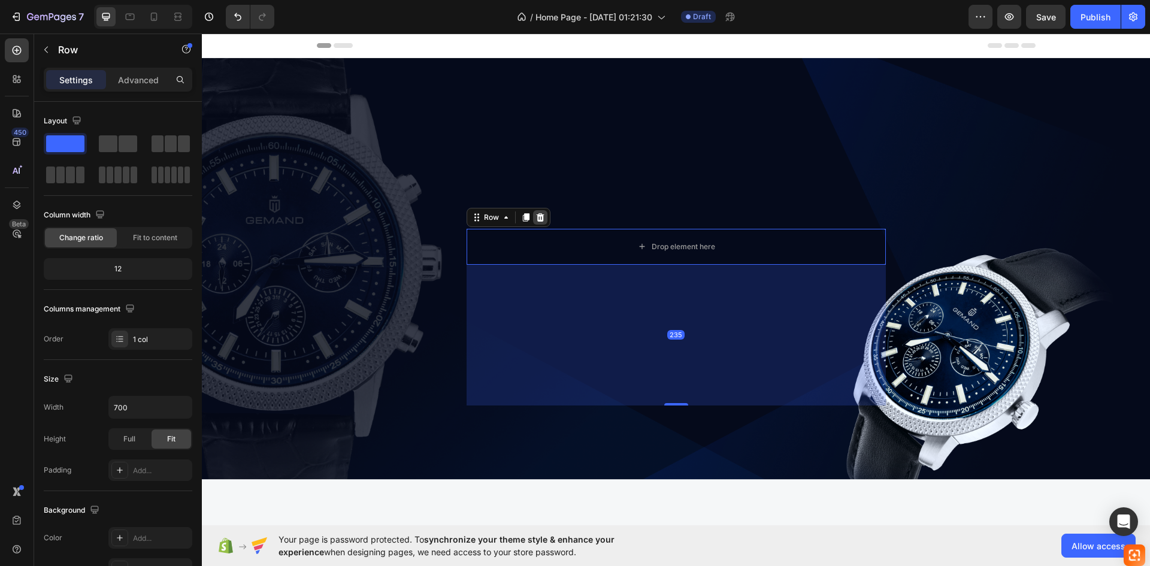
click at [533, 210] on div at bounding box center [540, 217] width 14 height 14
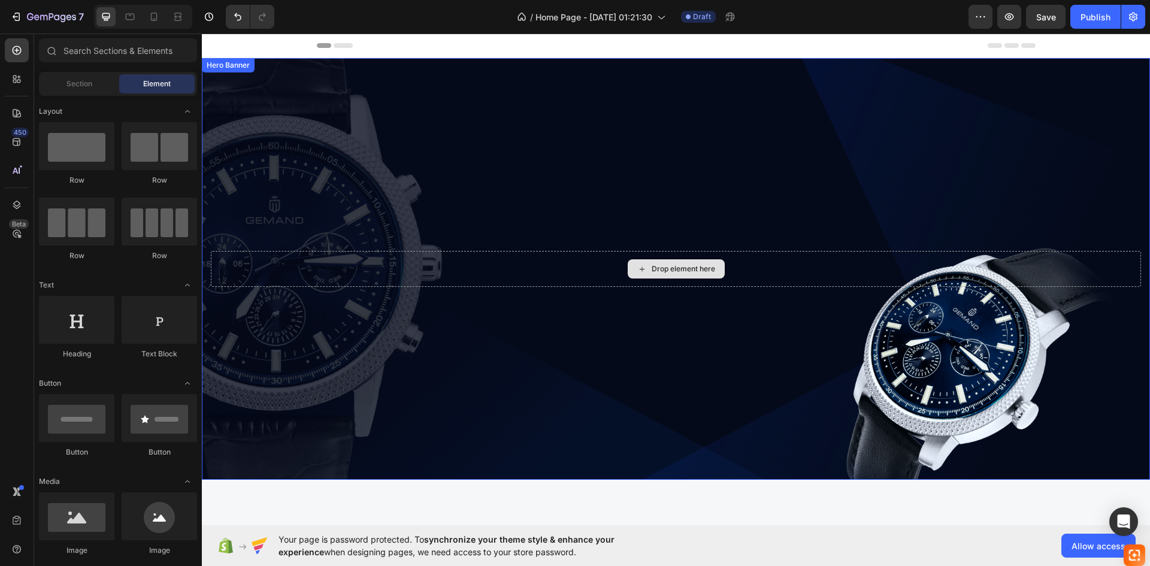
click at [547, 259] on div "Drop element here" at bounding box center [676, 269] width 930 height 36
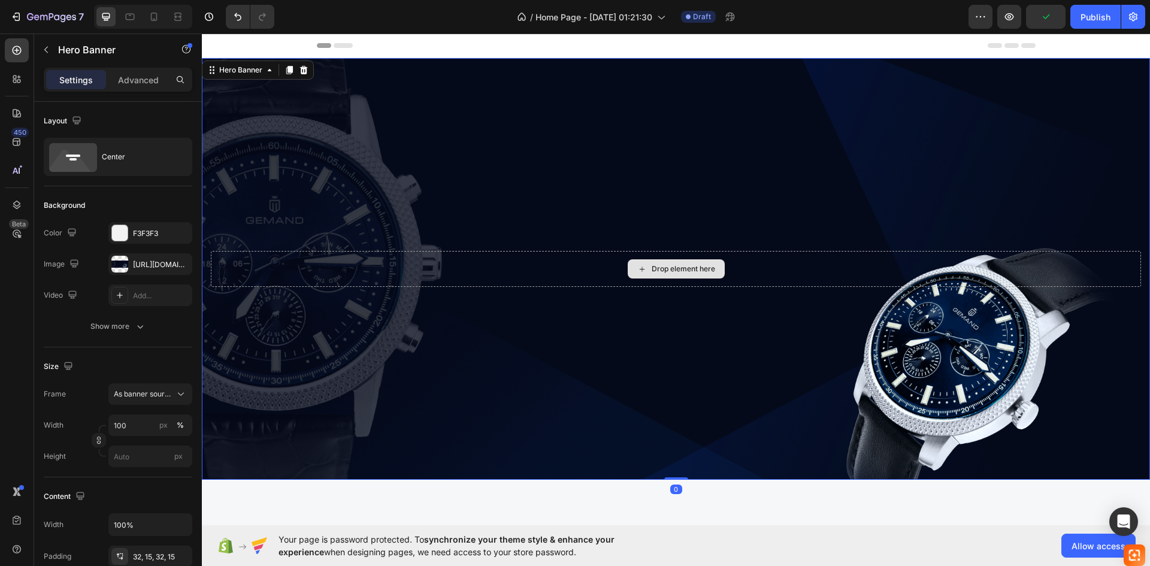
click at [692, 266] on div "Drop element here" at bounding box center [683, 269] width 63 height 10
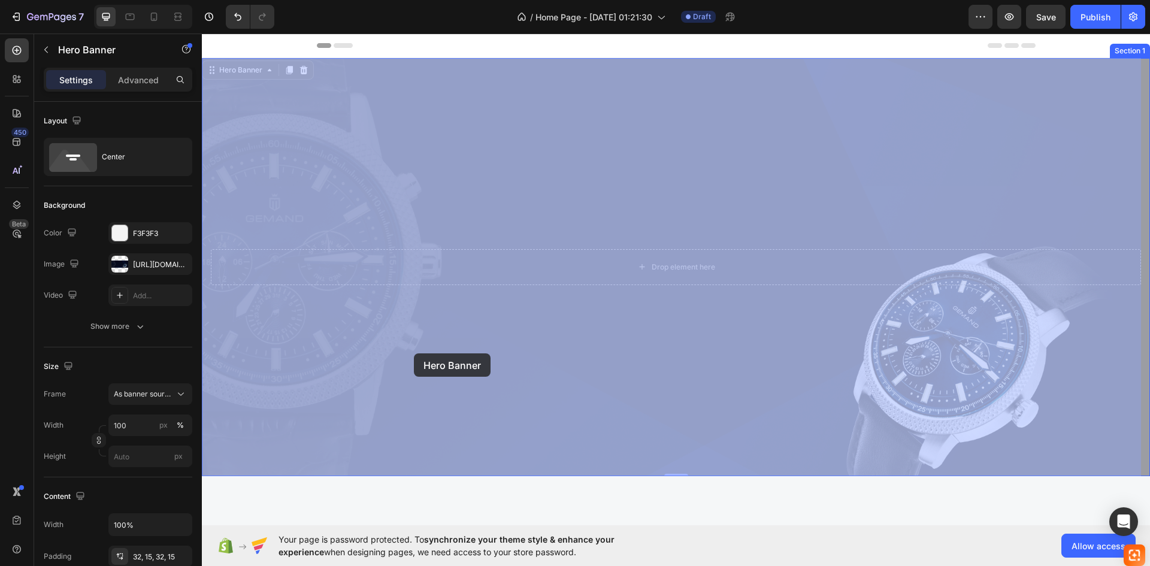
drag, startPoint x: 399, startPoint y: 274, endPoint x: 413, endPoint y: 348, distance: 74.9
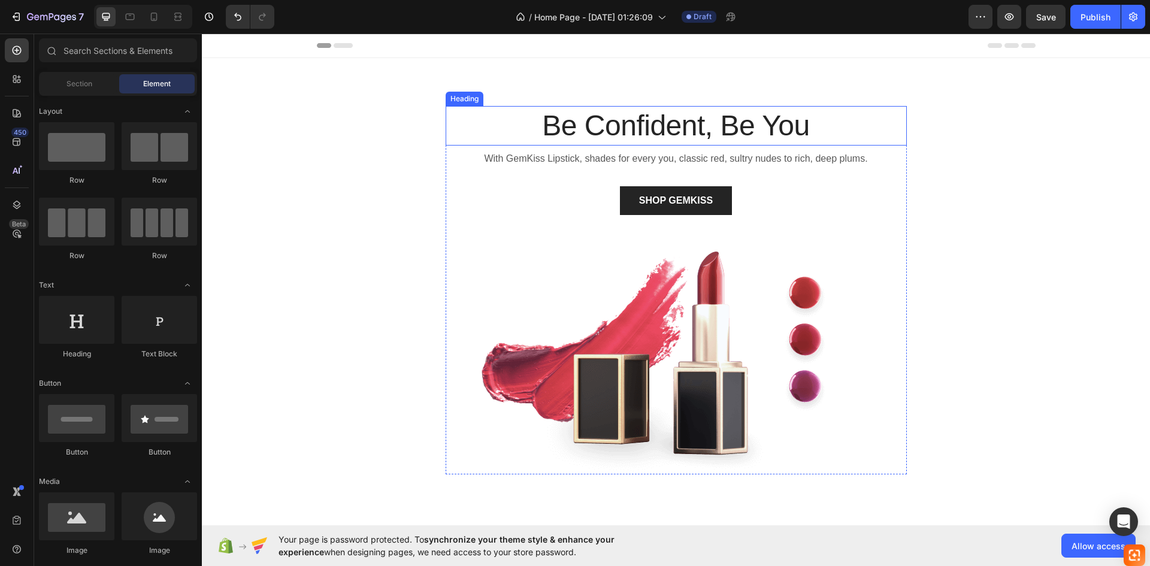
click at [580, 125] on p "Be Confident, Be You" at bounding box center [676, 125] width 459 height 37
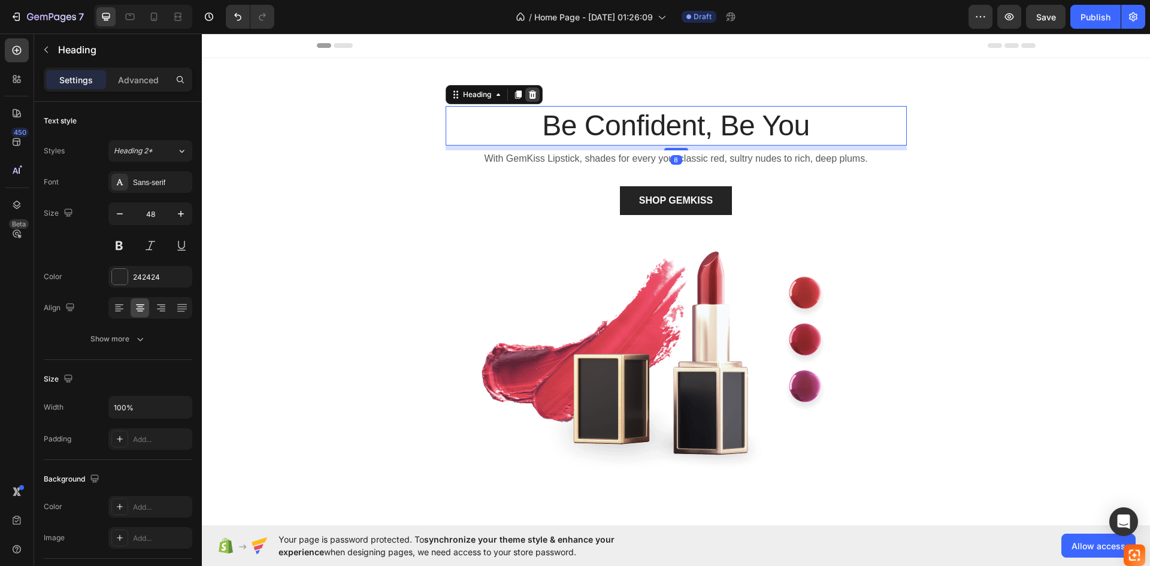
click at [528, 93] on icon at bounding box center [532, 94] width 8 height 8
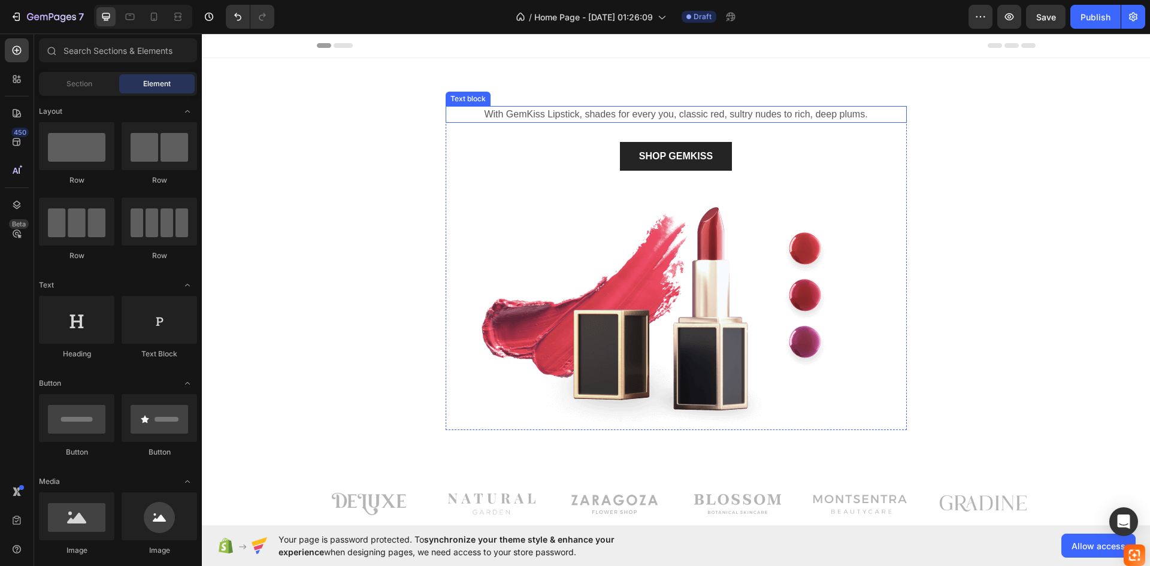
click at [548, 111] on p "With GemKiss Lipstick, shades for every you, classic red, sultry nudes to rich,…" at bounding box center [676, 114] width 459 height 14
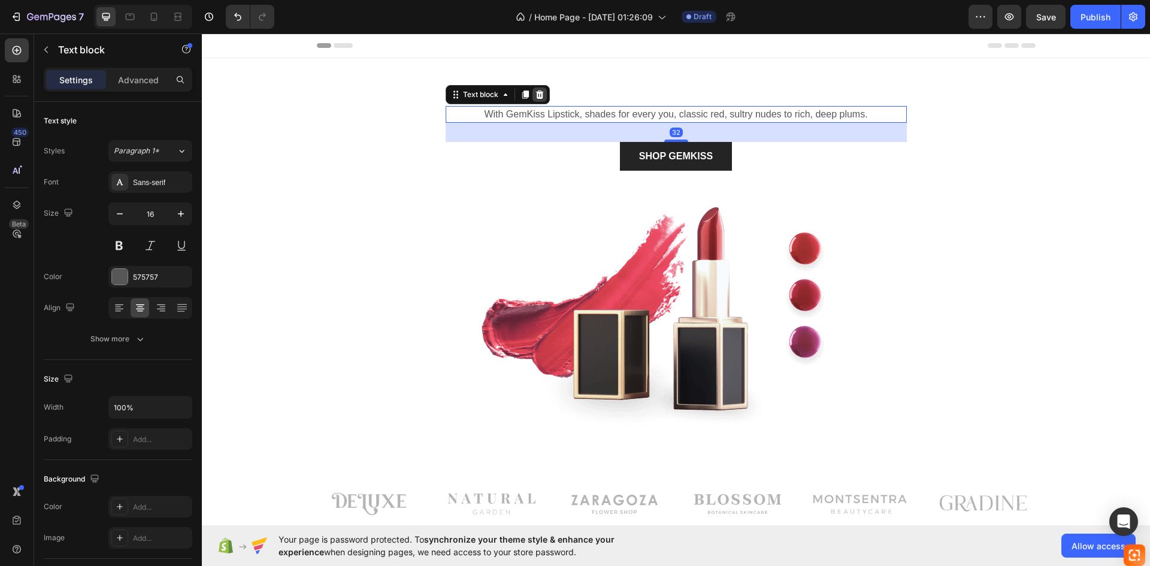
click at [537, 94] on icon at bounding box center [539, 94] width 8 height 8
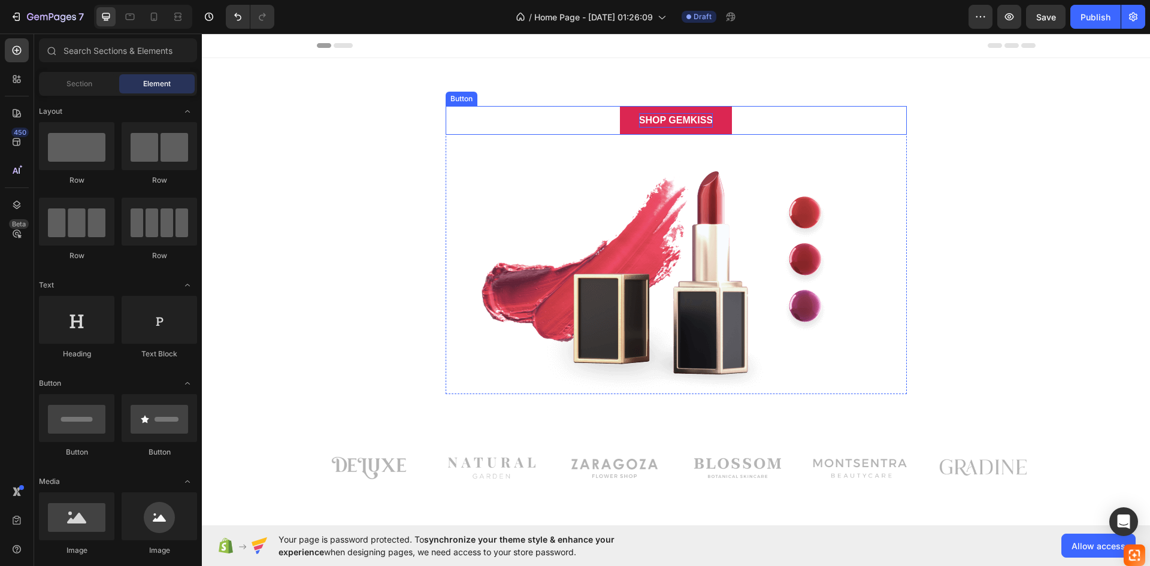
click at [658, 114] on div "SHOP GEMKISS" at bounding box center [676, 120] width 74 height 14
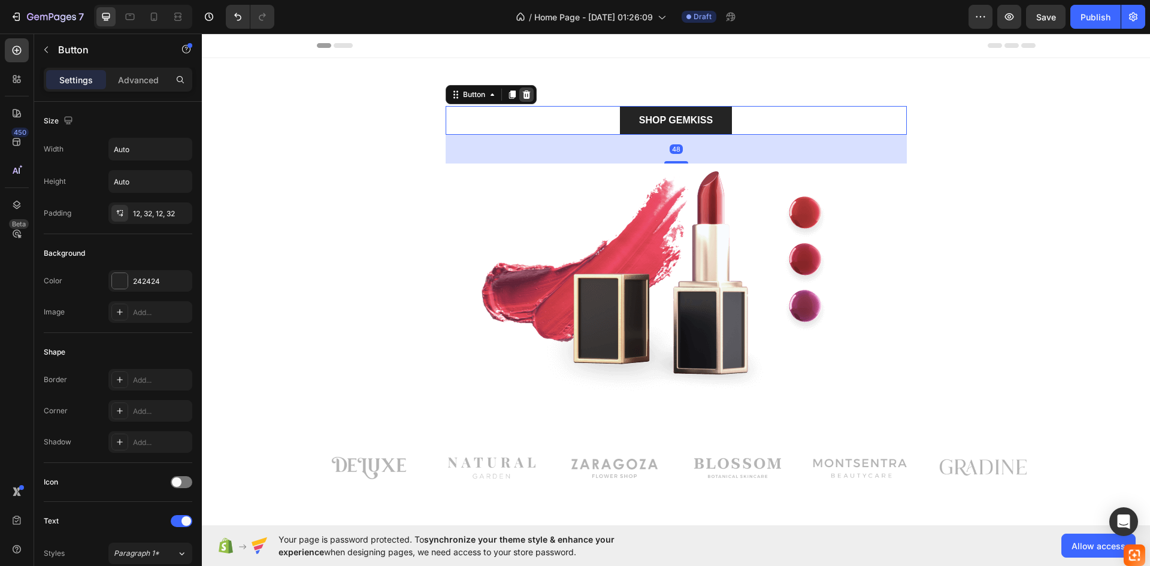
click at [524, 95] on icon at bounding box center [526, 94] width 8 height 8
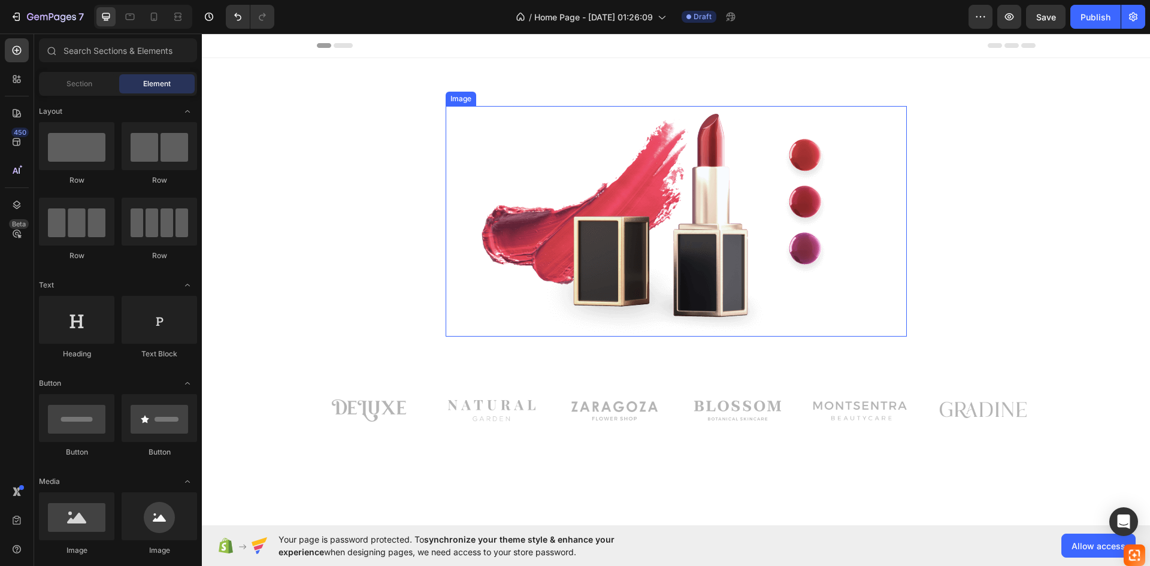
click at [647, 184] on img at bounding box center [676, 221] width 461 height 231
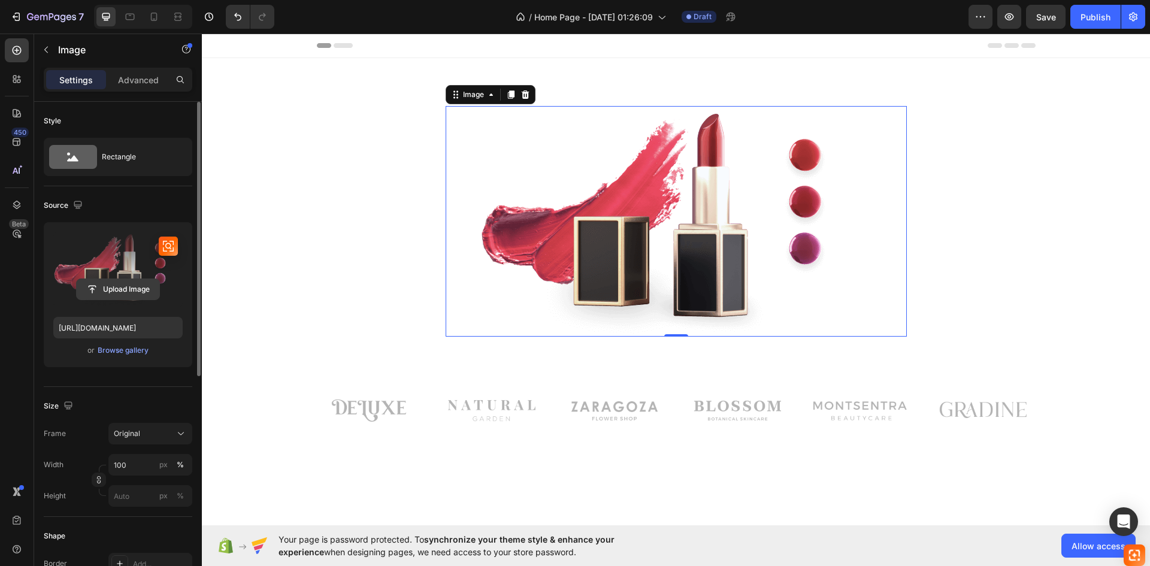
click at [121, 290] on input "file" at bounding box center [118, 289] width 83 height 20
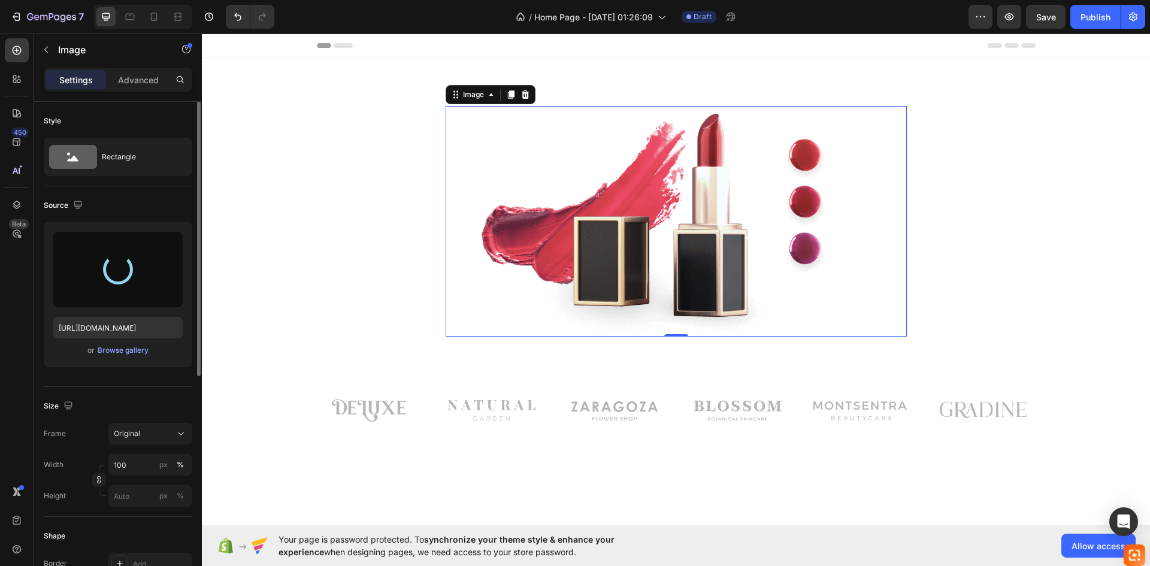
type input "[URL][DOMAIN_NAME]"
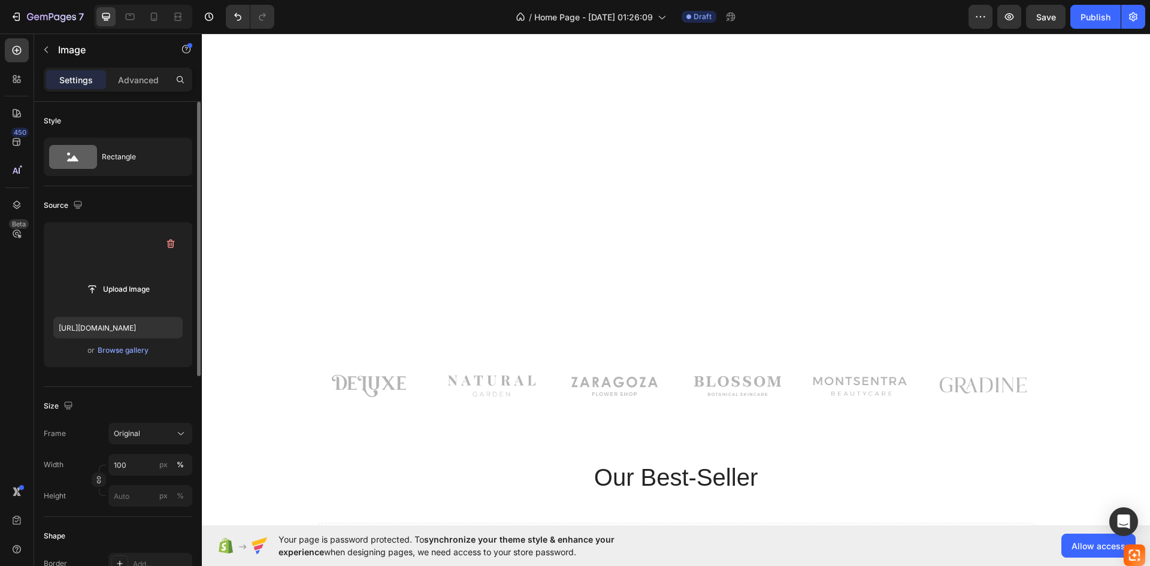
scroll to position [299, 0]
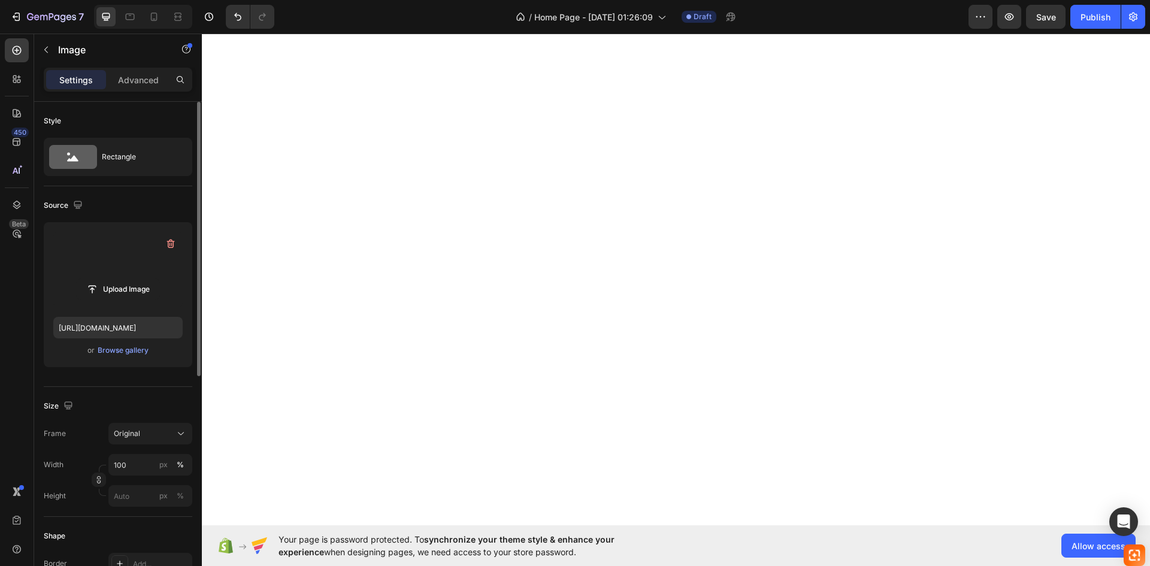
drag, startPoint x: 682, startPoint y: 394, endPoint x: 692, endPoint y: 369, distance: 27.4
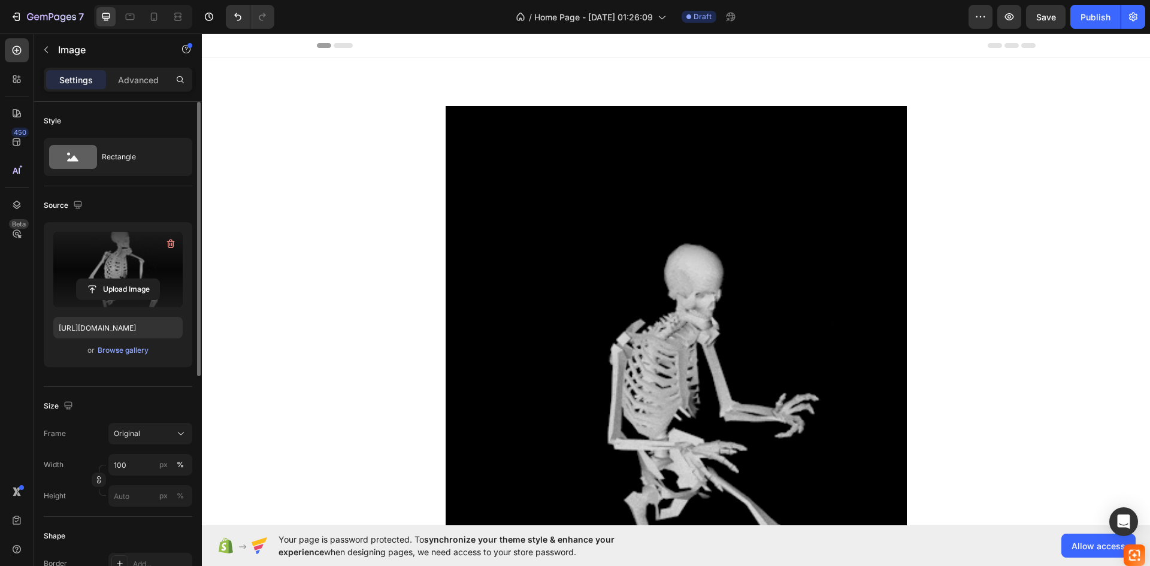
click at [690, 275] on img at bounding box center [676, 450] width 461 height 688
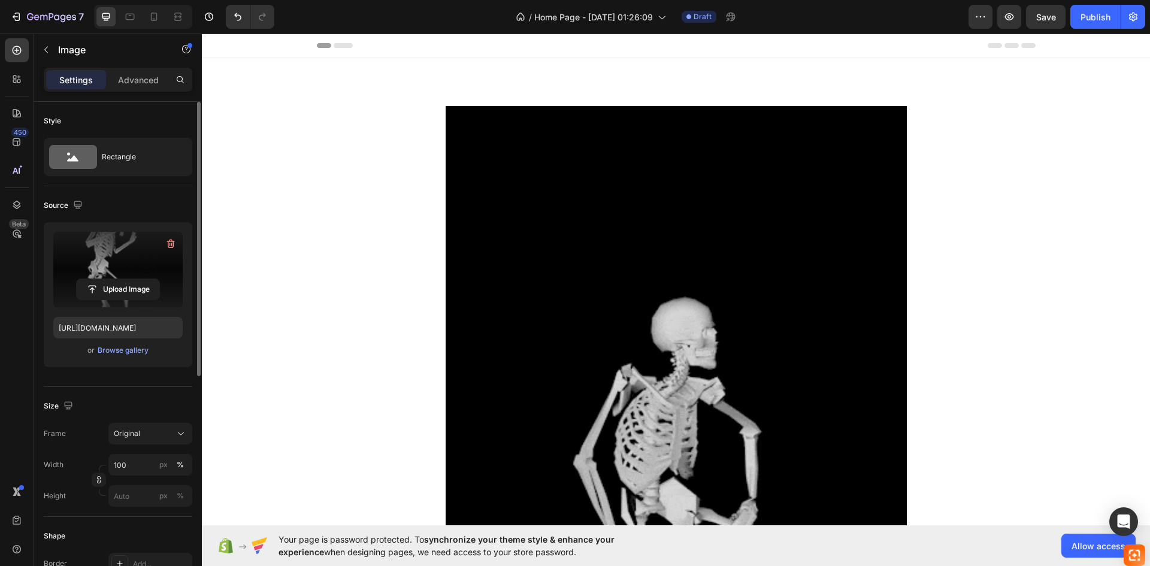
click at [689, 272] on img at bounding box center [676, 450] width 461 height 688
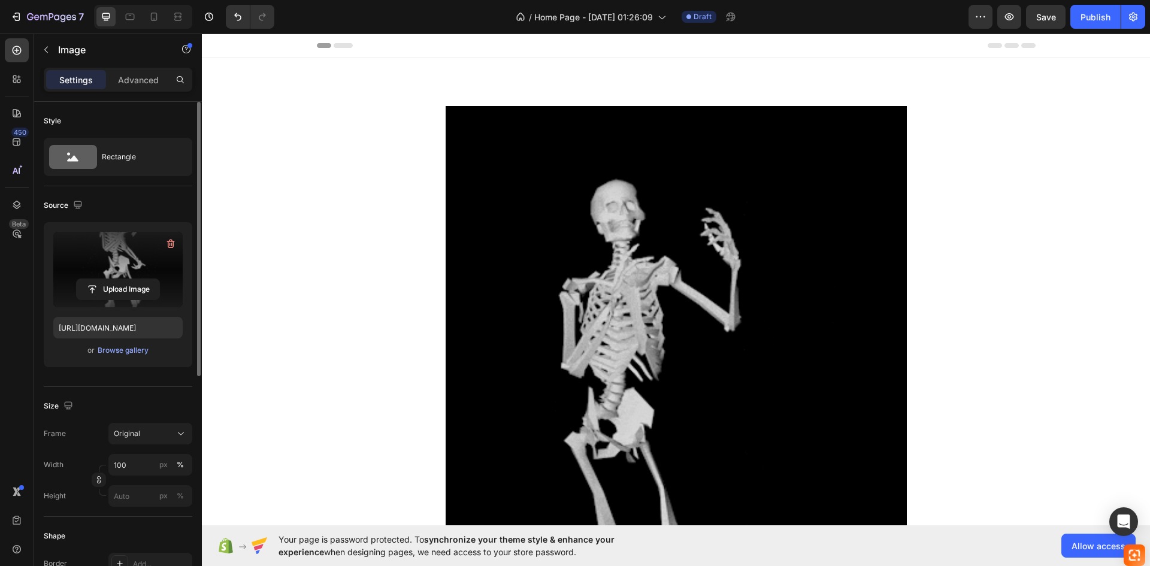
click at [688, 256] on img at bounding box center [676, 450] width 461 height 688
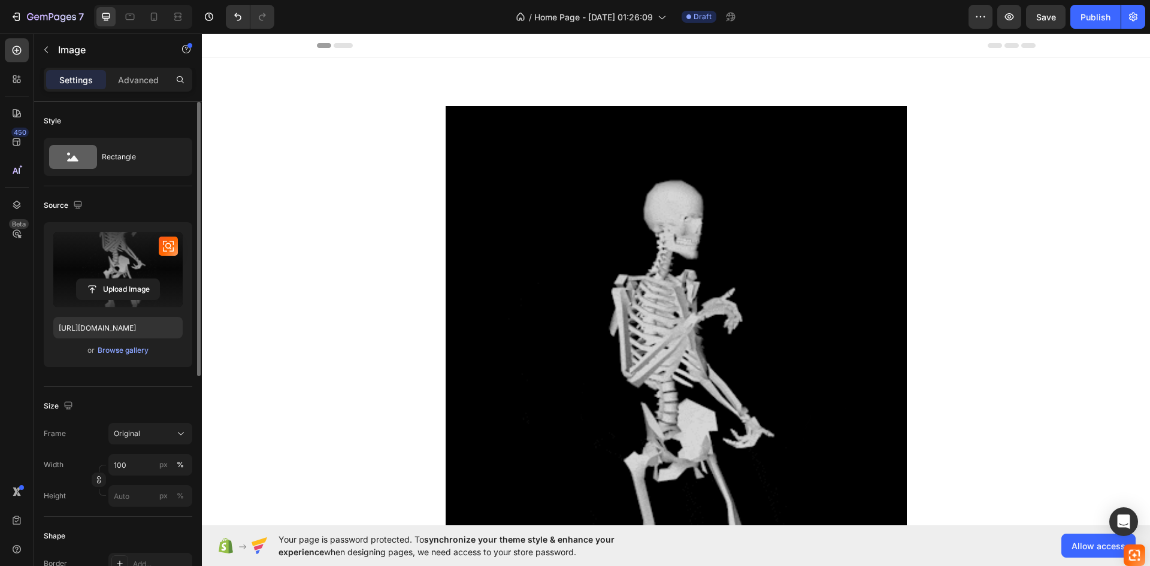
click at [162, 256] on label at bounding box center [117, 269] width 129 height 75
click at [159, 279] on input "file" at bounding box center [118, 289] width 83 height 20
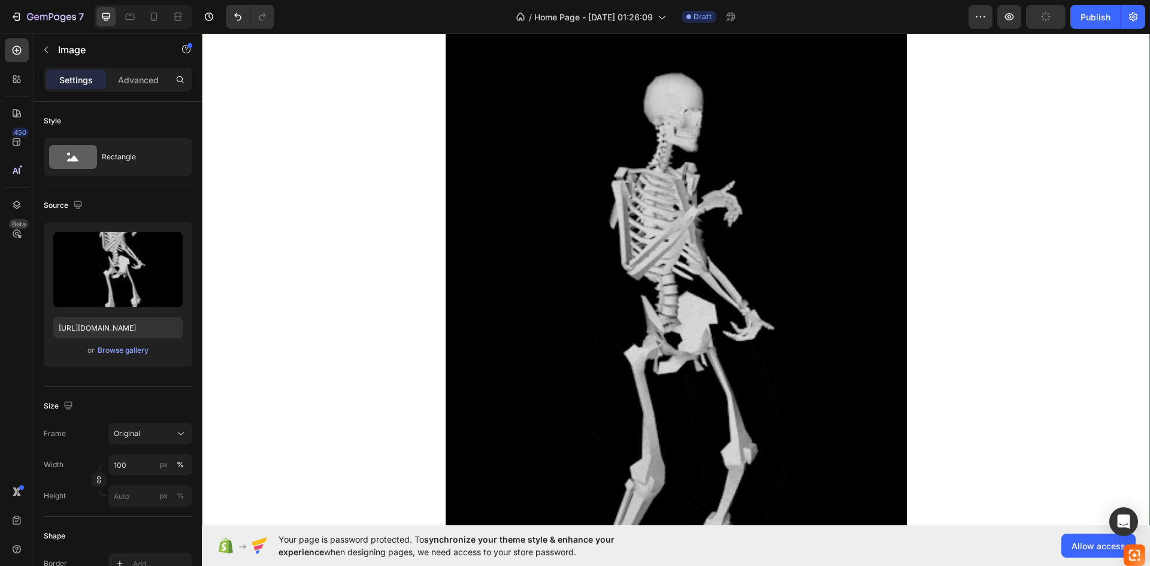
scroll to position [120, 0]
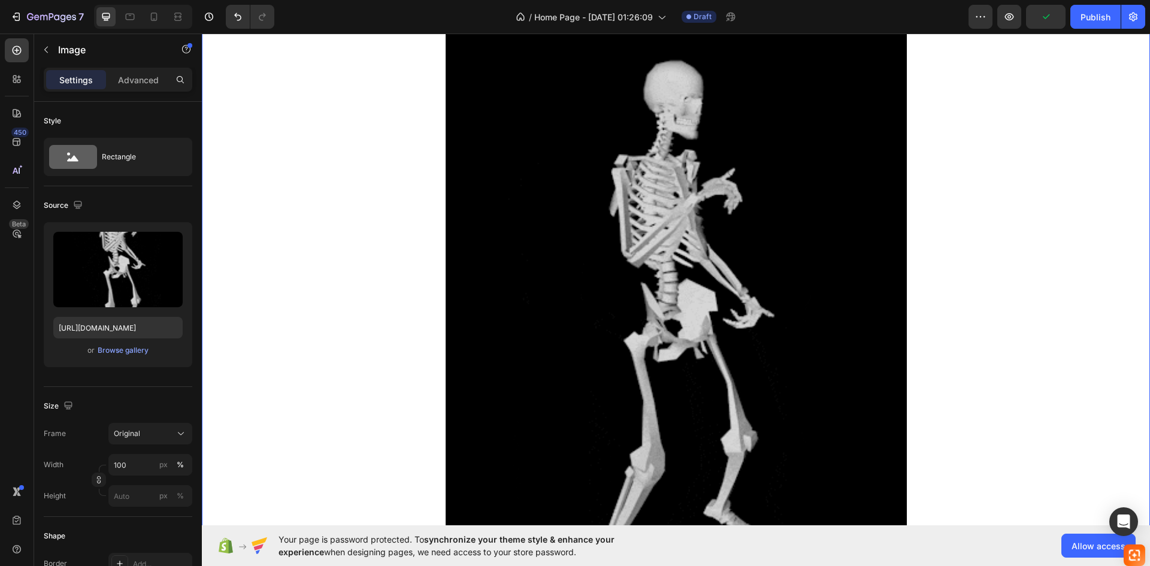
click at [285, 294] on div "Image Row" at bounding box center [676, 330] width 930 height 688
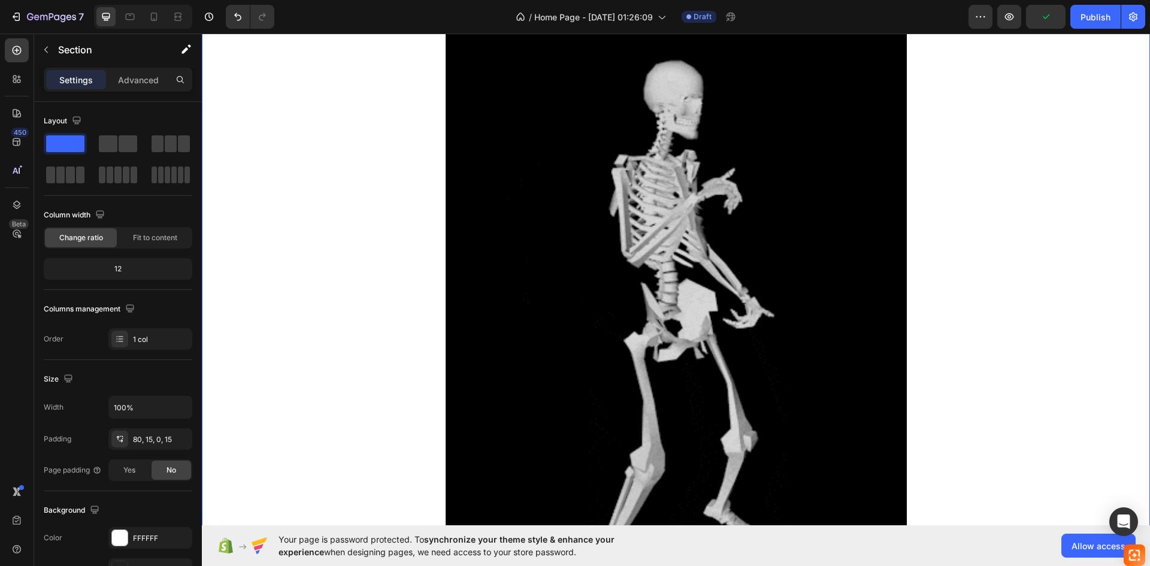
click at [648, 301] on img at bounding box center [676, 330] width 461 height 688
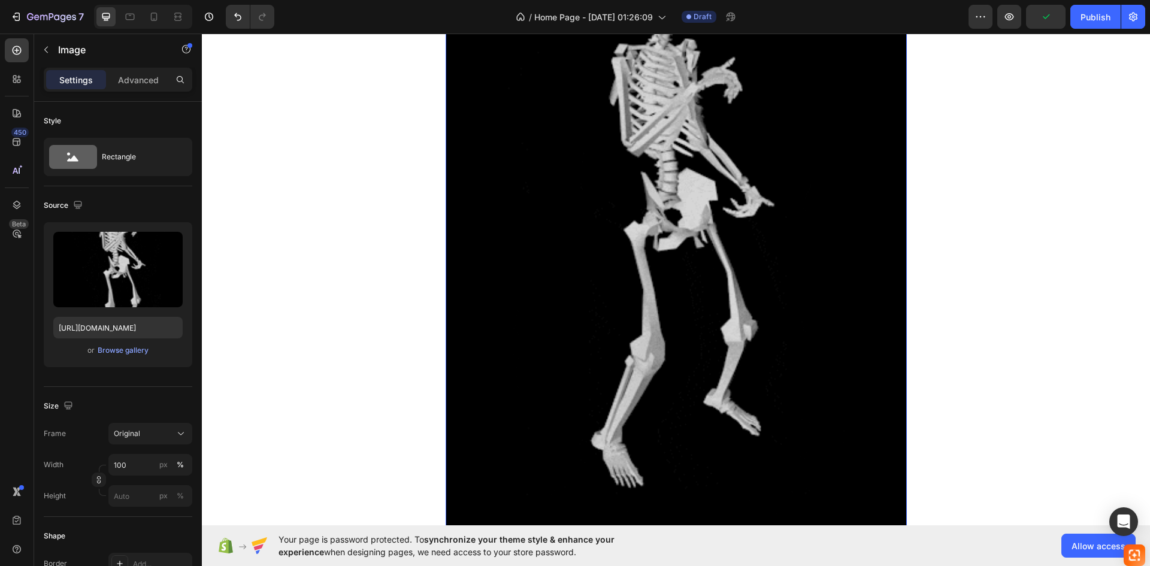
scroll to position [359, 0]
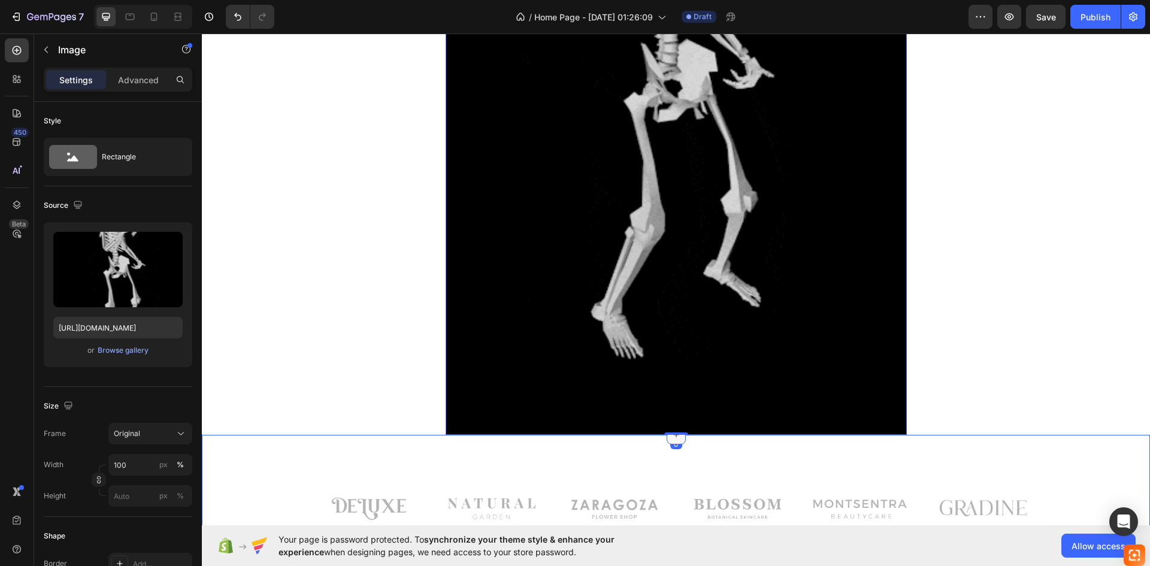
click at [673, 435] on icon at bounding box center [675, 434] width 5 height 5
drag, startPoint x: 677, startPoint y: 433, endPoint x: 675, endPoint y: 386, distance: 47.4
click at [675, 231] on div "Image 0" at bounding box center [676, 91] width 461 height 688
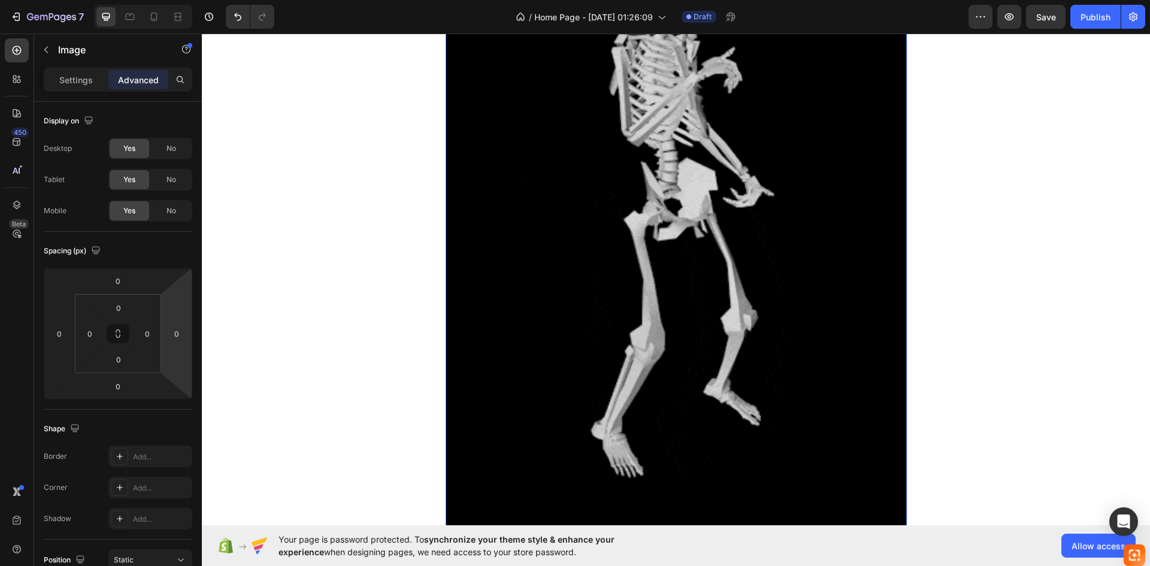
scroll to position [240, 0]
click at [836, 234] on img at bounding box center [676, 210] width 461 height 688
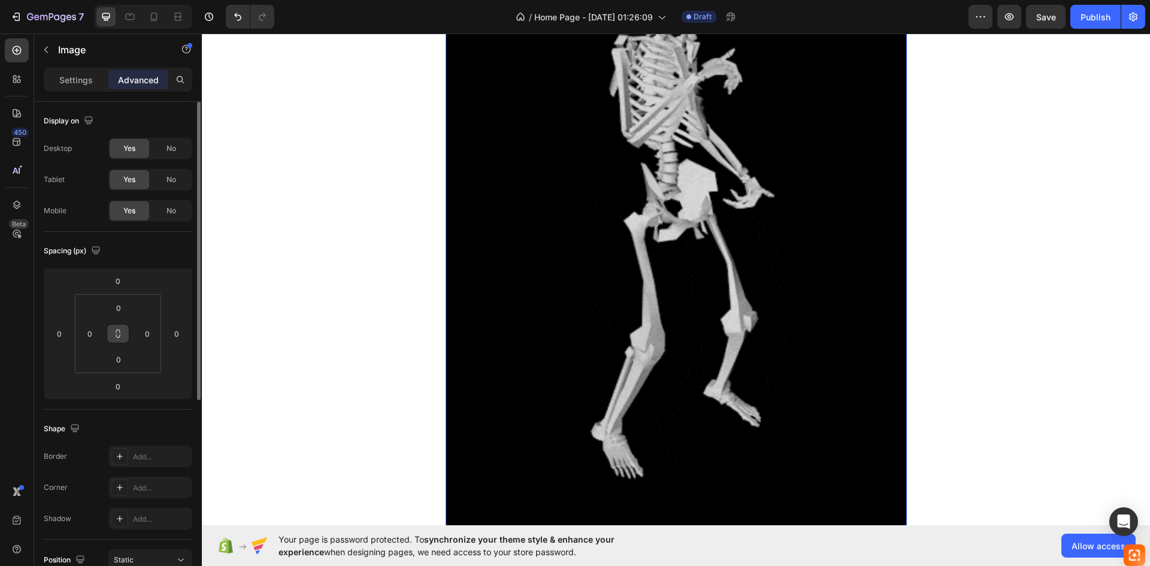
click at [116, 333] on icon at bounding box center [118, 331] width 4 height 4
drag, startPoint x: 119, startPoint y: 340, endPoint x: 138, endPoint y: 340, distance: 19.8
click at [138, 340] on div "0 0 0 0" at bounding box center [118, 333] width 86 height 79
click at [153, 338] on input "0" at bounding box center [147, 334] width 18 height 18
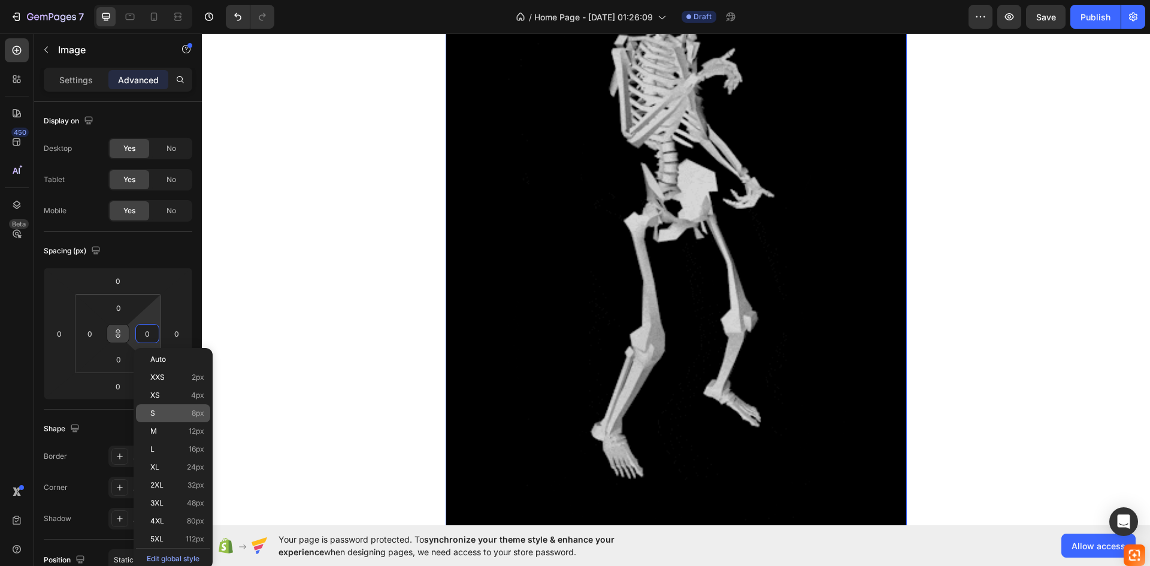
click at [165, 414] on p "S 8px" at bounding box center [177, 413] width 54 height 8
type input "8"
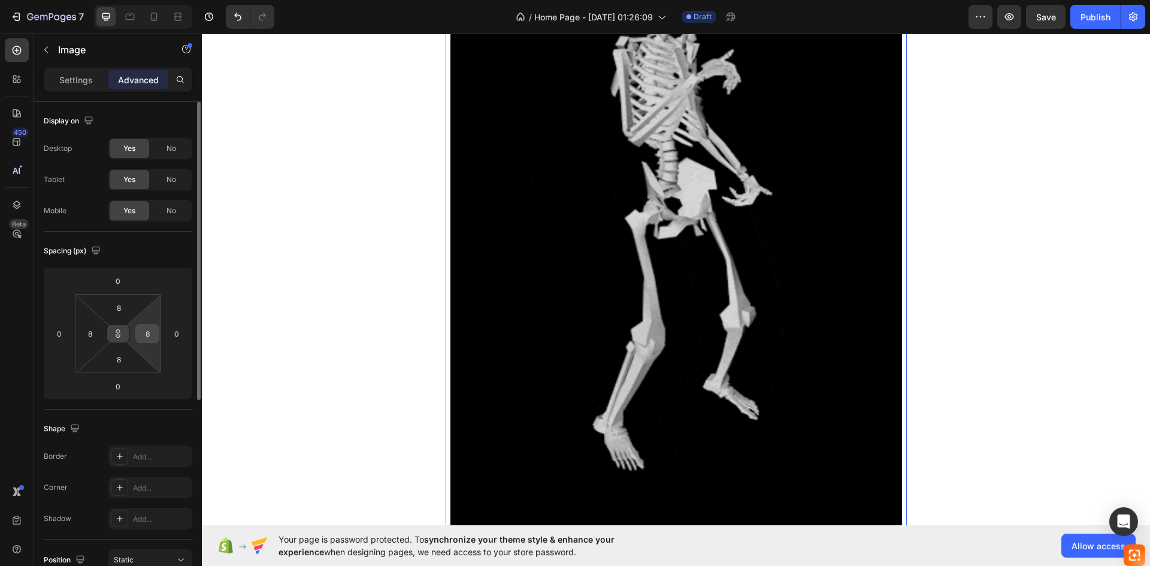
click at [145, 334] on input "8" at bounding box center [147, 334] width 18 height 18
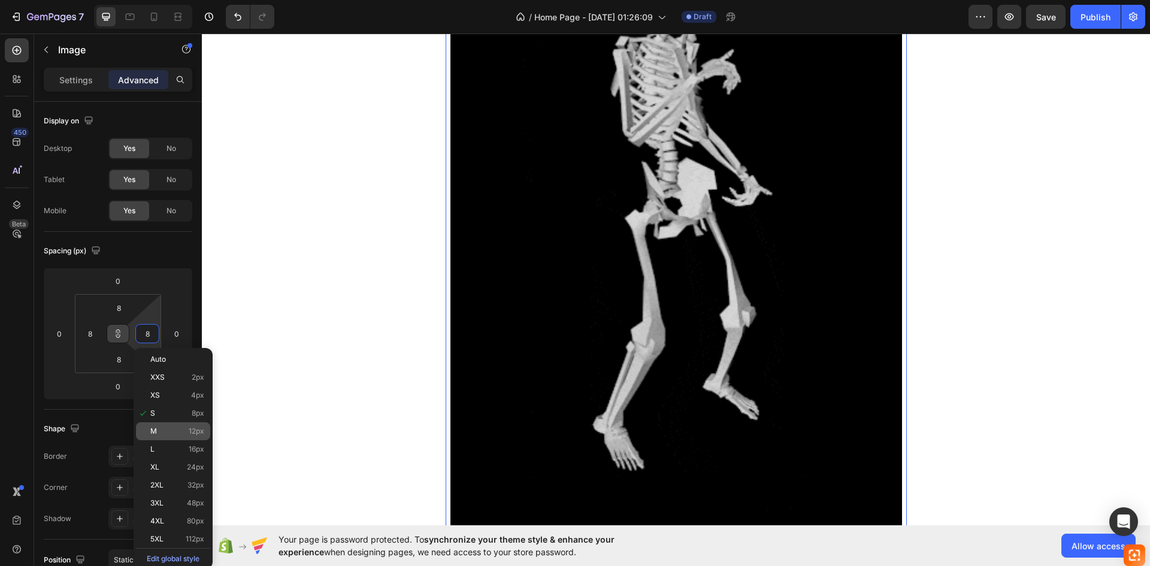
click at [155, 428] on span "M" at bounding box center [153, 431] width 7 height 8
type input "12"
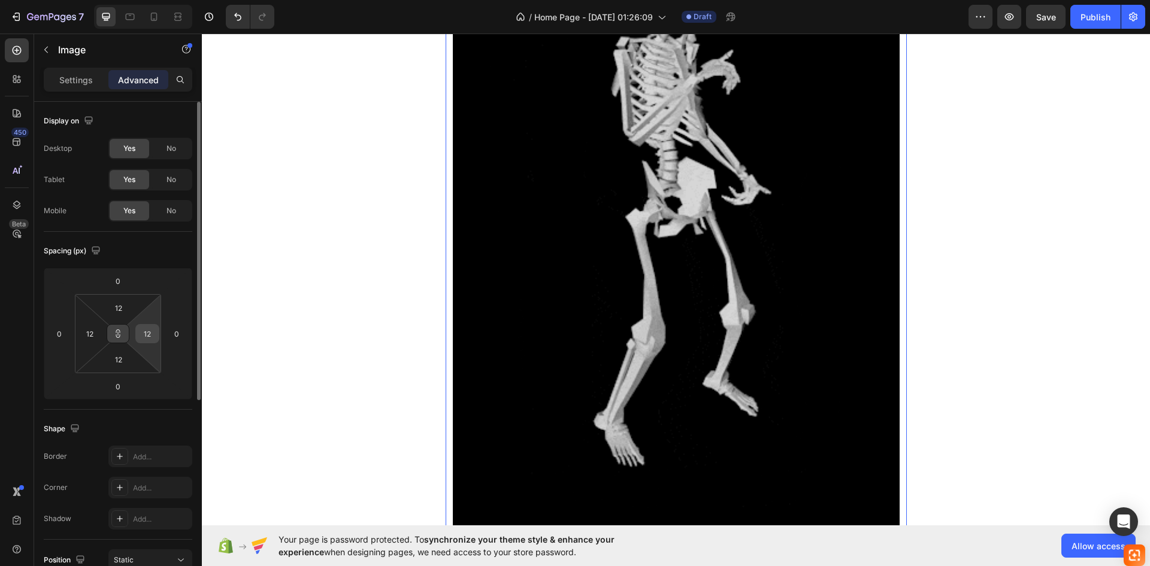
click at [152, 338] on input "12" at bounding box center [147, 334] width 18 height 18
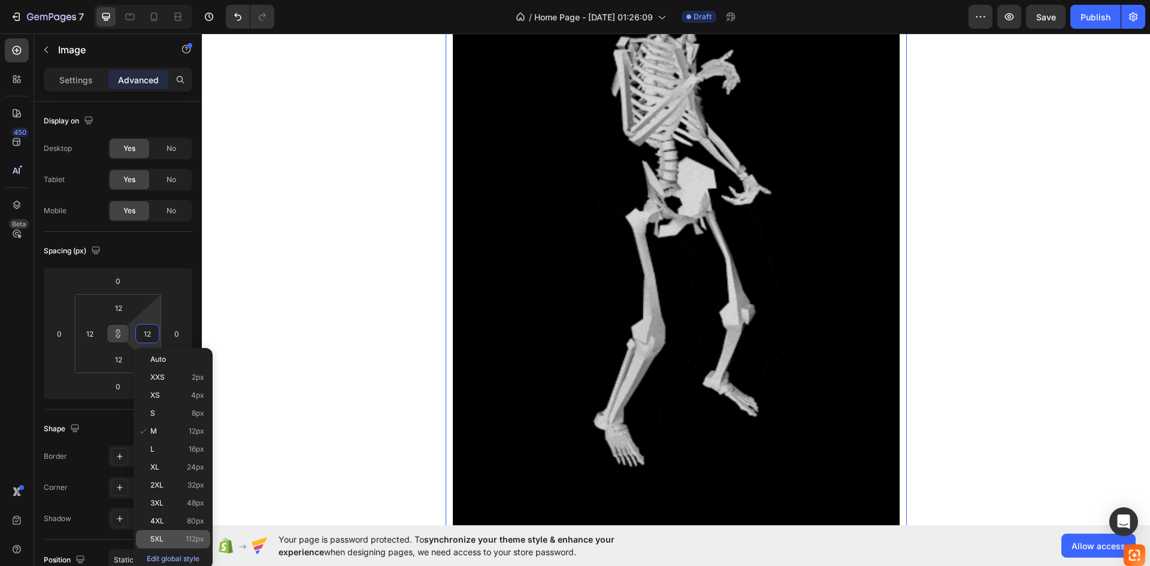
click at [177, 537] on p "5XL 112px" at bounding box center [177, 539] width 54 height 8
type input "112"
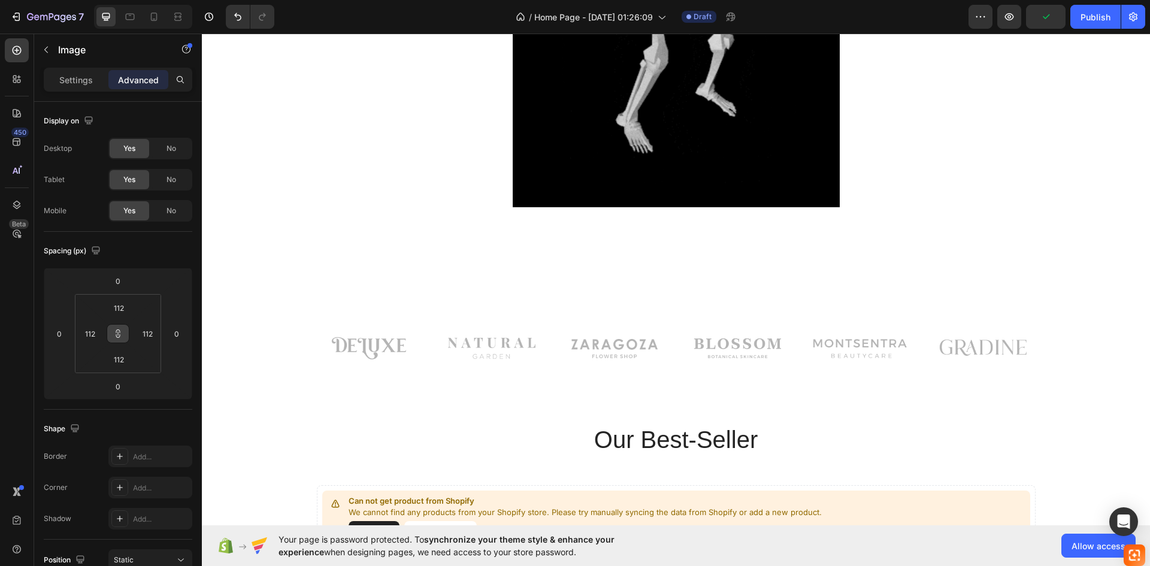
scroll to position [299, 0]
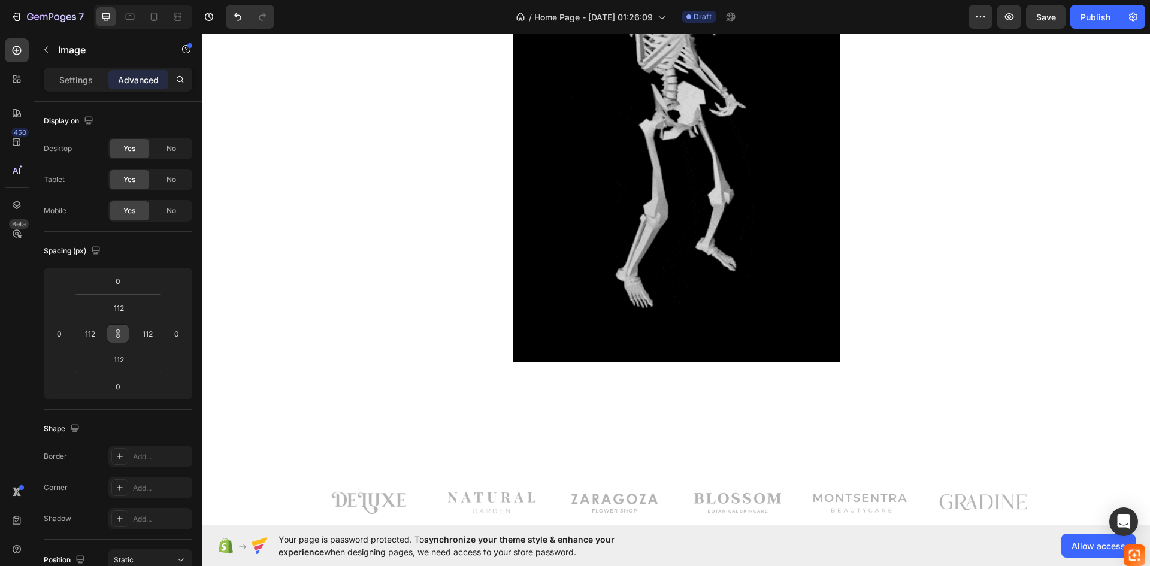
click at [479, 304] on div "Image" at bounding box center [676, 118] width 461 height 622
drag, startPoint x: 602, startPoint y: 390, endPoint x: 622, endPoint y: 373, distance: 26.3
click at [603, 390] on div "Image" at bounding box center [676, 118] width 461 height 622
click at [632, 272] on img at bounding box center [676, 118] width 327 height 488
click at [143, 325] on input "112" at bounding box center [147, 334] width 18 height 18
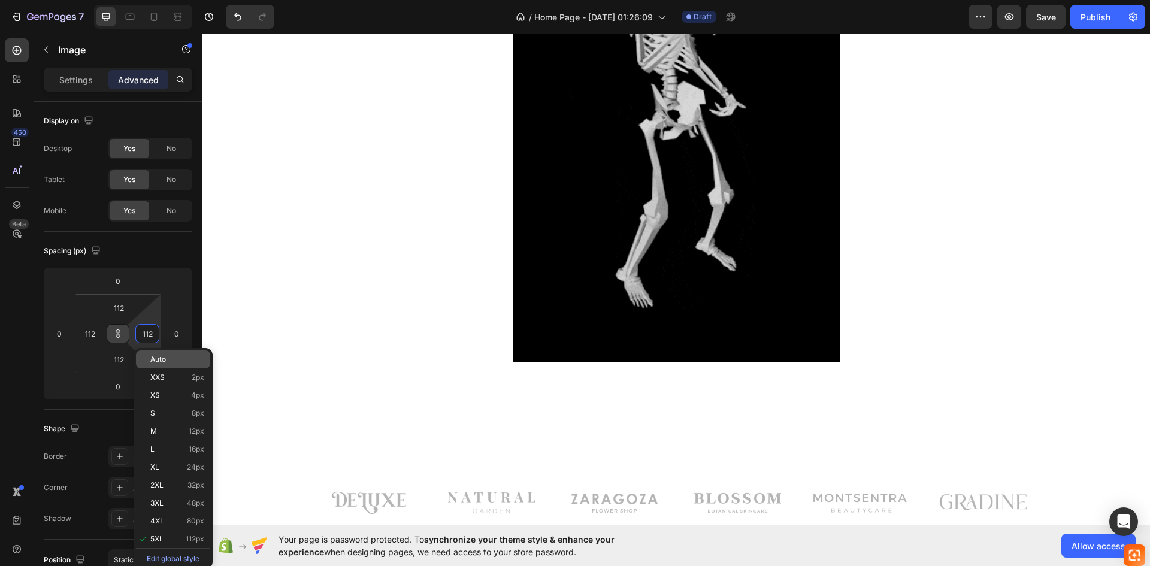
type input "5"
click at [183, 365] on div "Auto" at bounding box center [173, 359] width 74 height 18
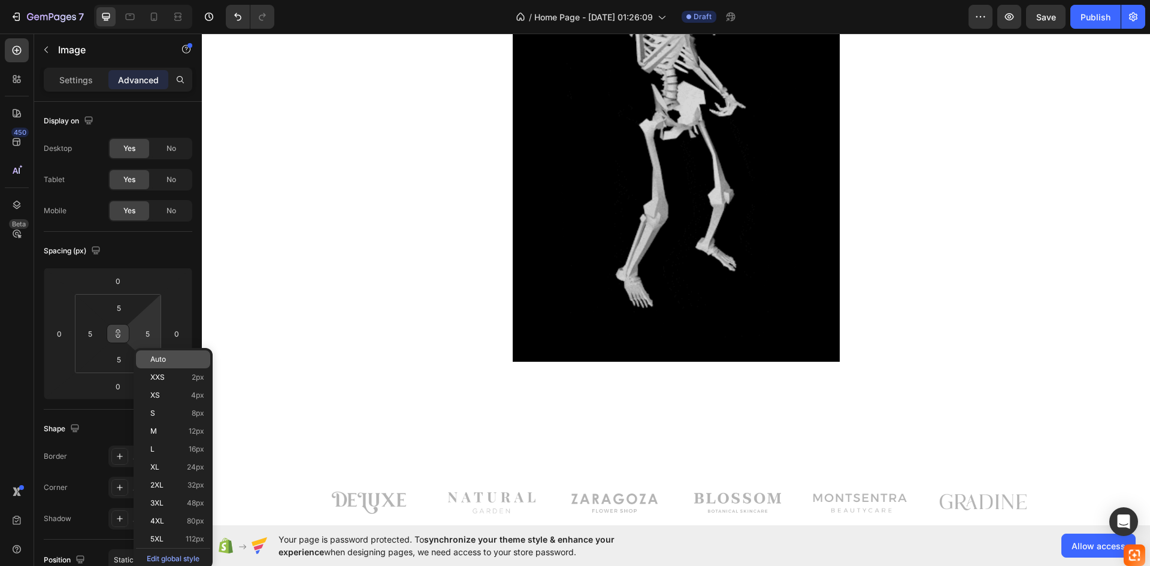
type input "Auto"
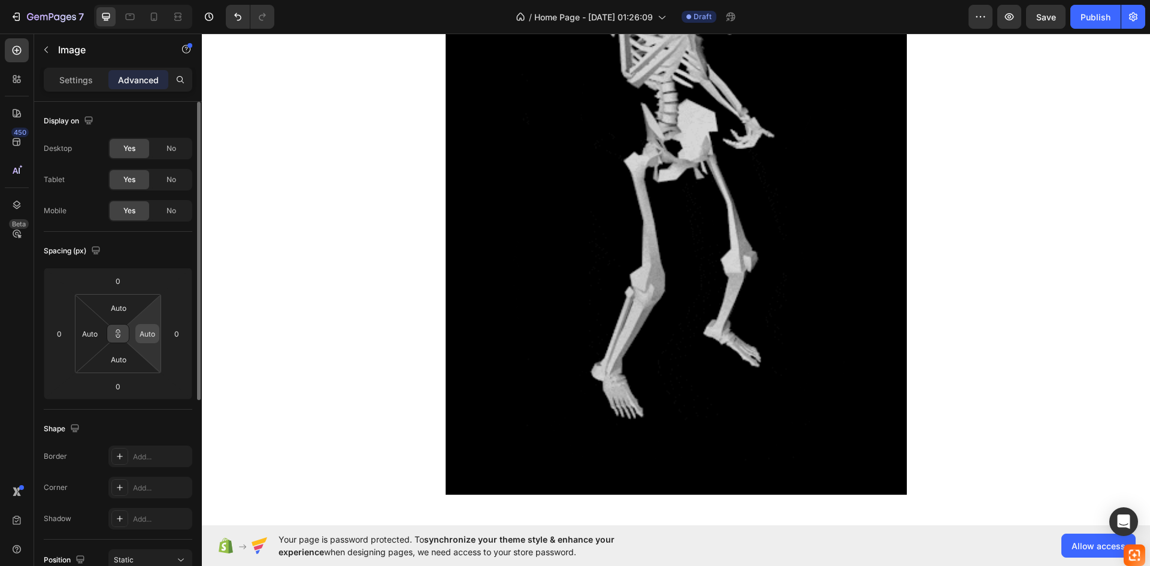
click at [146, 337] on input "Auto" at bounding box center [147, 334] width 18 height 18
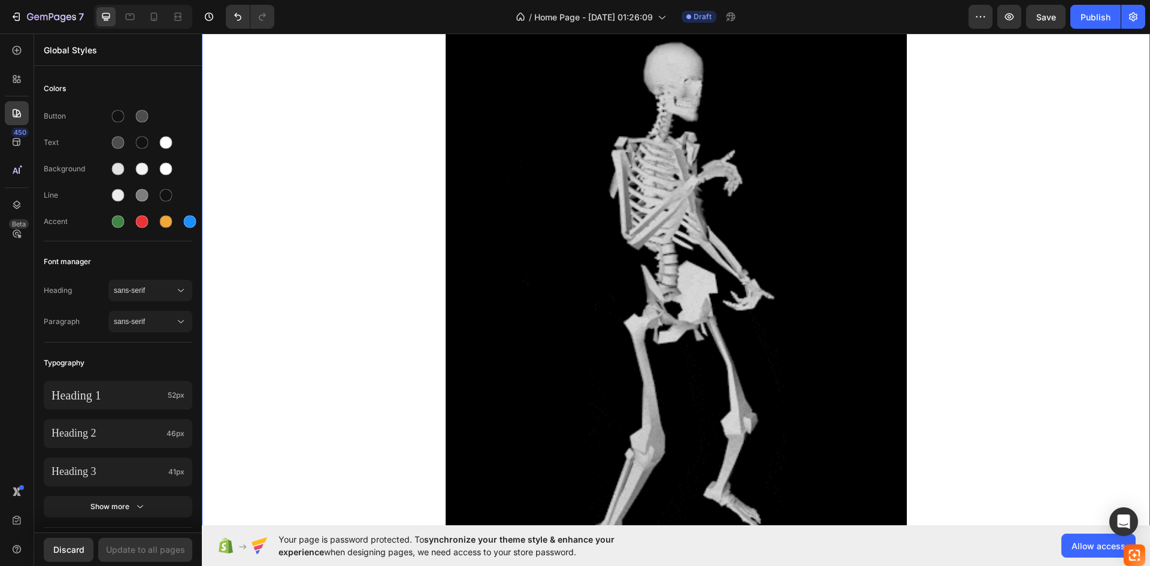
scroll to position [0, 0]
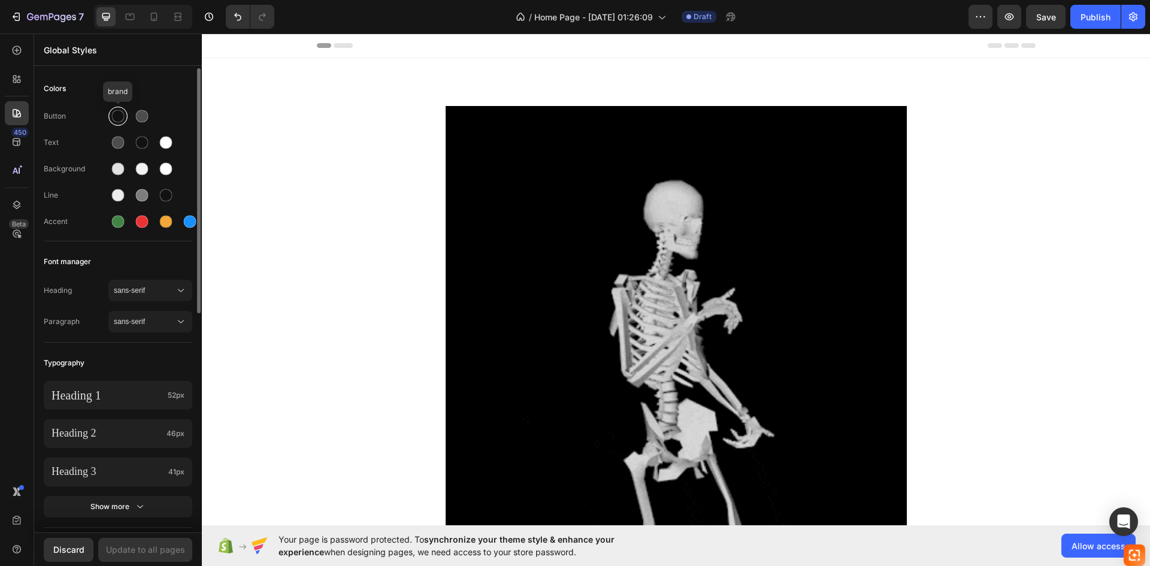
click at [116, 121] on div at bounding box center [118, 116] width 13 height 13
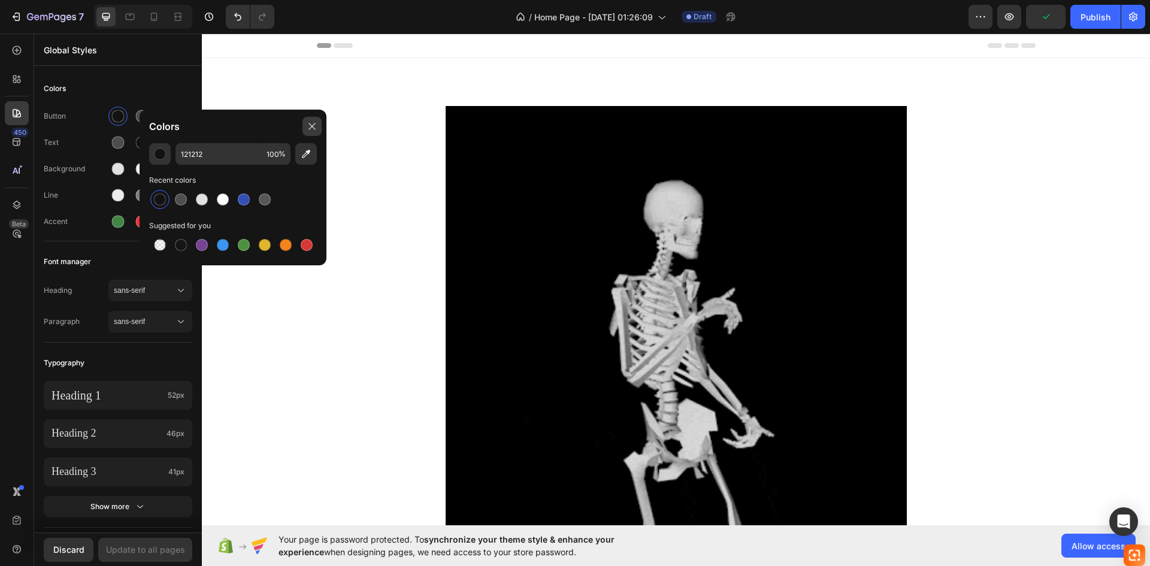
click at [308, 123] on icon at bounding box center [312, 127] width 10 height 10
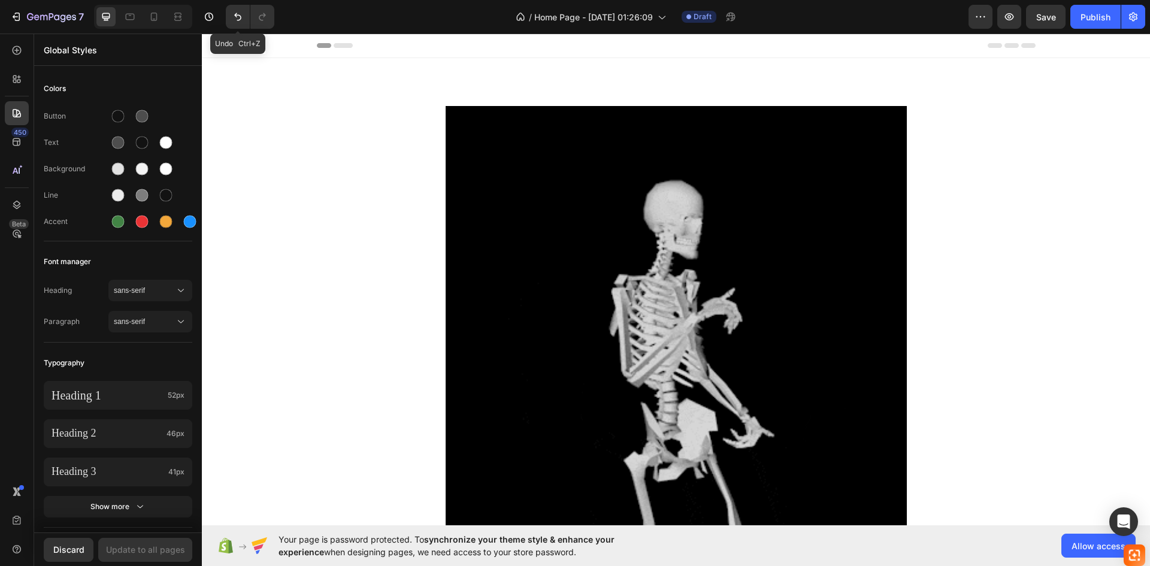
click at [283, 117] on div "Image Row" at bounding box center [676, 450] width 930 height 688
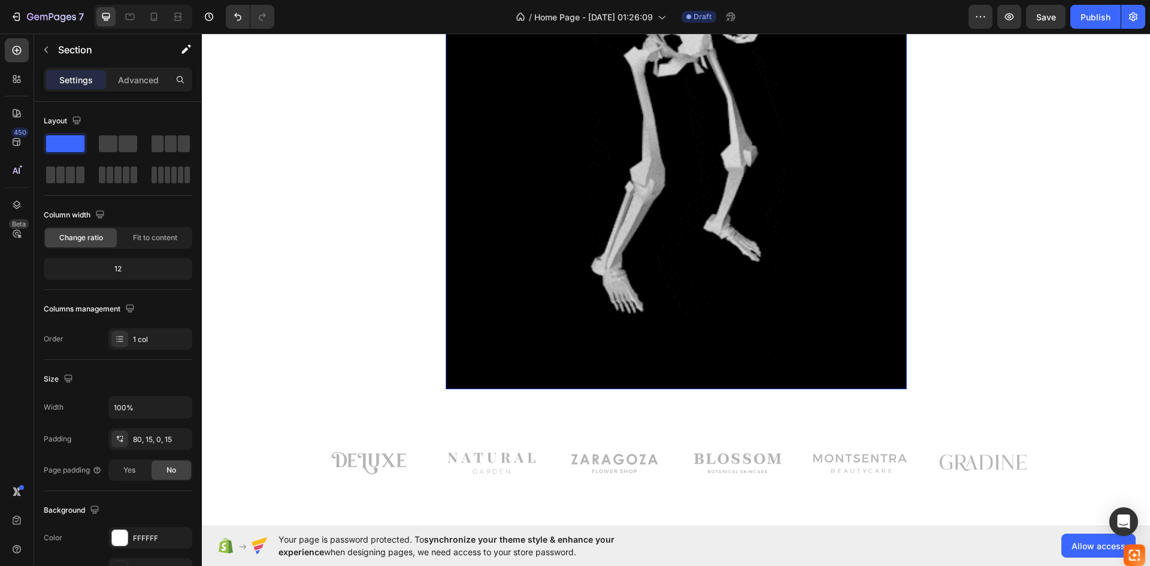
scroll to position [419, 0]
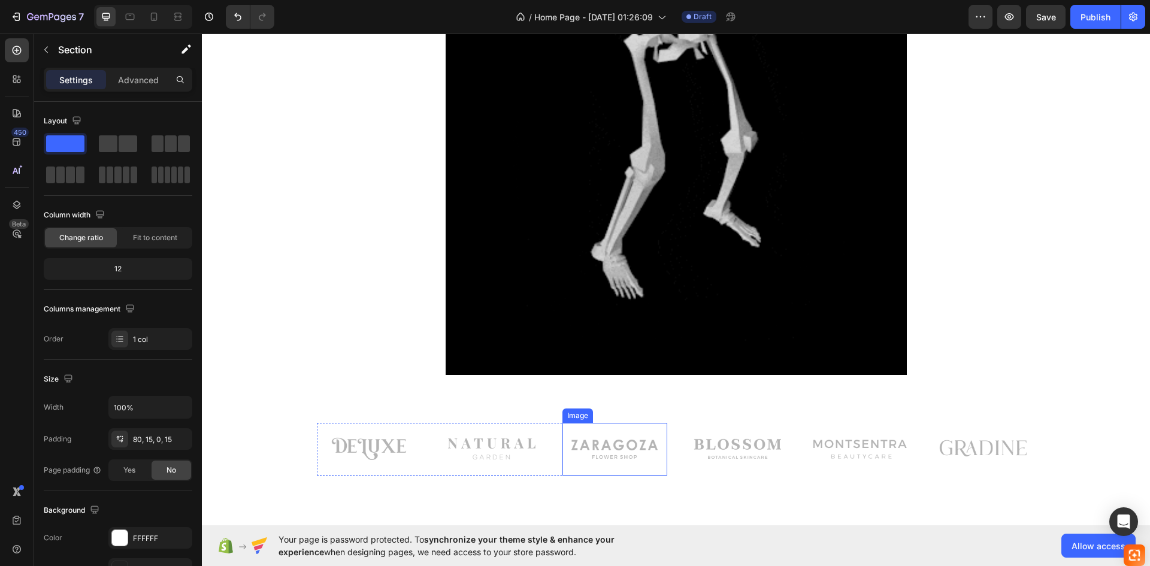
click at [600, 456] on img at bounding box center [615, 449] width 102 height 53
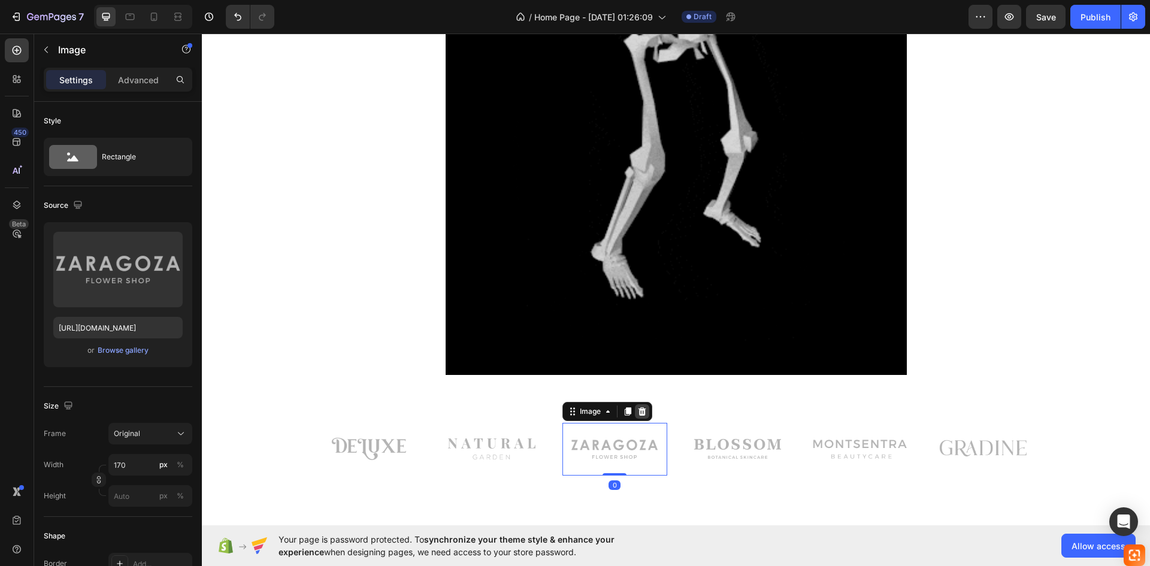
click at [638, 408] on icon at bounding box center [642, 411] width 8 height 8
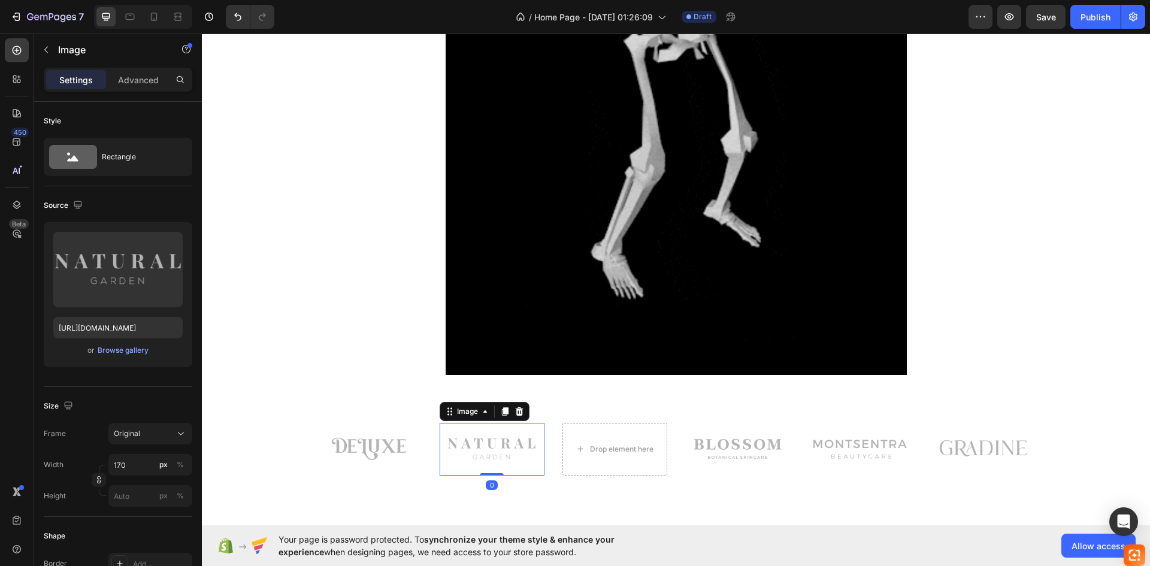
click at [520, 446] on img at bounding box center [492, 449] width 102 height 53
click at [522, 408] on div at bounding box center [519, 411] width 14 height 14
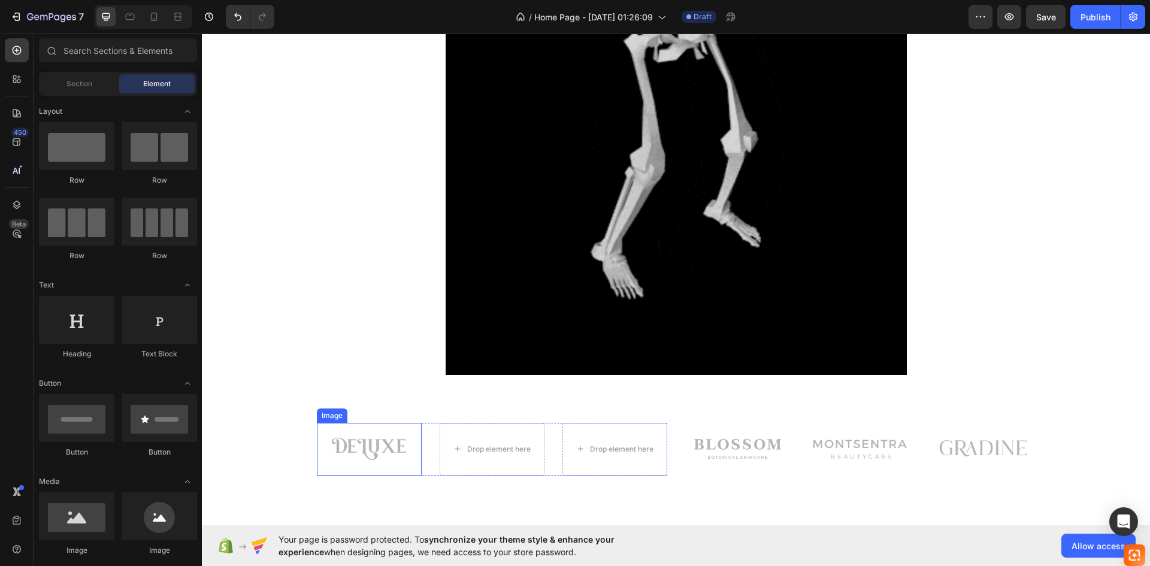
click at [402, 449] on img at bounding box center [369, 449] width 102 height 53
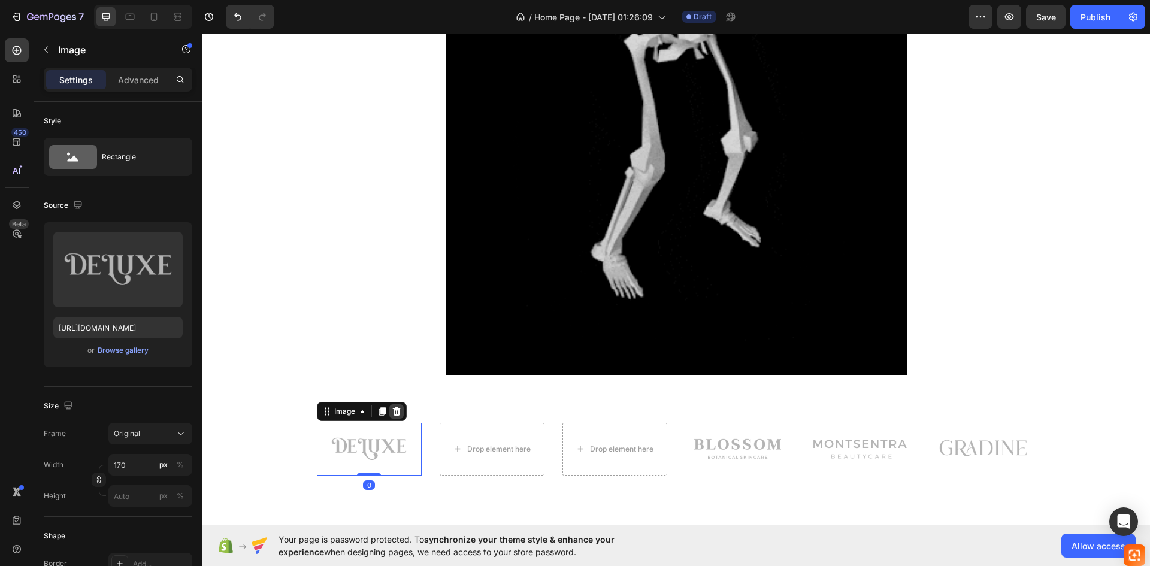
click at [389, 405] on div at bounding box center [396, 411] width 14 height 14
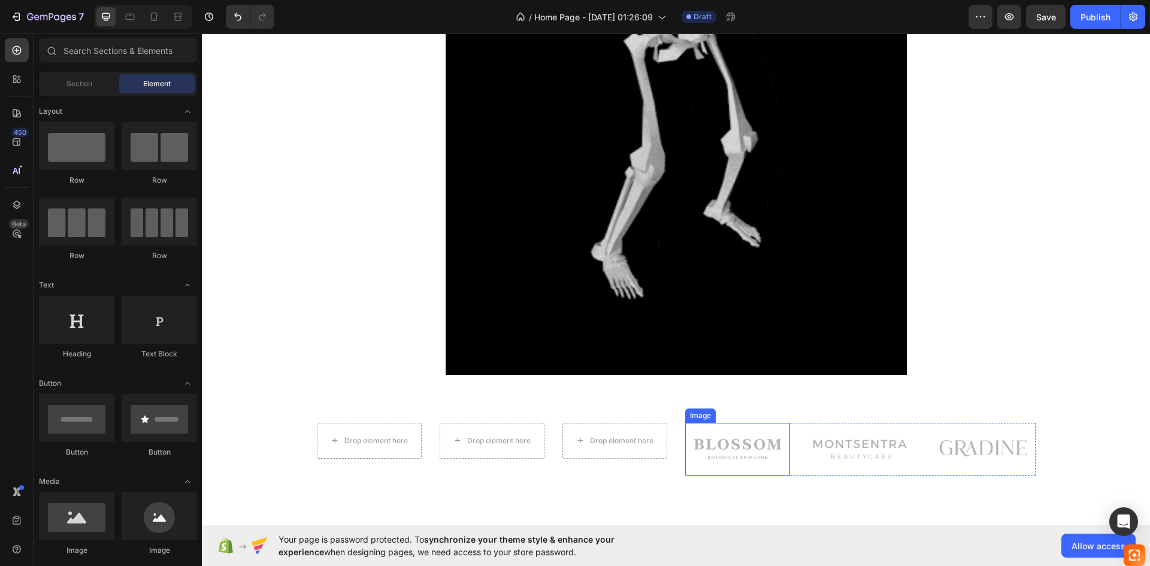
click at [701, 426] on img at bounding box center [737, 449] width 102 height 53
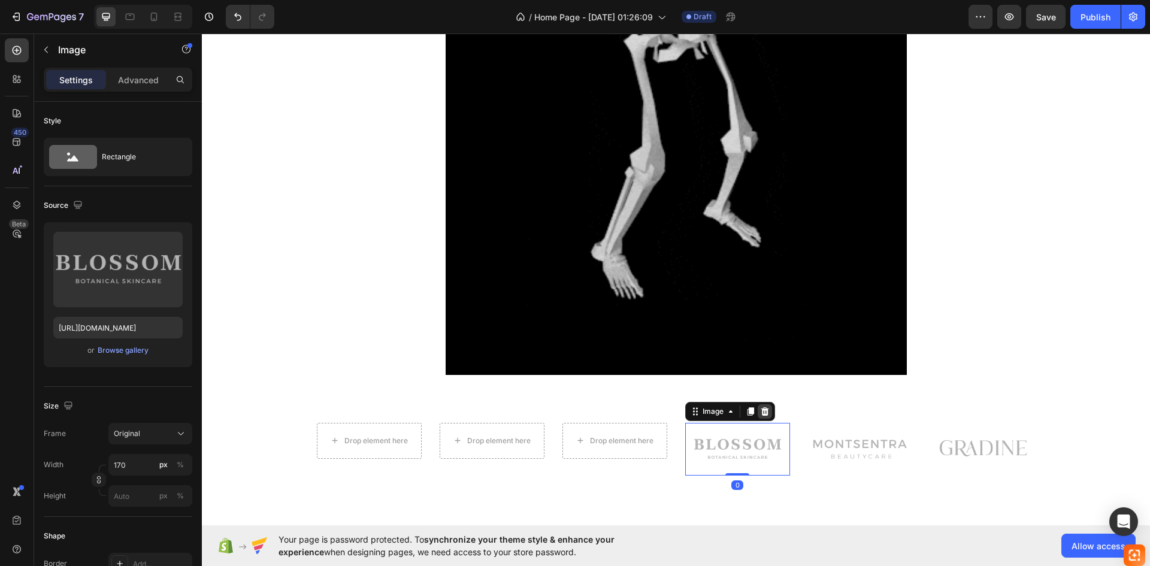
click at [760, 408] on icon at bounding box center [765, 412] width 10 height 10
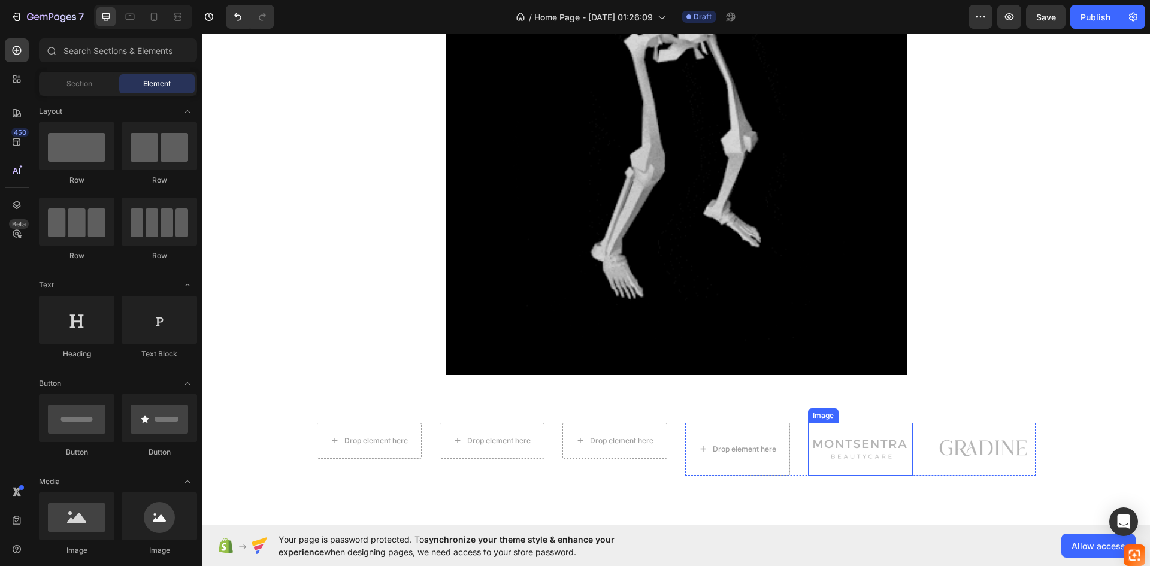
click at [876, 450] on img at bounding box center [860, 449] width 102 height 53
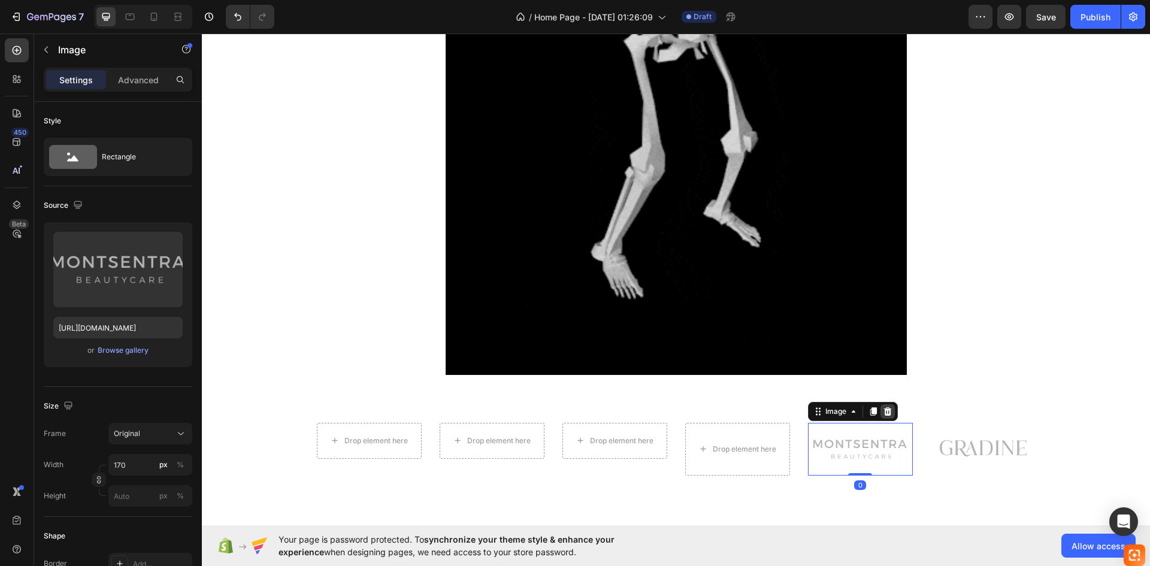
click at [890, 412] on div at bounding box center [887, 411] width 14 height 14
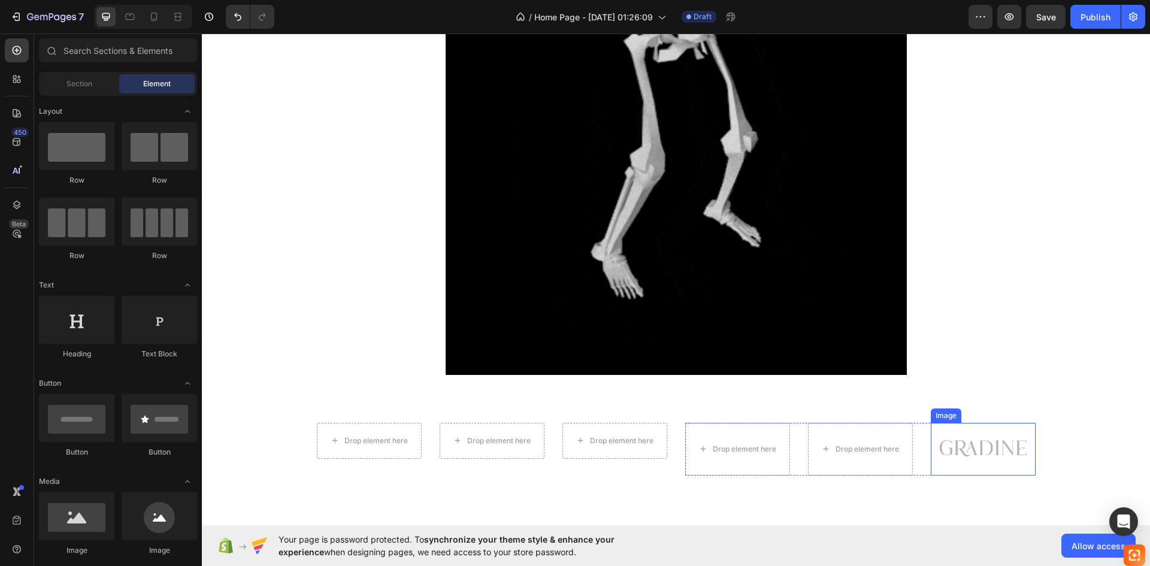
click at [946, 442] on img at bounding box center [983, 449] width 102 height 53
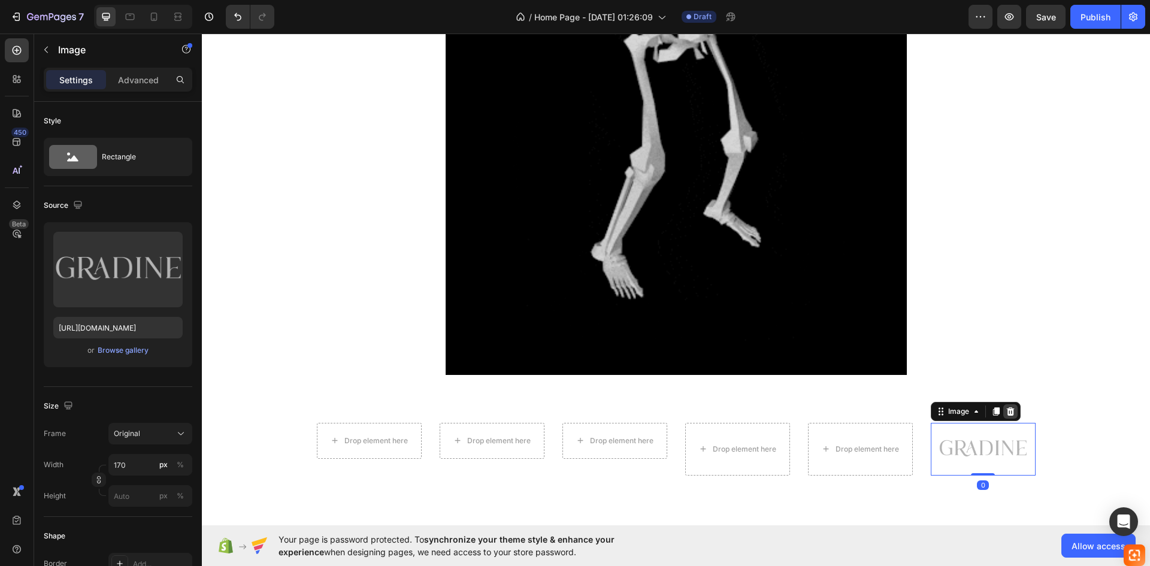
click at [1009, 408] on icon at bounding box center [1010, 411] width 8 height 8
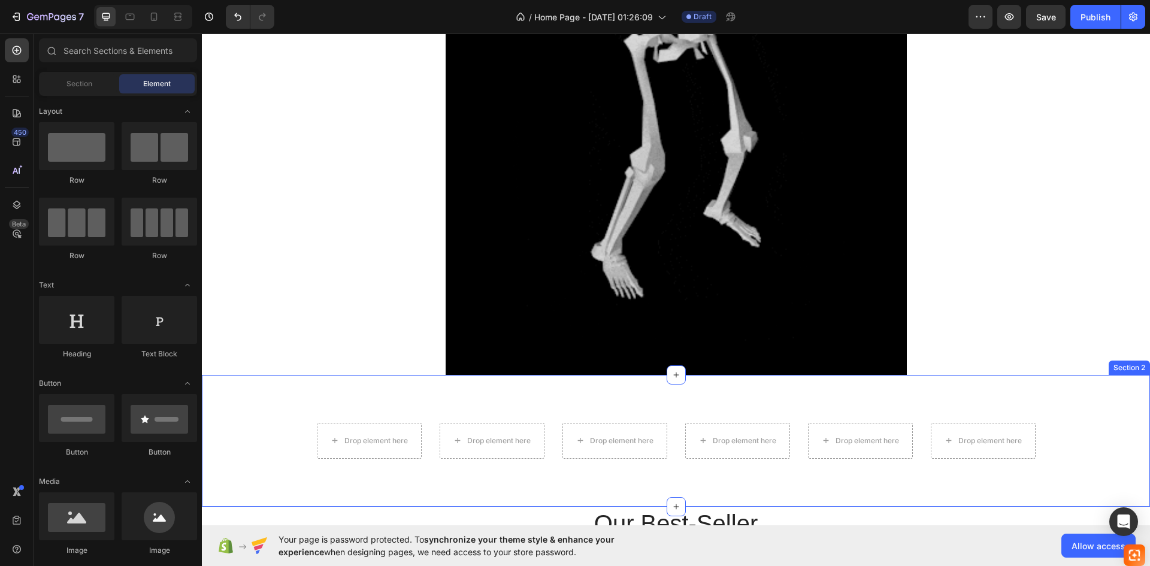
click at [971, 404] on div "Drop element here Drop element here Drop element here Row Drop element here Dro…" at bounding box center [676, 441] width 948 height 132
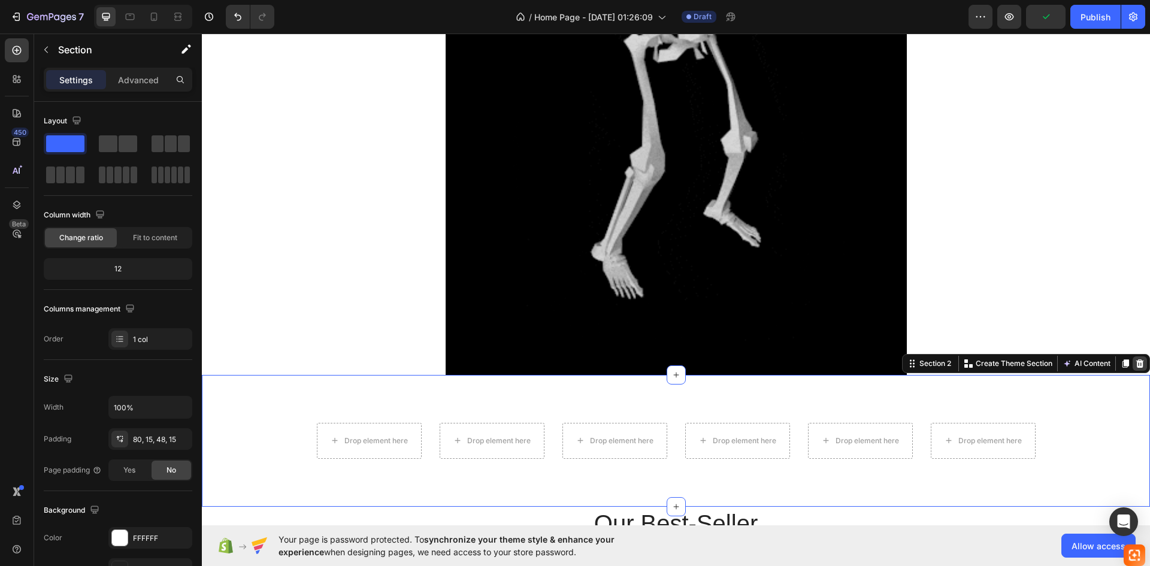
click at [1136, 363] on icon at bounding box center [1140, 363] width 8 height 8
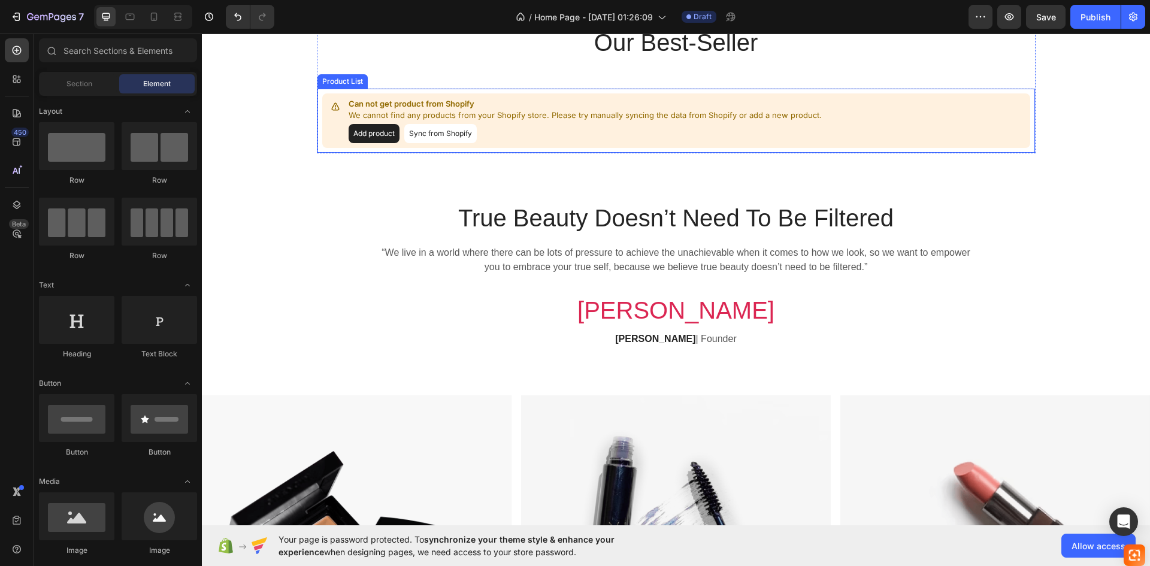
scroll to position [659, 0]
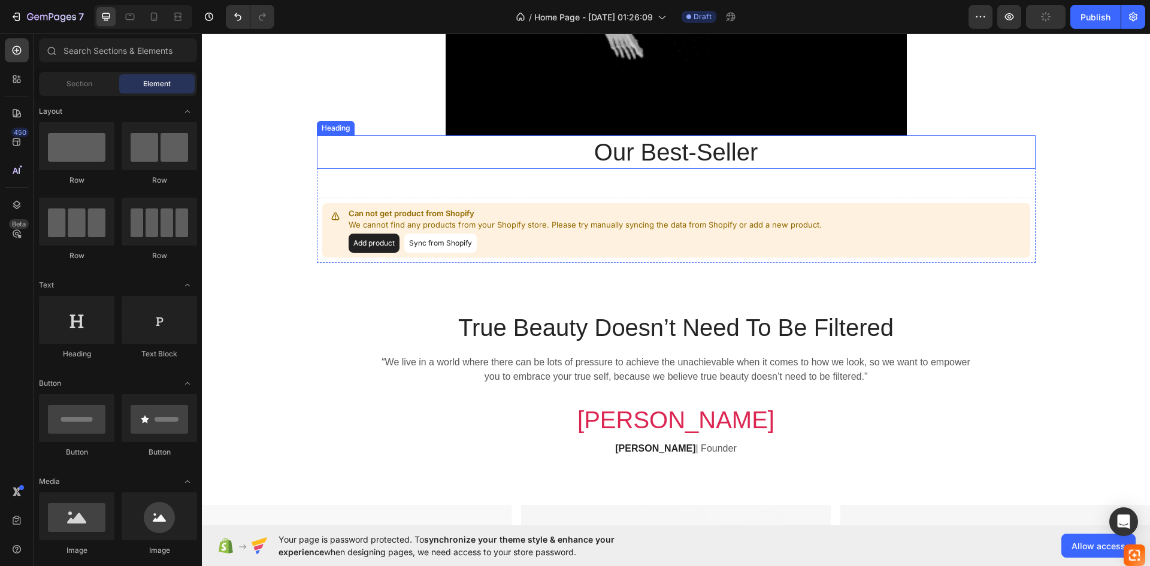
click at [670, 156] on p "Our Best-Seller" at bounding box center [676, 152] width 716 height 31
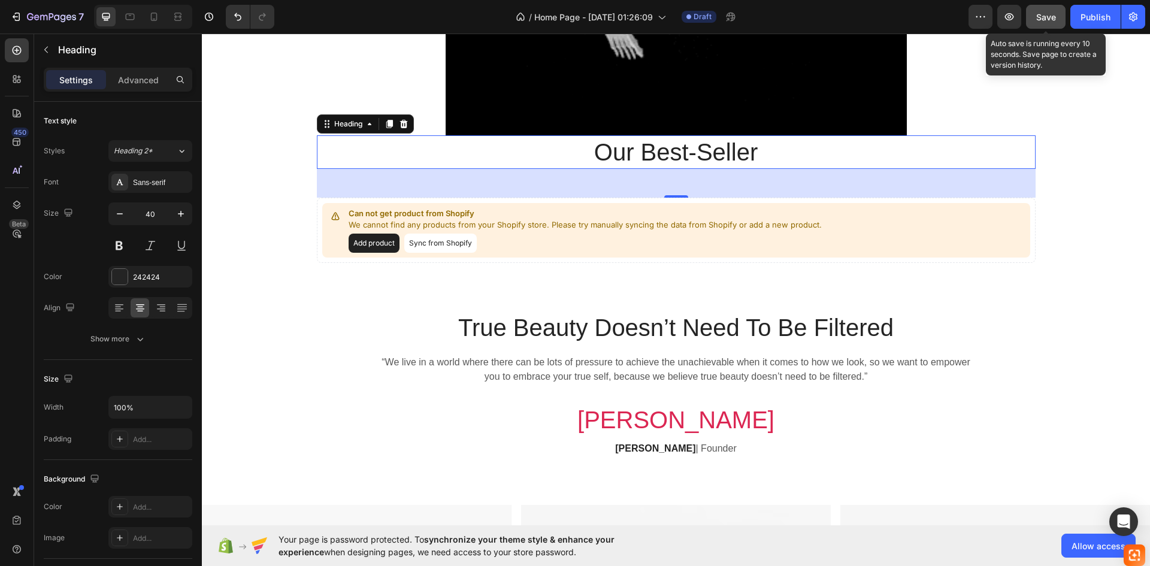
drag, startPoint x: 1041, startPoint y: 14, endPoint x: 795, endPoint y: 89, distance: 257.4
click at [1041, 14] on span "Save" at bounding box center [1046, 17] width 20 height 10
